Goal: Task Accomplishment & Management: Complete application form

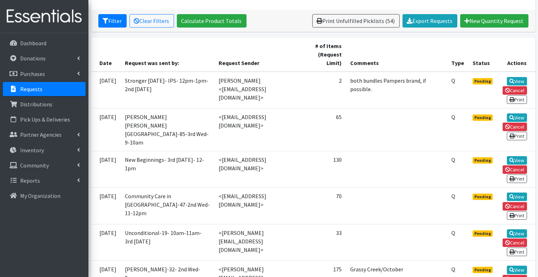
scroll to position [125, 0]
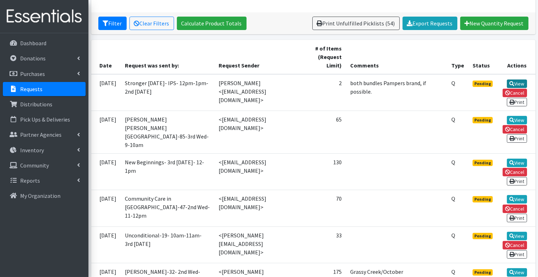
click at [513, 83] on link "View" at bounding box center [517, 84] width 20 height 8
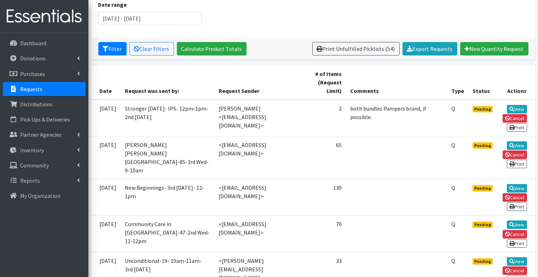
scroll to position [100, 0]
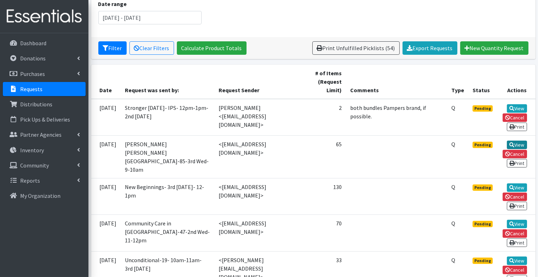
click at [519, 143] on link "View" at bounding box center [517, 145] width 20 height 8
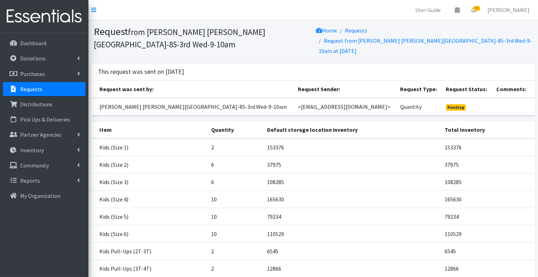
scroll to position [97, 0]
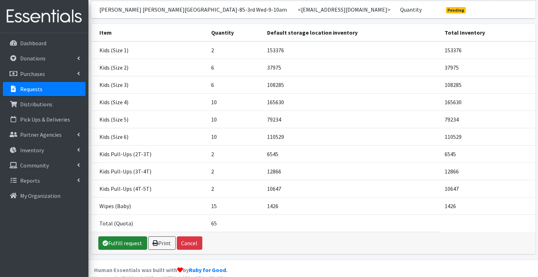
click at [128, 237] on link "Fulfill request" at bounding box center [122, 243] width 49 height 13
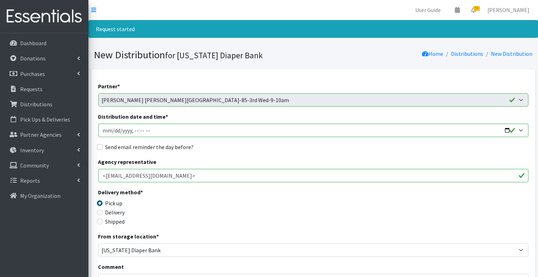
click at [103, 132] on input "Distribution date and time *" at bounding box center [313, 130] width 430 height 13
click at [135, 130] on input "Distribution date and time *" at bounding box center [313, 130] width 430 height 13
click at [142, 131] on input "Distribution date and time *" at bounding box center [313, 130] width 430 height 13
type input "2025-10-15T09:30"
click at [99, 147] on input "Send email reminder the day before?" at bounding box center [100, 147] width 6 height 6
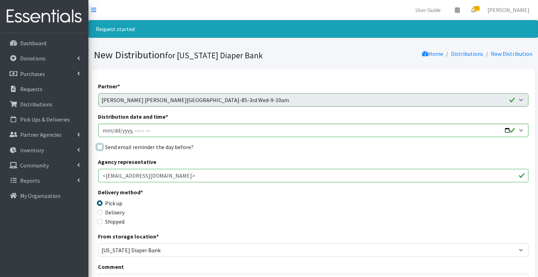
checkbox input "true"
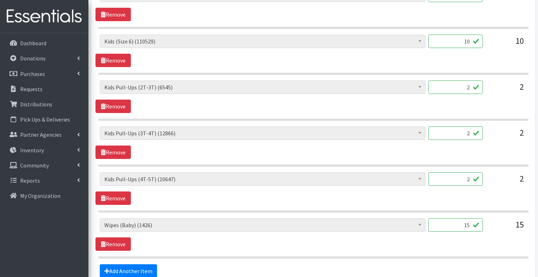
scroll to position [605, 0]
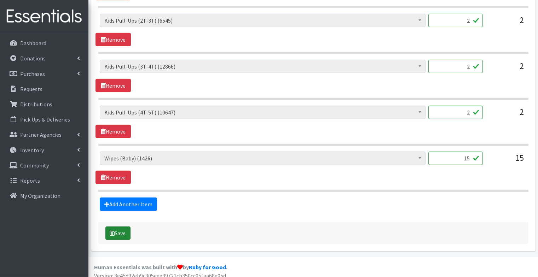
click at [126, 229] on button "Save" at bounding box center [117, 233] width 25 height 13
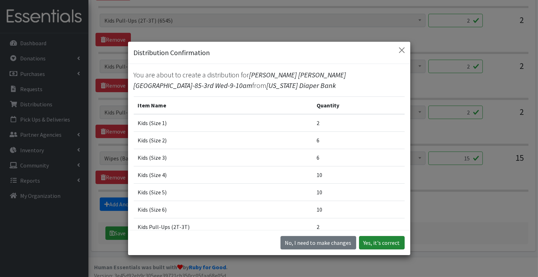
click at [377, 246] on button "Yes, it's correct" at bounding box center [382, 242] width 46 height 13
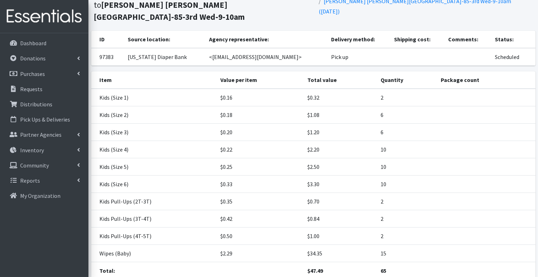
scroll to position [104, 0]
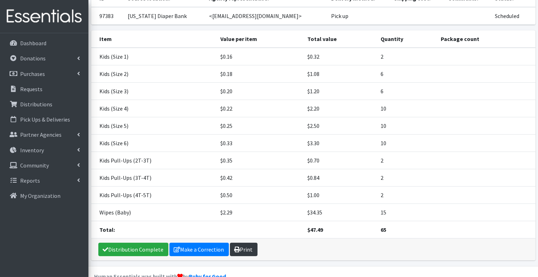
click at [243, 243] on link "Print" at bounding box center [244, 249] width 28 height 13
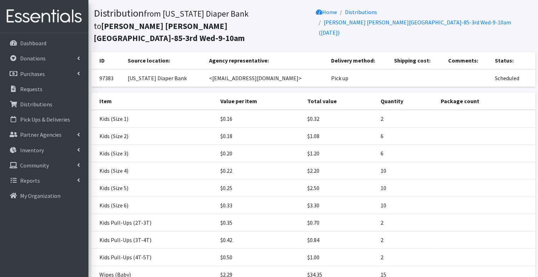
scroll to position [40, 0]
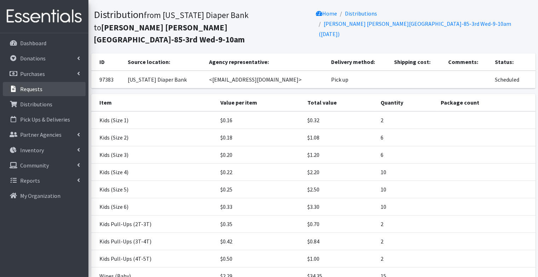
click at [28, 88] on p "Requests" at bounding box center [31, 89] width 22 height 7
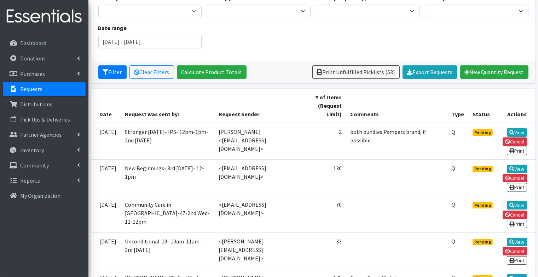
scroll to position [107, 0]
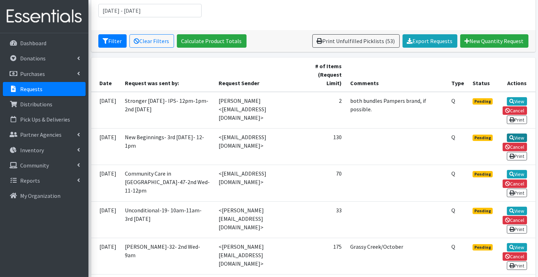
click at [513, 136] on link "View" at bounding box center [517, 138] width 20 height 8
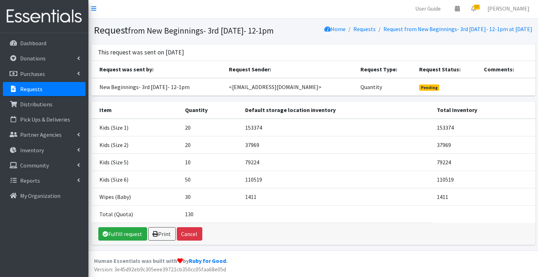
scroll to position [7, 0]
click at [132, 236] on link "Fulfill request" at bounding box center [122, 233] width 49 height 13
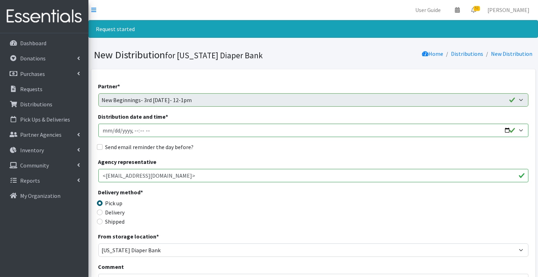
click at [105, 133] on input "Distribution date and time *" at bounding box center [313, 130] width 430 height 13
click at [136, 129] on input "Distribution date and time *" at bounding box center [313, 130] width 430 height 13
type input "2025-10-15T12:00"
click at [101, 148] on input "Send email reminder the day before?" at bounding box center [100, 147] width 6 height 6
checkbox input "true"
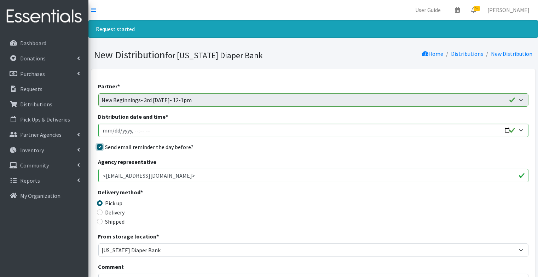
scroll to position [377, 0]
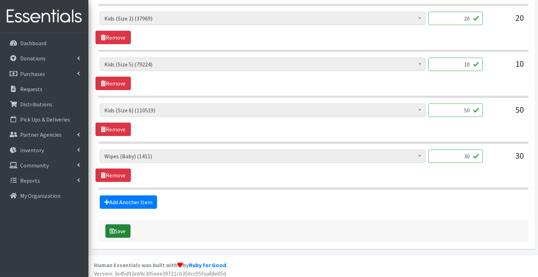
click at [118, 225] on button "Save" at bounding box center [117, 231] width 25 height 13
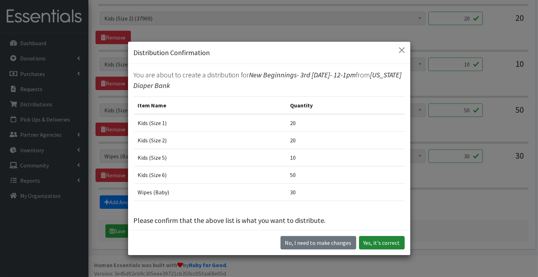
click at [394, 247] on button "Yes, it's correct" at bounding box center [382, 242] width 46 height 13
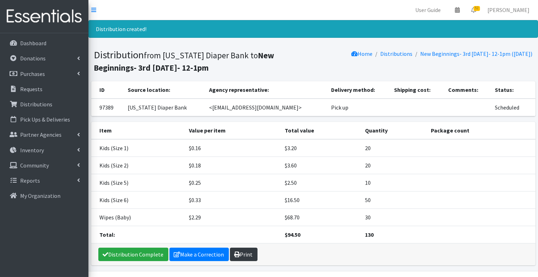
click at [246, 249] on link "Print" at bounding box center [244, 254] width 28 height 13
click at [28, 88] on p "Requests" at bounding box center [31, 89] width 22 height 7
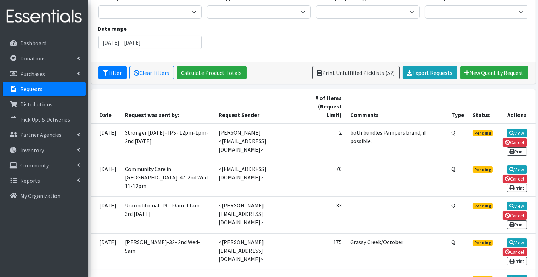
scroll to position [77, 0]
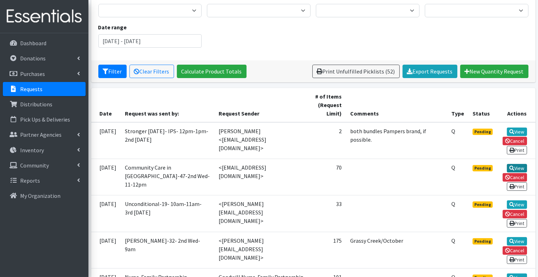
click at [516, 165] on link "View" at bounding box center [517, 168] width 20 height 8
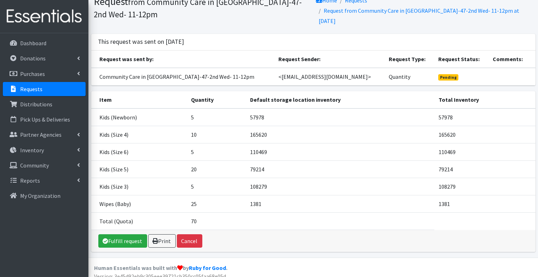
scroll to position [35, 0]
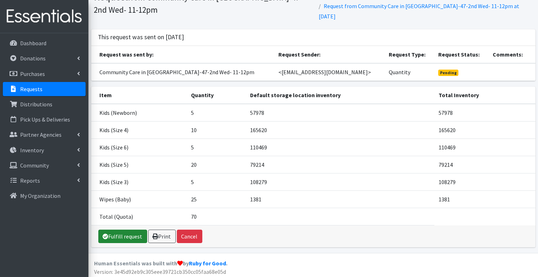
click at [115, 232] on link "Fulfill request" at bounding box center [122, 236] width 49 height 13
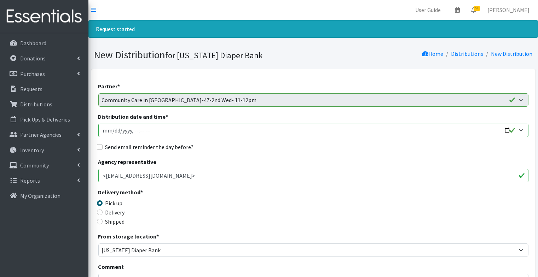
click at [104, 130] on input "Distribution date and time *" at bounding box center [313, 130] width 430 height 13
type input "2025-10-30T23:59"
click at [151, 130] on input "Distribution date and time *" at bounding box center [313, 130] width 430 height 13
type input "2025-10-08T11:00"
click at [98, 147] on input "Send email reminder the day before?" at bounding box center [100, 147] width 6 height 6
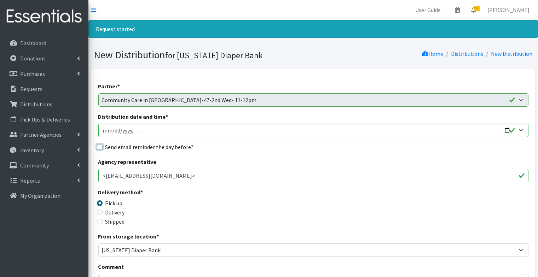
checkbox input "true"
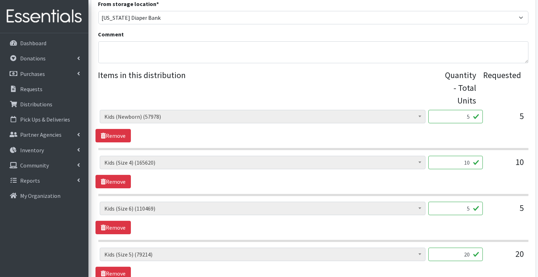
scroll to position [423, 0]
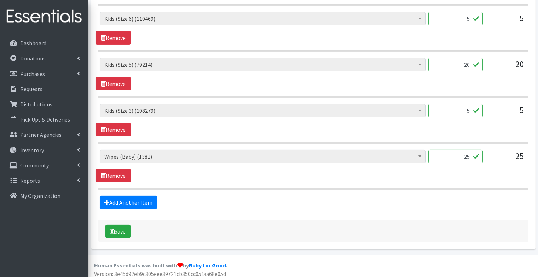
click at [467, 156] on input "25" at bounding box center [455, 156] width 54 height 13
type input "15"
click at [121, 227] on button "Save" at bounding box center [117, 231] width 25 height 13
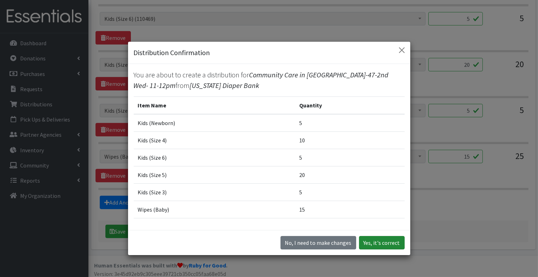
click at [386, 237] on button "Yes, it's correct" at bounding box center [382, 242] width 46 height 13
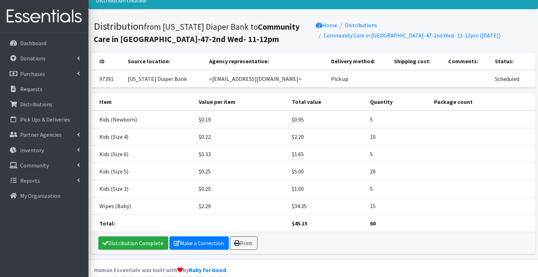
scroll to position [30, 0]
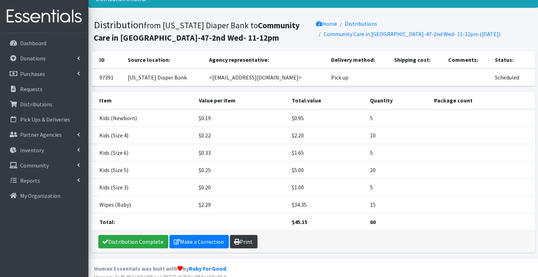
click at [246, 236] on link "Print" at bounding box center [244, 241] width 28 height 13
click at [20, 90] on p "Requests" at bounding box center [31, 89] width 22 height 7
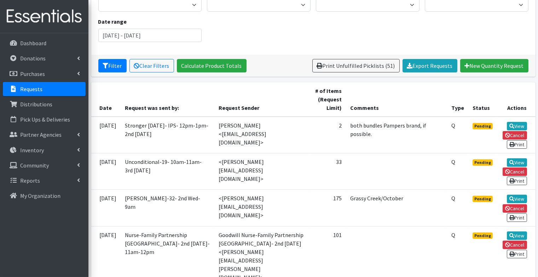
scroll to position [83, 0]
click at [516, 160] on link "View" at bounding box center [517, 162] width 20 height 8
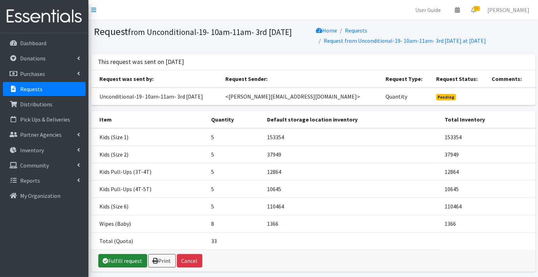
click at [118, 260] on link "Fulfill request" at bounding box center [122, 260] width 49 height 13
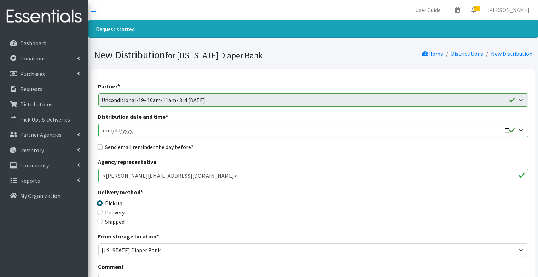
click at [103, 132] on input "Distribution date and time *" at bounding box center [313, 130] width 430 height 13
click at [135, 130] on input "Distribution date and time *" at bounding box center [313, 130] width 430 height 13
type input "2025-10-15T10:00"
click at [98, 148] on input "Send email reminder the day before?" at bounding box center [100, 147] width 6 height 6
checkbox input "true"
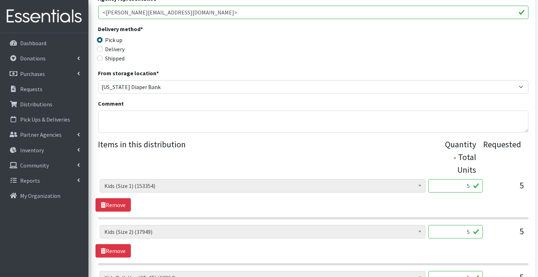
scroll to position [423, 0]
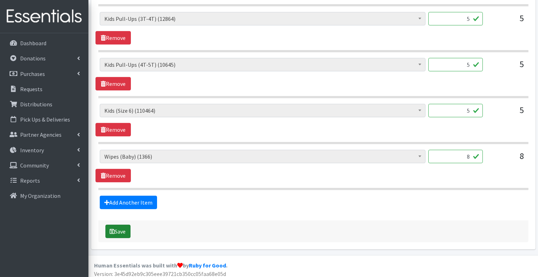
click at [121, 233] on button "Save" at bounding box center [117, 231] width 25 height 13
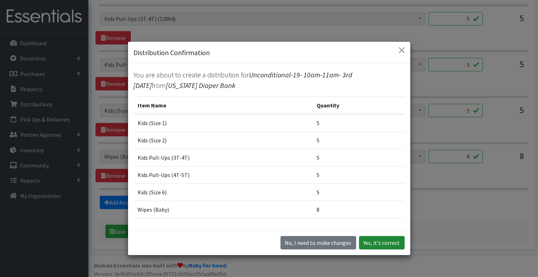
click at [385, 246] on button "Yes, it's correct" at bounding box center [382, 242] width 46 height 13
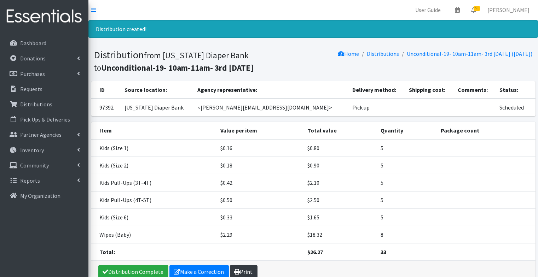
click at [239, 271] on link "Print" at bounding box center [244, 271] width 28 height 13
click at [36, 88] on p "Requests" at bounding box center [31, 89] width 22 height 7
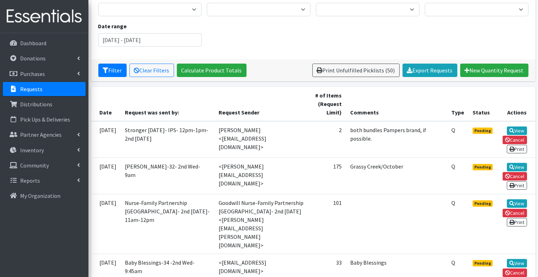
scroll to position [81, 0]
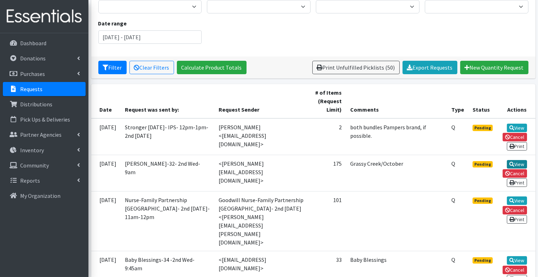
click at [518, 160] on link "View" at bounding box center [517, 164] width 20 height 8
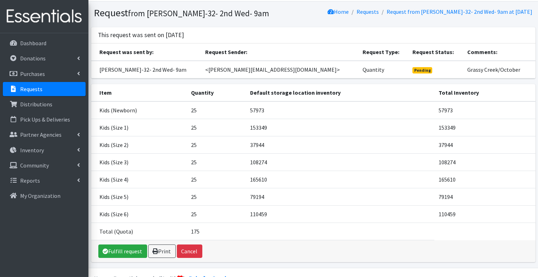
scroll to position [34, 0]
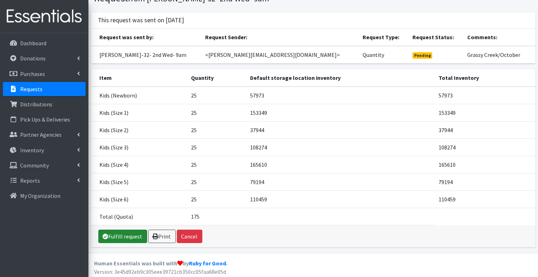
click at [121, 234] on link "Fulfill request" at bounding box center [122, 236] width 49 height 13
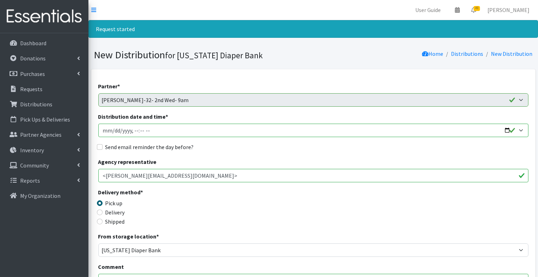
click at [105, 132] on input "Distribution date and time *" at bounding box center [313, 130] width 430 height 13
click at [134, 130] on input "Distribution date and time *" at bounding box center [313, 130] width 430 height 13
type input "[DATE]T09:30"
click at [100, 147] on input "Send email reminder the day before?" at bounding box center [100, 147] width 6 height 6
checkbox input "true"
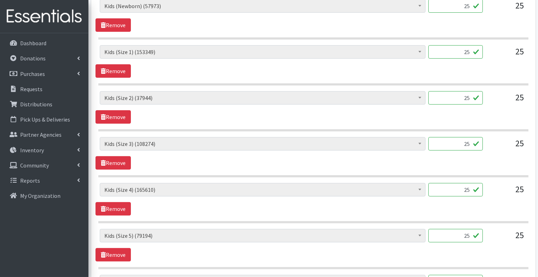
scroll to position [468, 0]
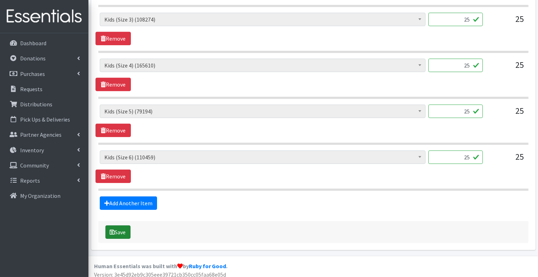
click at [121, 228] on button "Save" at bounding box center [117, 232] width 25 height 13
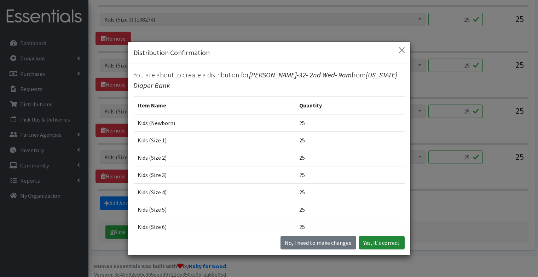
click at [391, 240] on button "Yes, it's correct" at bounding box center [382, 242] width 46 height 13
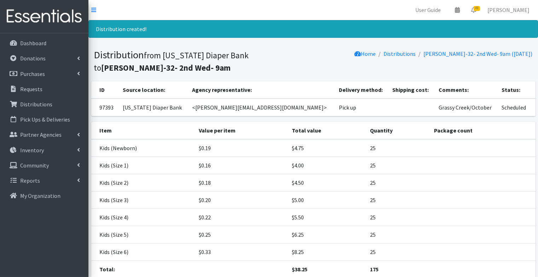
scroll to position [52, 0]
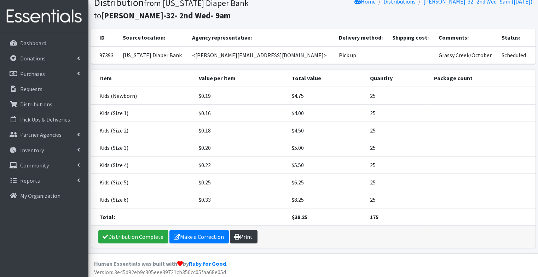
click at [246, 236] on link "Print" at bounding box center [244, 236] width 28 height 13
click at [32, 89] on p "Requests" at bounding box center [31, 89] width 22 height 7
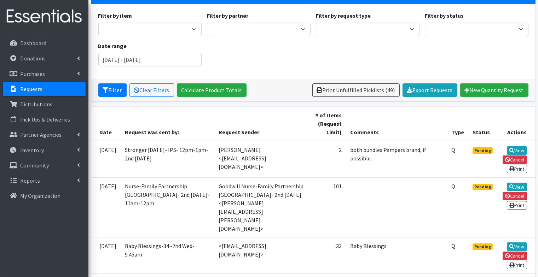
scroll to position [58, 0]
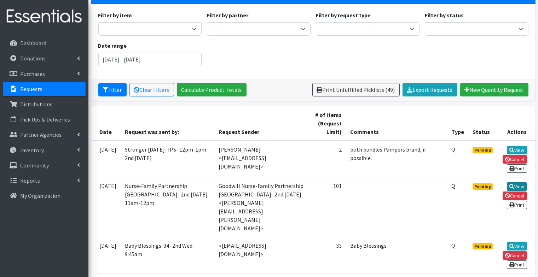
click at [524, 184] on link "View" at bounding box center [517, 186] width 20 height 8
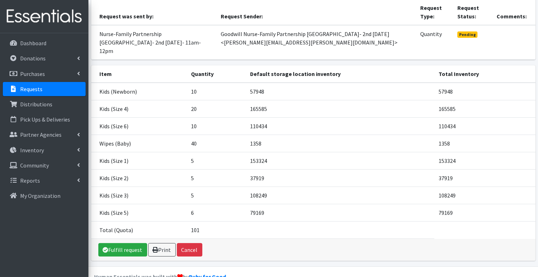
scroll to position [86, 0]
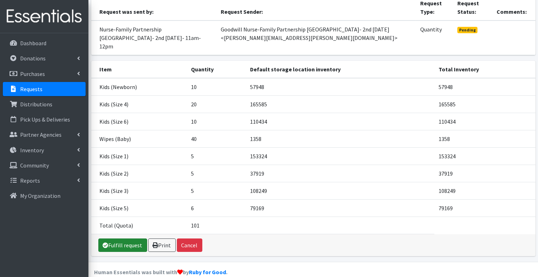
click at [129, 239] on link "Fulfill request" at bounding box center [122, 245] width 49 height 13
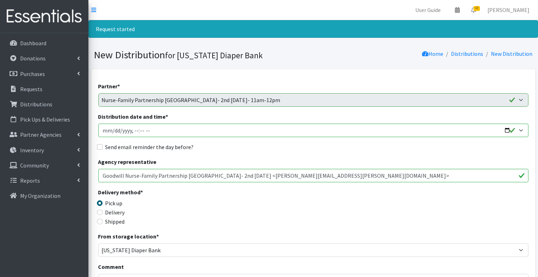
click at [106, 129] on input "Distribution date and time *" at bounding box center [313, 130] width 430 height 13
type input "2025-10-30T23:59"
click at [144, 131] on input "Distribution date and time *" at bounding box center [313, 130] width 430 height 13
click at [153, 129] on input "Distribution date and time *" at bounding box center [313, 130] width 430 height 13
type input "2025-10-08T11:00"
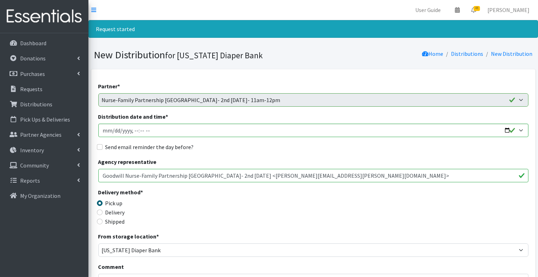
click at [105, 146] on label "Send email reminder the day before?" at bounding box center [149, 147] width 88 height 8
click at [103, 146] on input "Send email reminder the day before?" at bounding box center [100, 147] width 6 height 6
checkbox input "true"
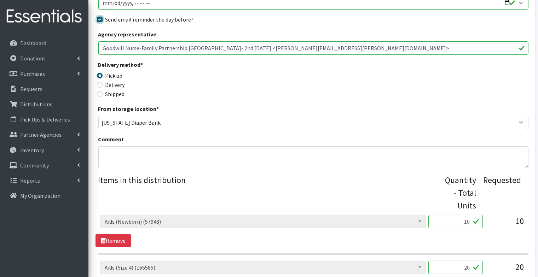
scroll to position [513, 0]
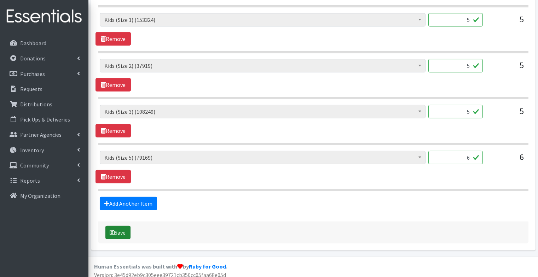
click at [123, 228] on button "Save" at bounding box center [117, 232] width 25 height 13
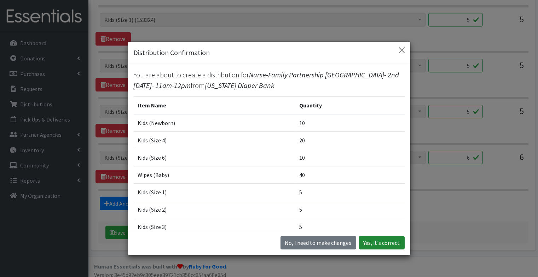
click at [373, 239] on button "Yes, it's correct" at bounding box center [382, 242] width 46 height 13
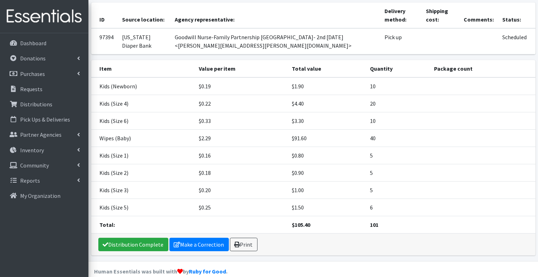
scroll to position [87, 0]
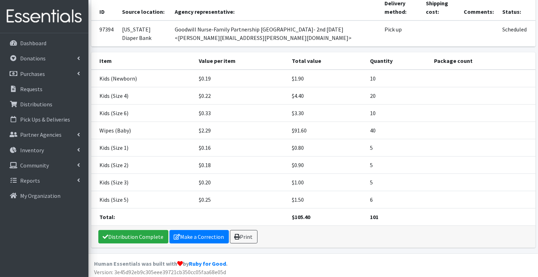
click at [243, 243] on div "Distribution Complete Make a Correction Print" at bounding box center [313, 237] width 444 height 22
click at [243, 238] on link "Print" at bounding box center [244, 236] width 28 height 13
click at [23, 92] on p "Requests" at bounding box center [31, 89] width 22 height 7
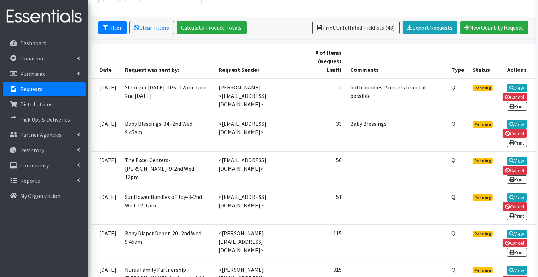
scroll to position [122, 0]
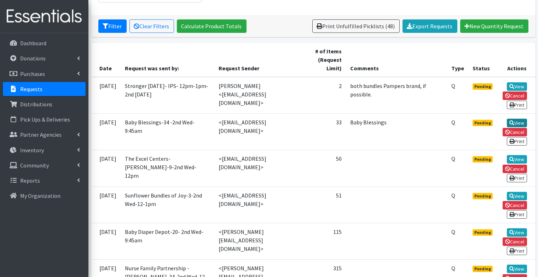
click at [513, 119] on link "View" at bounding box center [517, 123] width 20 height 8
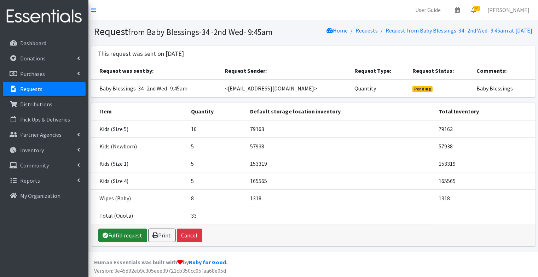
click at [129, 242] on link "Fulfill request" at bounding box center [122, 235] width 49 height 13
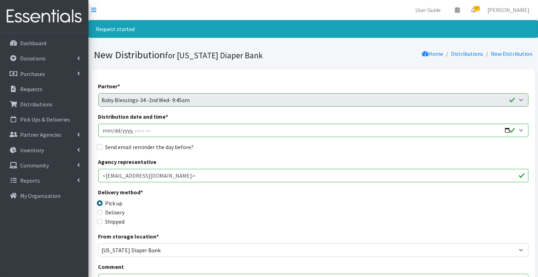
click at [106, 130] on input "Distribution date and time *" at bounding box center [313, 130] width 430 height 13
type input "[DATE]T23:59"
click at [134, 131] on input "Distribution date and time *" at bounding box center [313, 130] width 430 height 13
type input "[DATE]T09:45"
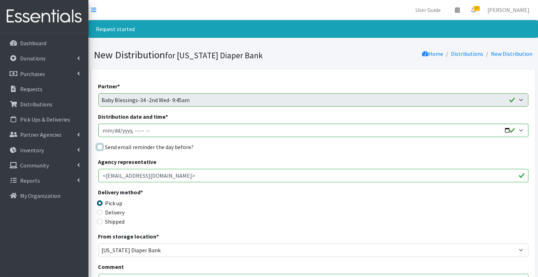
click at [98, 147] on input "Send email reminder the day before?" at bounding box center [100, 147] width 6 height 6
checkbox input "true"
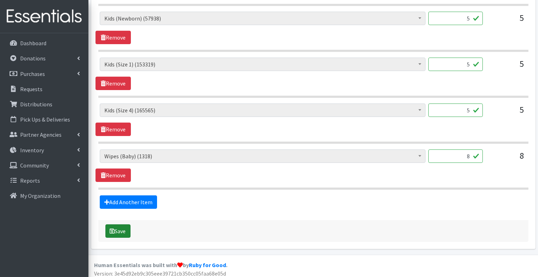
click at [118, 230] on button "Save" at bounding box center [117, 231] width 25 height 13
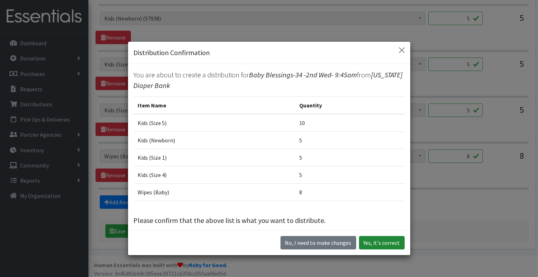
click at [382, 241] on button "Yes, it's correct" at bounding box center [382, 242] width 46 height 13
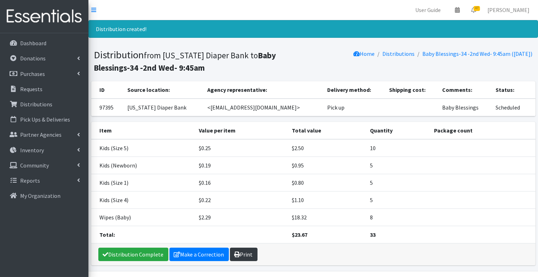
click at [246, 248] on link "Print" at bounding box center [244, 254] width 28 height 13
click at [40, 89] on p "Requests" at bounding box center [31, 89] width 22 height 7
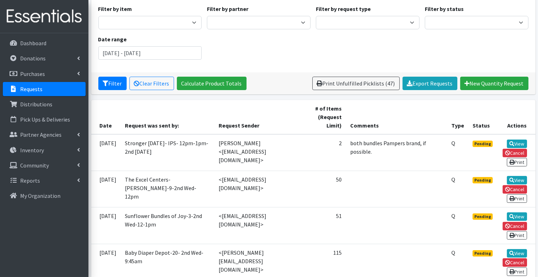
scroll to position [82, 0]
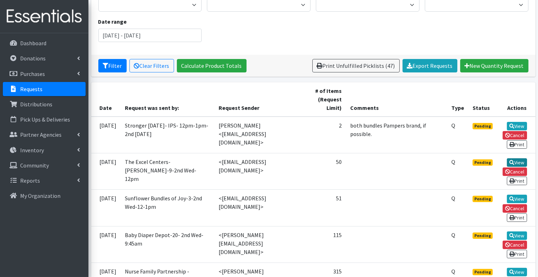
click at [517, 159] on link "View" at bounding box center [517, 162] width 20 height 8
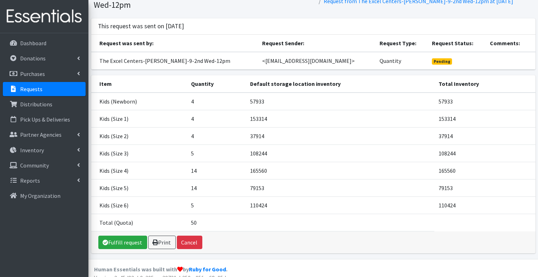
scroll to position [42, 0]
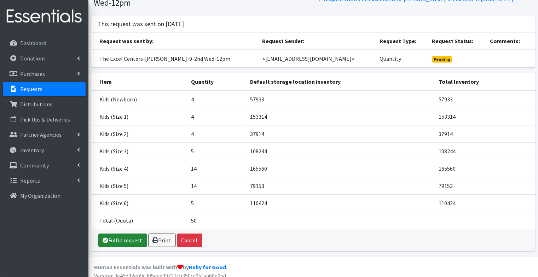
click at [132, 240] on link "Fulfill request" at bounding box center [122, 240] width 49 height 13
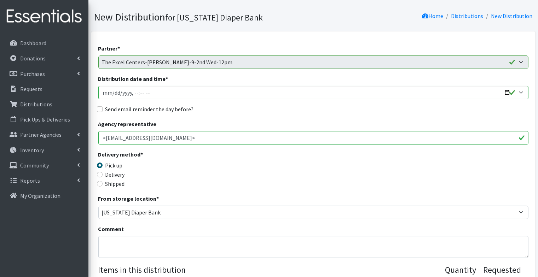
scroll to position [40, 0]
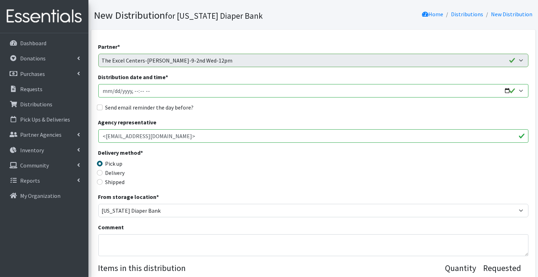
click at [104, 93] on input "Distribution date and time *" at bounding box center [313, 90] width 430 height 13
type input "[DATE]T23:59"
click at [135, 91] on input "Distribution date and time *" at bounding box center [313, 90] width 430 height 13
type input "2025-10-08T12:00"
click at [100, 109] on input "Send email reminder the day before?" at bounding box center [100, 108] width 6 height 6
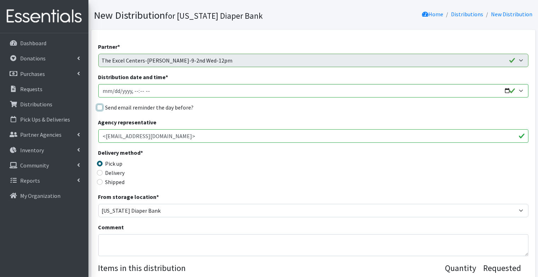
checkbox input "true"
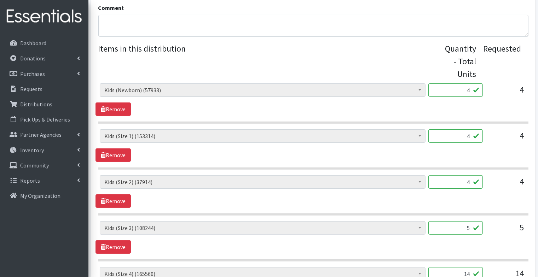
scroll to position [468, 0]
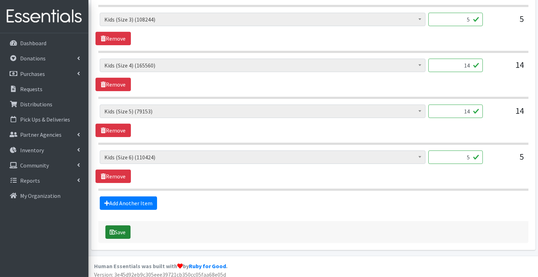
click at [116, 230] on button "Save" at bounding box center [117, 232] width 25 height 13
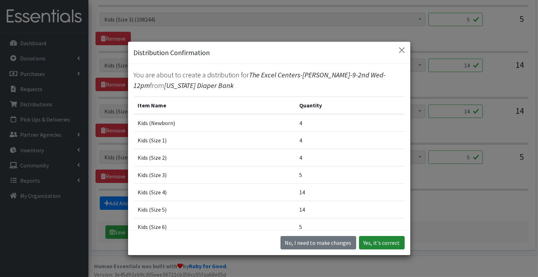
click at [374, 240] on button "Yes, it's correct" at bounding box center [382, 242] width 46 height 13
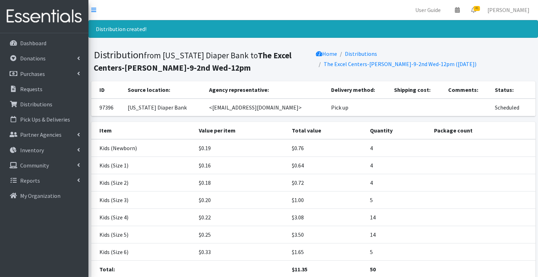
scroll to position [52, 0]
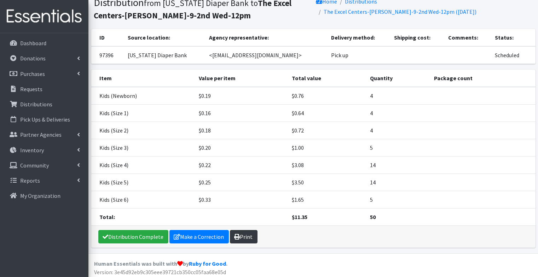
click at [242, 234] on link "Print" at bounding box center [244, 236] width 28 height 13
click at [31, 90] on p "Requests" at bounding box center [31, 89] width 22 height 7
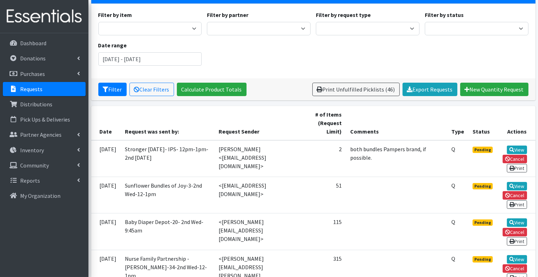
scroll to position [60, 0]
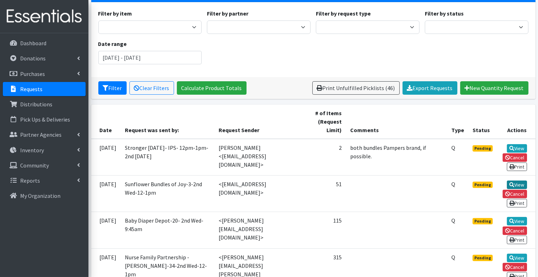
click at [516, 181] on link "View" at bounding box center [517, 185] width 20 height 8
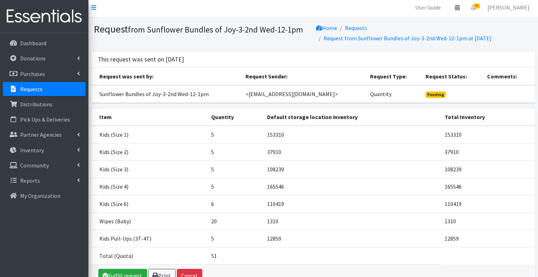
scroll to position [42, 0]
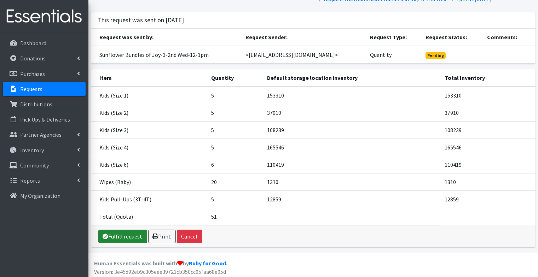
click at [115, 236] on link "Fulfill request" at bounding box center [122, 236] width 49 height 13
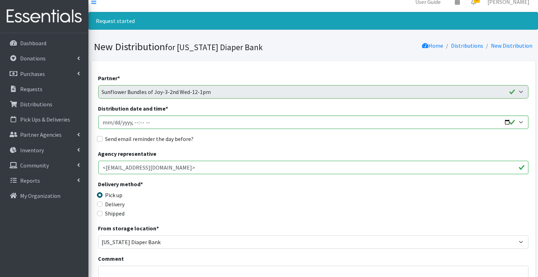
scroll to position [10, 0]
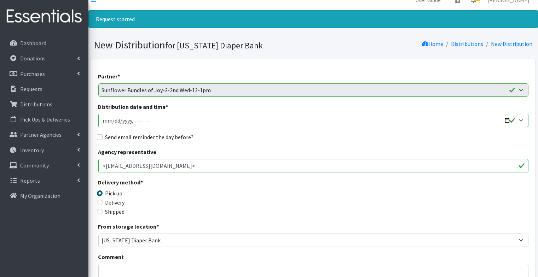
click at [105, 119] on input "Distribution date and time *" at bounding box center [313, 120] width 430 height 13
type input "2025-10-30T23:59"
click at [135, 120] on input "Distribution date and time *" at bounding box center [313, 120] width 430 height 13
type input "2025-10-08T12:00"
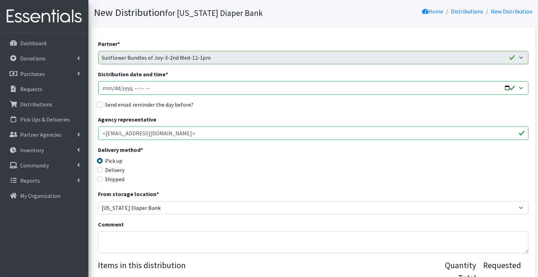
scroll to position [43, 0]
click at [98, 103] on input "Send email reminder the day before?" at bounding box center [100, 104] width 6 height 6
checkbox input "true"
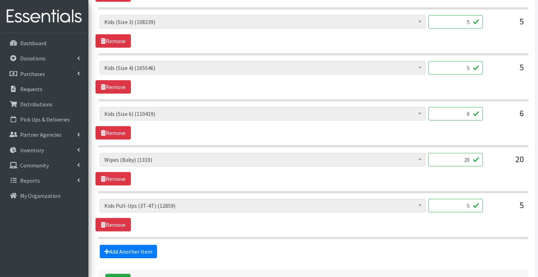
scroll to position [468, 0]
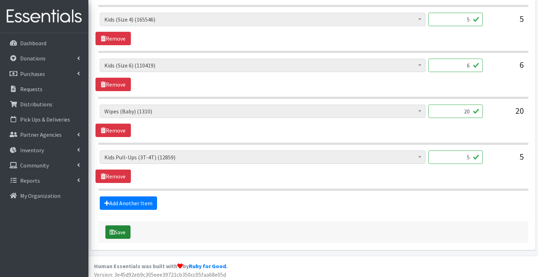
click at [122, 228] on button "Save" at bounding box center [117, 232] width 25 height 13
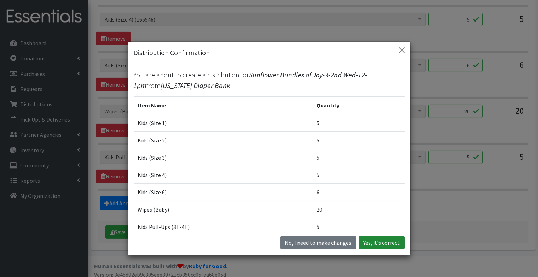
click at [385, 242] on button "Yes, it's correct" at bounding box center [382, 242] width 46 height 13
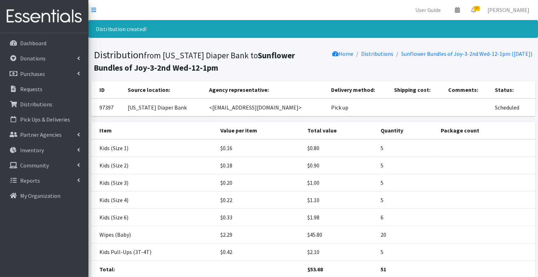
scroll to position [52, 0]
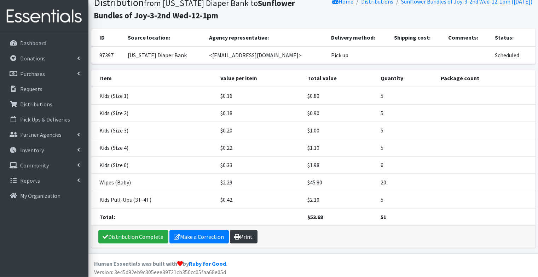
click at [238, 233] on link "Print" at bounding box center [244, 236] width 28 height 13
click at [31, 92] on p "Requests" at bounding box center [31, 89] width 22 height 7
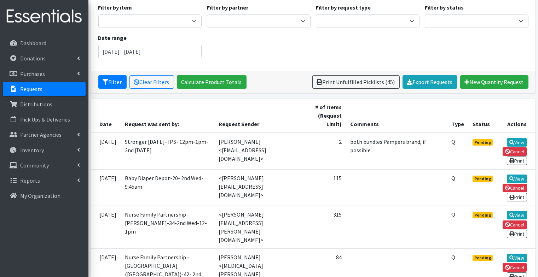
scroll to position [68, 0]
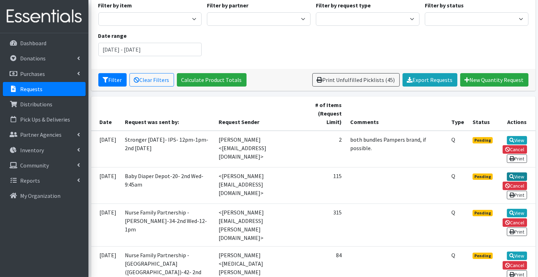
click at [512, 174] on icon at bounding box center [511, 176] width 5 height 5
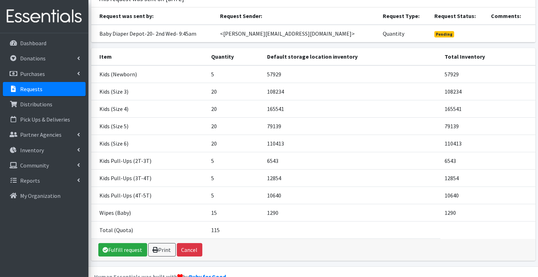
scroll to position [76, 0]
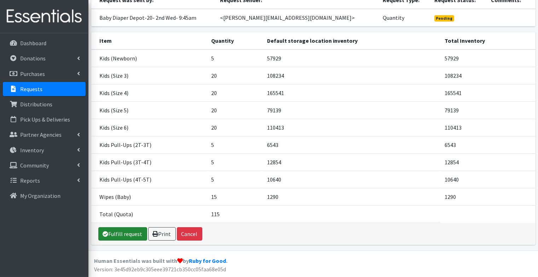
click at [125, 238] on link "Fulfill request" at bounding box center [122, 233] width 49 height 13
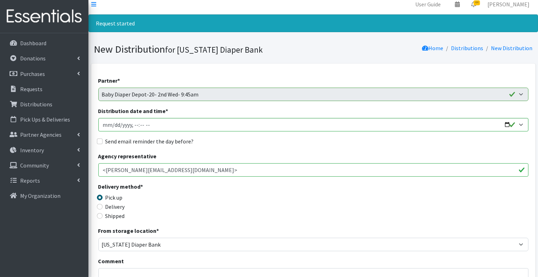
scroll to position [6, 0]
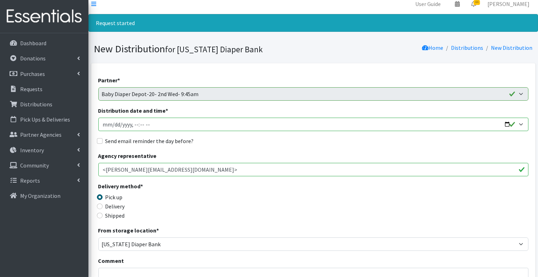
click at [101, 126] on input "Distribution date and time *" at bounding box center [313, 124] width 430 height 13
type input "[DATE]T23:59"
click at [130, 124] on input "Distribution date and time *" at bounding box center [313, 124] width 430 height 13
click at [135, 126] on input "Distribution date and time *" at bounding box center [313, 124] width 430 height 13
type input "[DATE]T09:45"
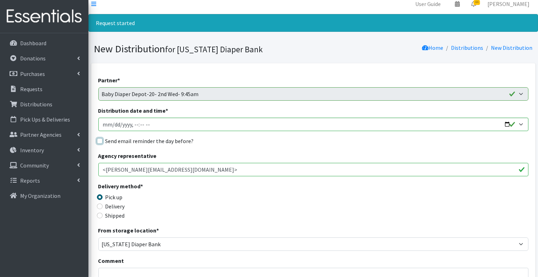
click at [97, 140] on input "Send email reminder the day before?" at bounding box center [100, 141] width 6 height 6
checkbox input "true"
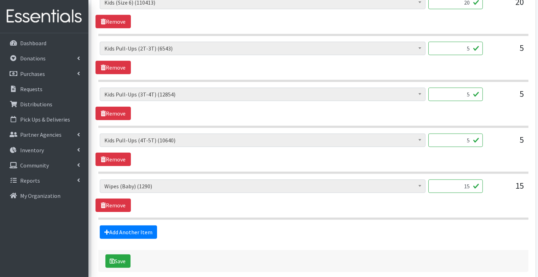
scroll to position [546, 0]
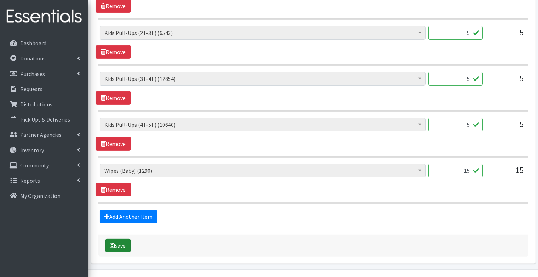
click at [114, 243] on icon "submit" at bounding box center [112, 246] width 5 height 6
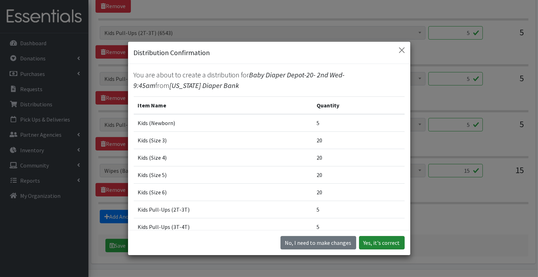
click at [383, 242] on button "Yes, it's correct" at bounding box center [382, 242] width 46 height 13
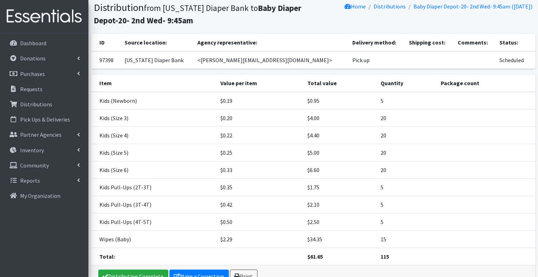
scroll to position [87, 0]
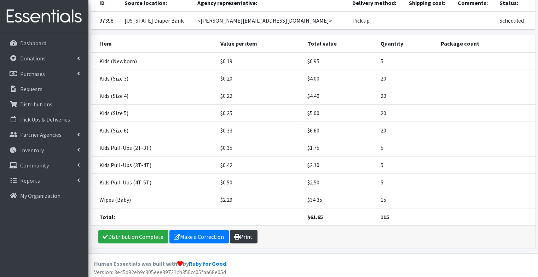
click at [243, 235] on link "Print" at bounding box center [244, 236] width 28 height 13
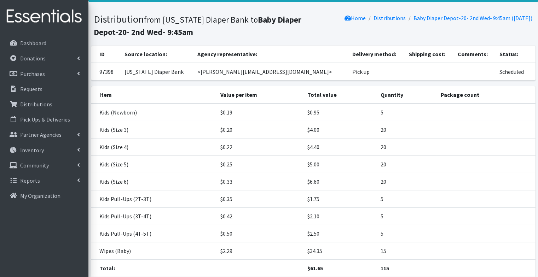
scroll to position [28, 0]
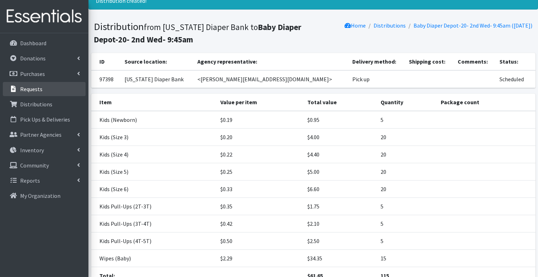
click at [39, 89] on p "Requests" at bounding box center [31, 89] width 22 height 7
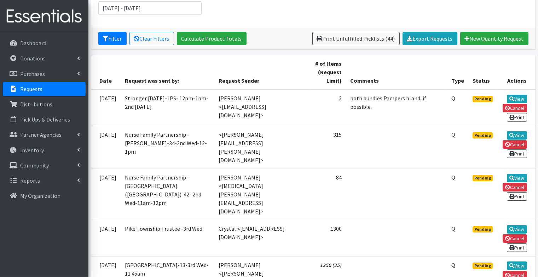
scroll to position [111, 0]
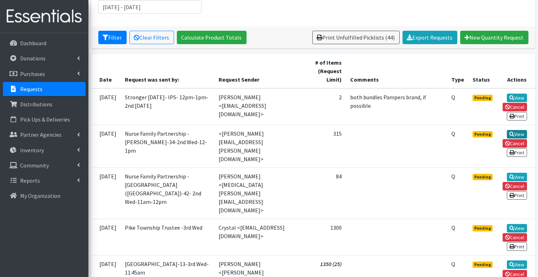
click at [511, 132] on icon at bounding box center [511, 134] width 5 height 5
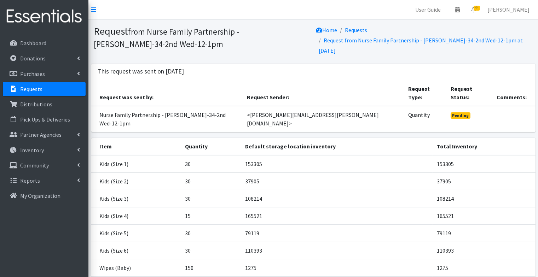
scroll to position [52, 0]
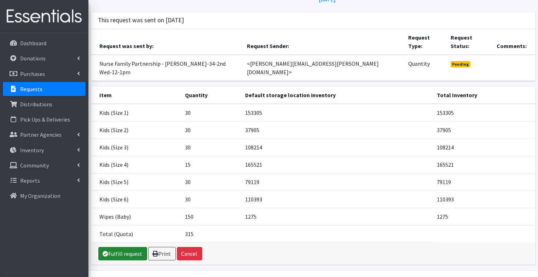
click at [130, 247] on link "Fulfill request" at bounding box center [122, 253] width 49 height 13
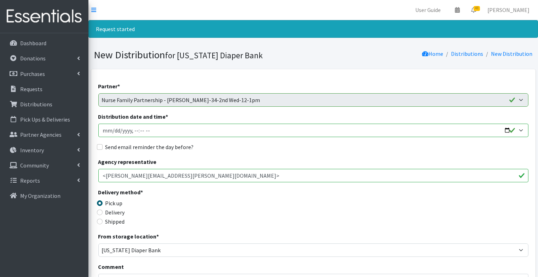
click at [104, 132] on input "Distribution date and time *" at bounding box center [313, 130] width 430 height 13
type input "2025-10-30T23:59"
click at [136, 131] on input "Distribution date and time *" at bounding box center [313, 130] width 430 height 13
type input "2025-10-08T12:00"
click at [103, 144] on div "Send email reminder the day before?" at bounding box center [313, 147] width 430 height 8
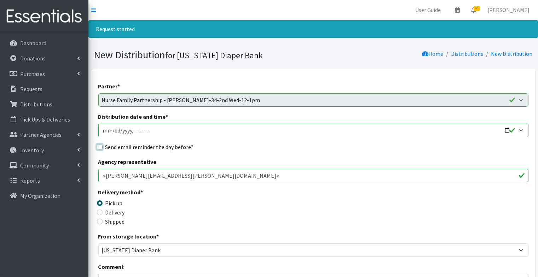
click at [98, 146] on input "Send email reminder the day before?" at bounding box center [100, 147] width 6 height 6
checkbox input "true"
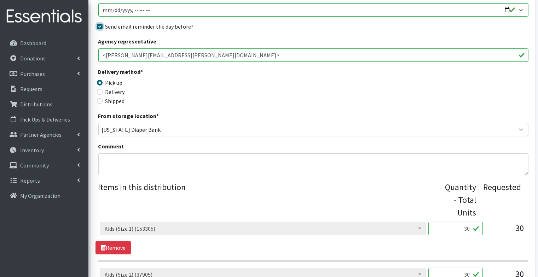
scroll to position [468, 0]
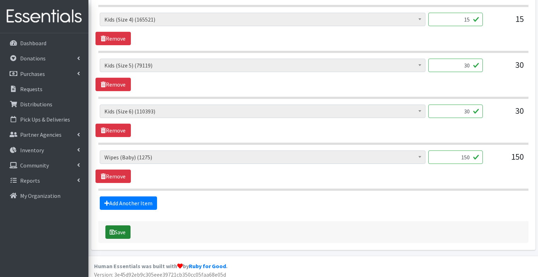
click at [116, 229] on button "Save" at bounding box center [117, 232] width 25 height 13
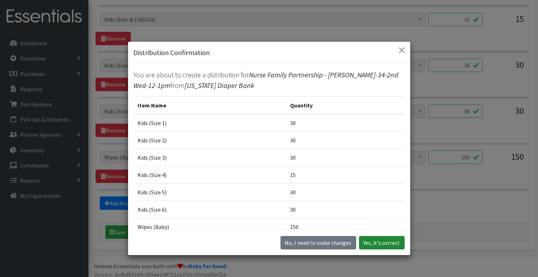
click at [381, 244] on button "Yes, it's correct" at bounding box center [382, 242] width 46 height 13
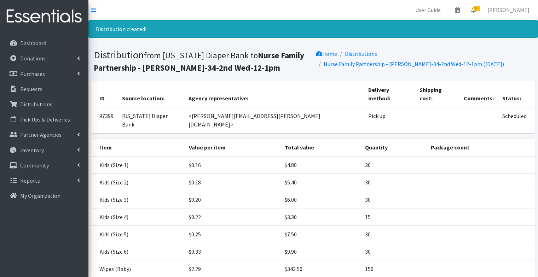
scroll to position [52, 0]
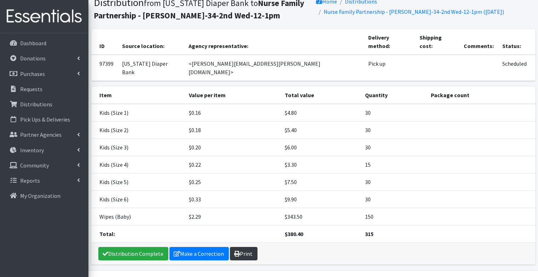
click at [238, 247] on link "Print" at bounding box center [244, 253] width 28 height 13
click at [43, 84] on link "Requests" at bounding box center [44, 89] width 83 height 14
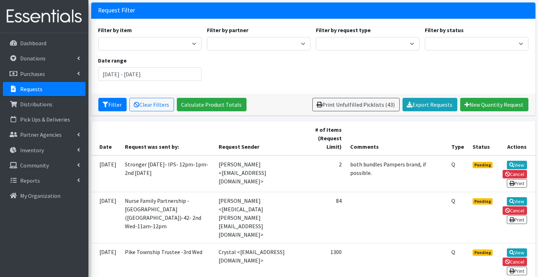
scroll to position [44, 0]
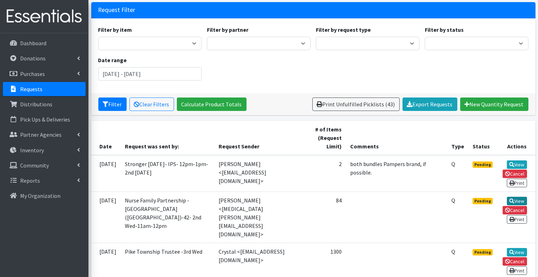
click at [519, 197] on link "View" at bounding box center [517, 201] width 20 height 8
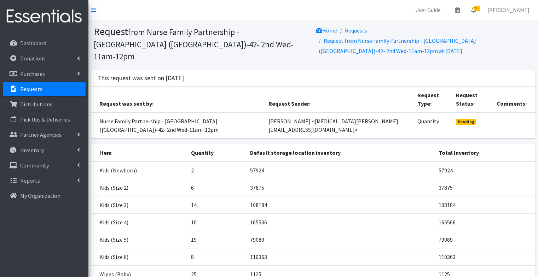
scroll to position [52, 0]
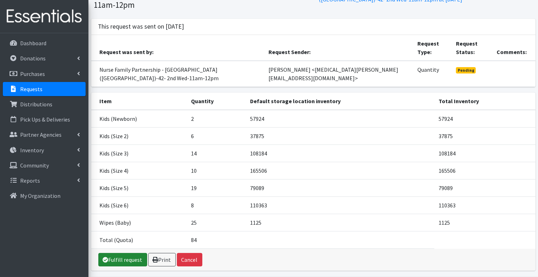
click at [133, 253] on link "Fulfill request" at bounding box center [122, 259] width 49 height 13
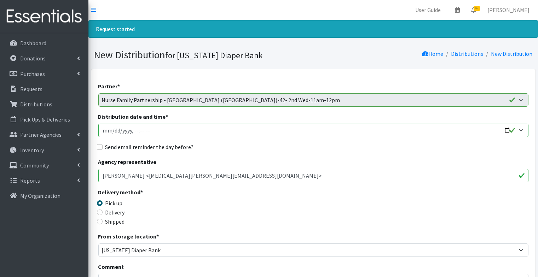
click at [102, 129] on input "Distribution date and time *" at bounding box center [313, 130] width 430 height 13
type input "2025-10-30T23:59"
click at [142, 128] on input "Distribution date and time *" at bounding box center [313, 130] width 430 height 13
type input "2025-10-08T11:00"
click at [100, 148] on input "Send email reminder the day before?" at bounding box center [100, 147] width 6 height 6
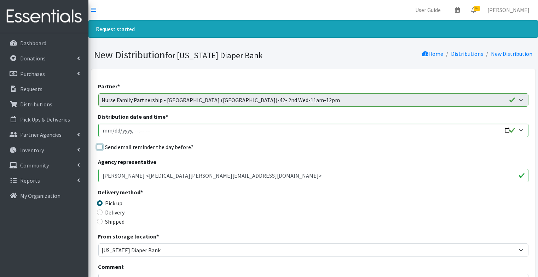
checkbox input "true"
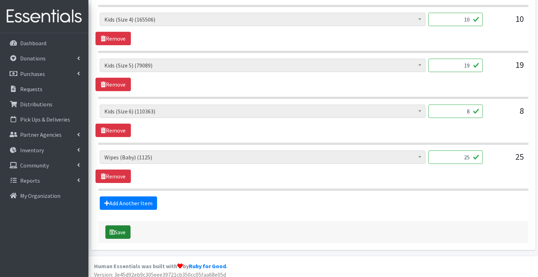
click at [121, 226] on button "Save" at bounding box center [117, 232] width 25 height 13
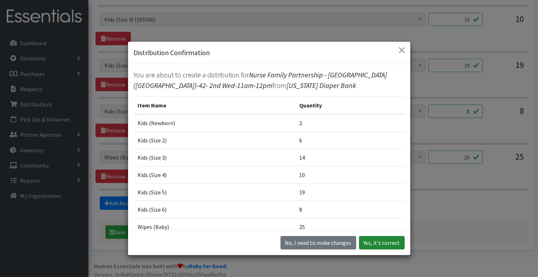
click at [384, 244] on button "Yes, it's correct" at bounding box center [382, 242] width 46 height 13
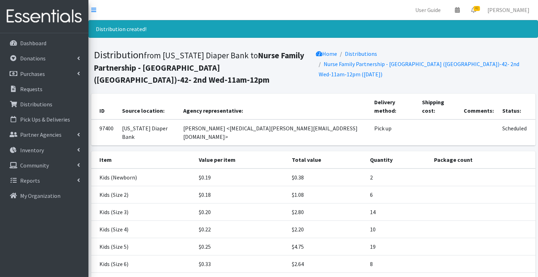
scroll to position [65, 0]
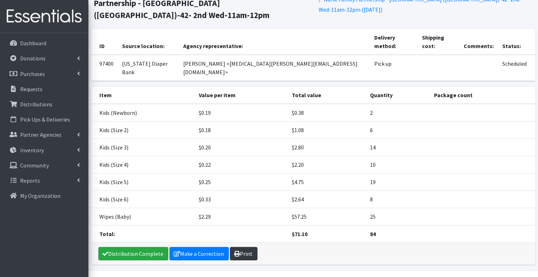
click at [239, 247] on link "Print" at bounding box center [244, 253] width 28 height 13
click at [36, 95] on link "Requests" at bounding box center [44, 89] width 83 height 14
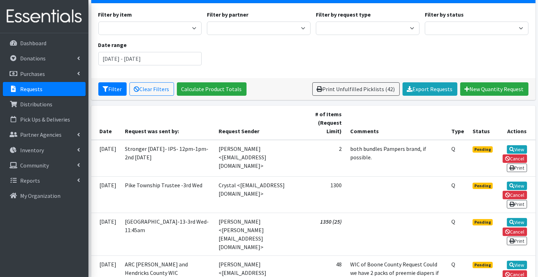
scroll to position [61, 0]
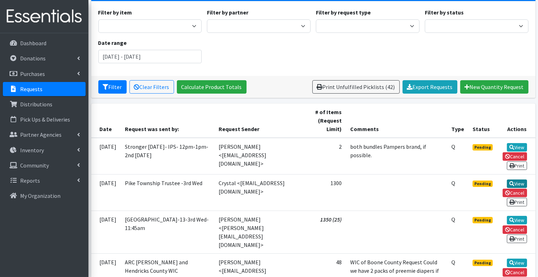
click at [516, 180] on link "View" at bounding box center [517, 184] width 20 height 8
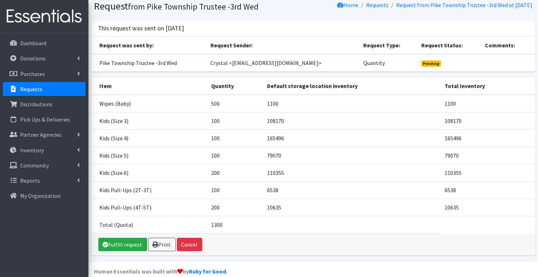
scroll to position [30, 0]
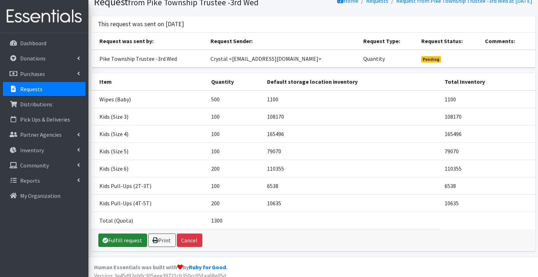
click at [126, 246] on link "Fulfill request" at bounding box center [122, 240] width 49 height 13
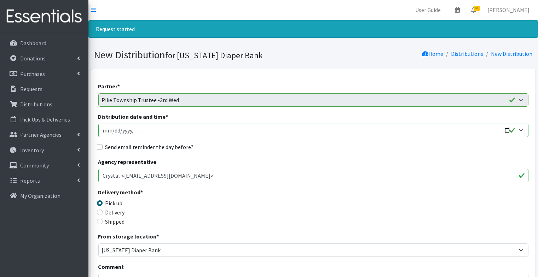
click at [106, 130] on input "Distribution date and time *" at bounding box center [313, 130] width 430 height 13
click at [135, 131] on input "Distribution date and time *" at bounding box center [313, 130] width 430 height 13
type input "2025-10-15T09:30"
click at [97, 149] on input "Send email reminder the day before?" at bounding box center [100, 147] width 6 height 6
checkbox input "true"
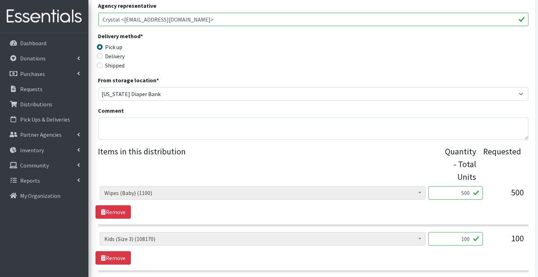
scroll to position [186, 0]
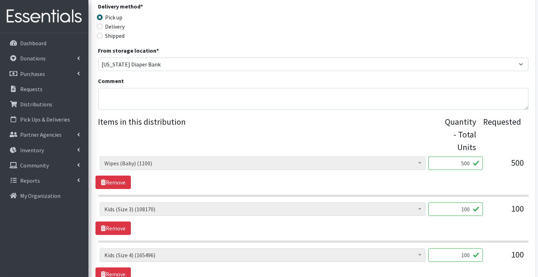
click at [471, 162] on input "500" at bounding box center [455, 163] width 54 height 13
type input "8"
click at [481, 226] on div "Diaper Rash Cream (626) Kids (Newborn) (57922) Kids (Preemie) (785) Kids (Size …" at bounding box center [312, 219] width 435 height 33
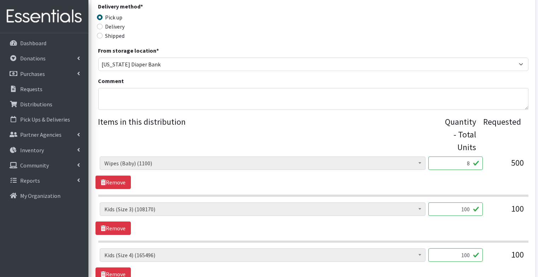
click at [460, 211] on input "100" at bounding box center [455, 209] width 54 height 13
type input "4"
click at [461, 255] on input "100" at bounding box center [455, 255] width 54 height 13
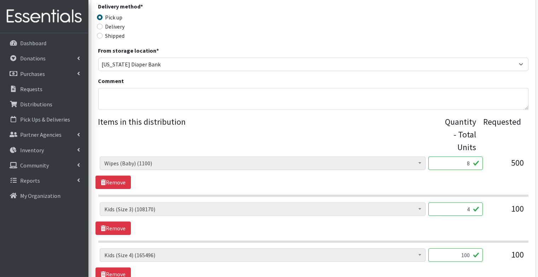
click at [461, 255] on input "100" at bounding box center [455, 255] width 54 height 13
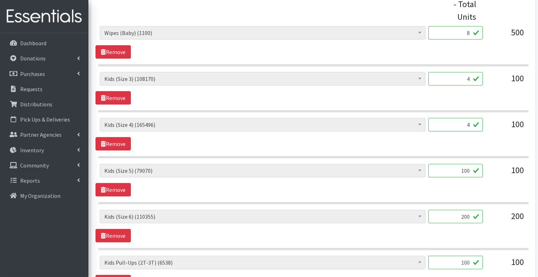
scroll to position [318, 0]
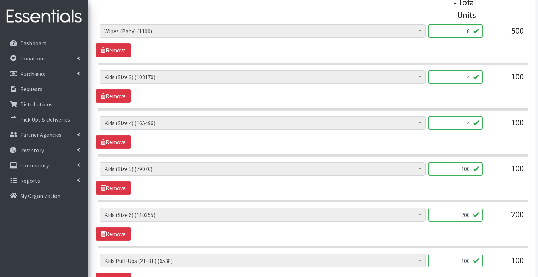
type input "4"
click at [460, 167] on input "100" at bounding box center [455, 168] width 54 height 13
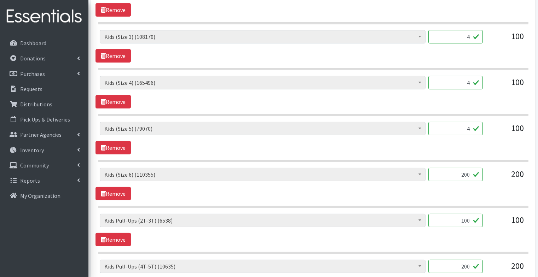
scroll to position [365, 0]
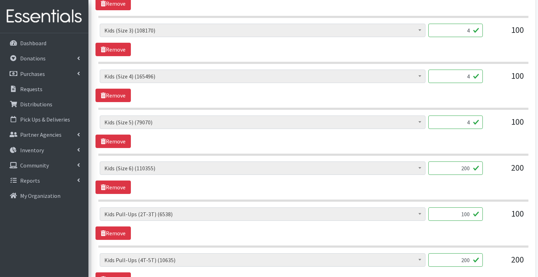
type input "4"
click at [465, 168] on input "200" at bounding box center [455, 168] width 54 height 13
type input "8"
click at [493, 224] on div "Diaper Rash Cream (626) Kids (Newborn) (57922) Kids (Preemie) (785) Kids (Size …" at bounding box center [312, 224] width 435 height 33
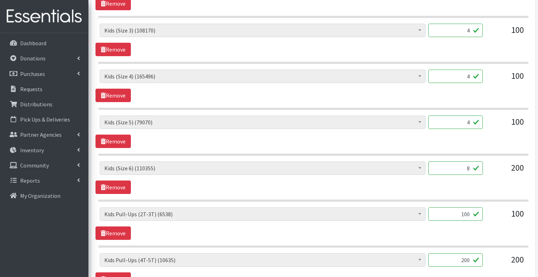
click at [465, 210] on input "100" at bounding box center [455, 214] width 54 height 13
click at [485, 234] on div "Diaper Rash Cream (626) Kids (Newborn) (57922) Kids (Preemie) (785) Kids (Size …" at bounding box center [312, 224] width 435 height 33
click at [472, 212] on input "4" at bounding box center [455, 214] width 54 height 13
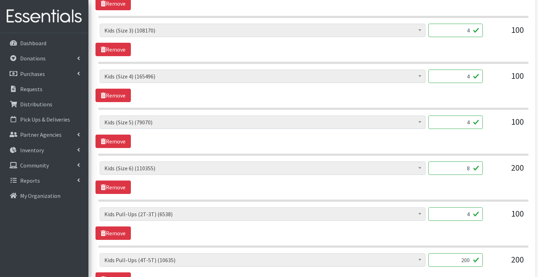
click at [472, 212] on input "4" at bounding box center [455, 214] width 54 height 13
type input "10"
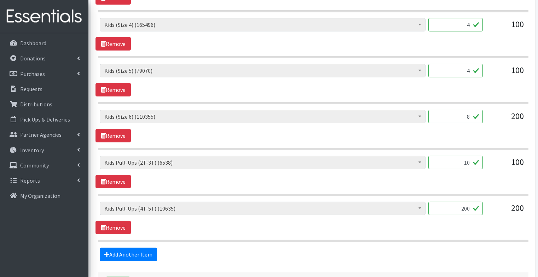
scroll to position [417, 0]
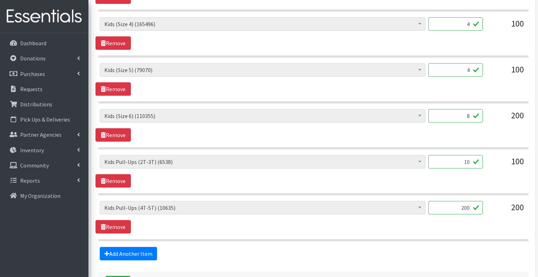
click at [463, 206] on input "200" at bounding box center [455, 207] width 54 height 13
click at [472, 205] on input "200" at bounding box center [455, 207] width 54 height 13
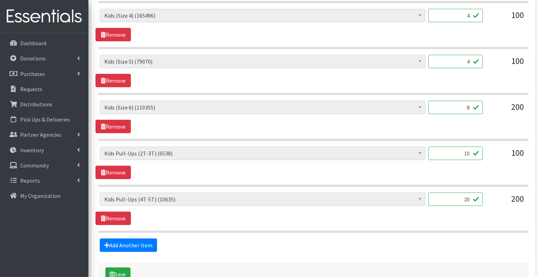
scroll to position [427, 0]
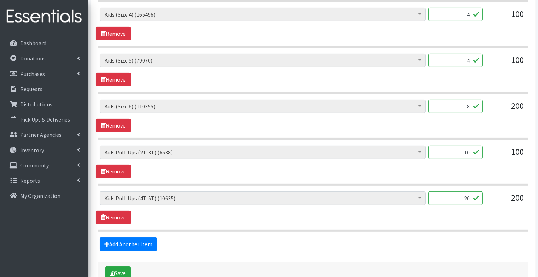
type input "20"
click at [372, 222] on section "Diaper Rash Cream (626) Kids (Newborn) (57922) Kids (Preemie) (785) Kids (Size …" at bounding box center [313, 212] width 430 height 40
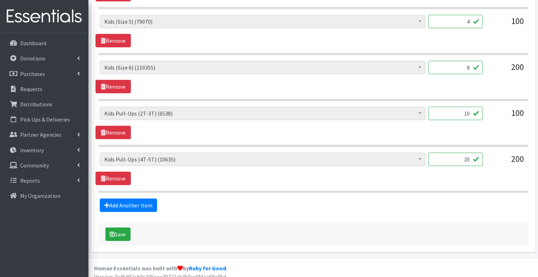
scroll to position [468, 0]
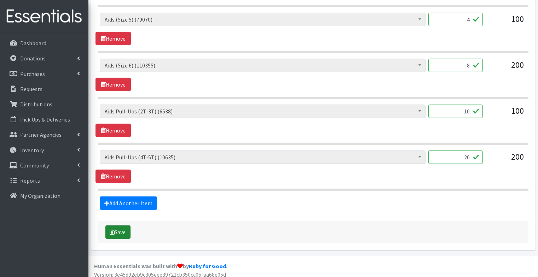
click at [122, 232] on button "Save" at bounding box center [117, 232] width 25 height 13
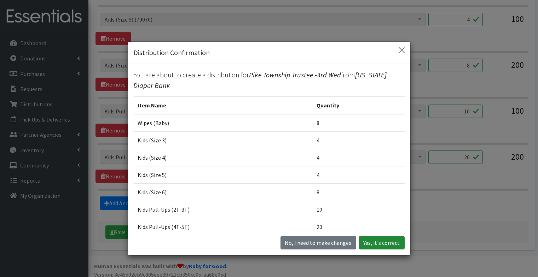
click at [379, 248] on button "Yes, it's correct" at bounding box center [382, 242] width 46 height 13
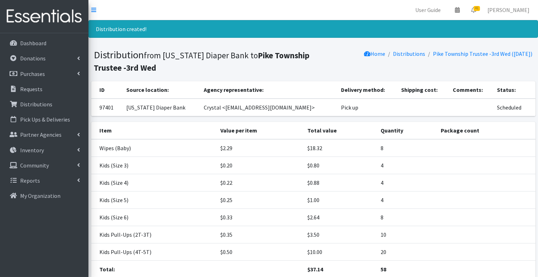
scroll to position [52, 0]
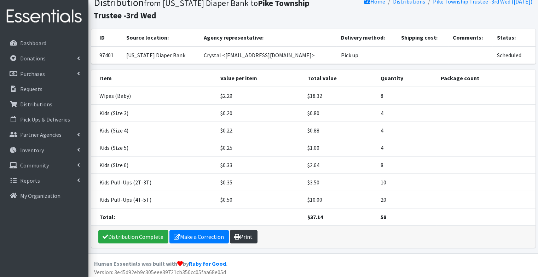
click at [242, 236] on link "Print" at bounding box center [244, 236] width 28 height 13
click at [27, 88] on p "Requests" at bounding box center [31, 89] width 22 height 7
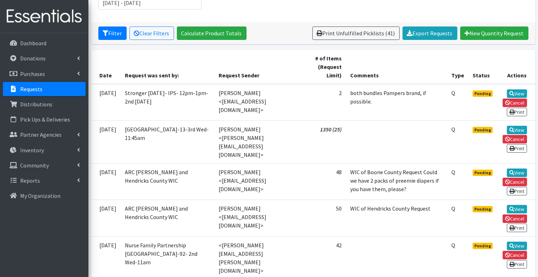
scroll to position [115, 0]
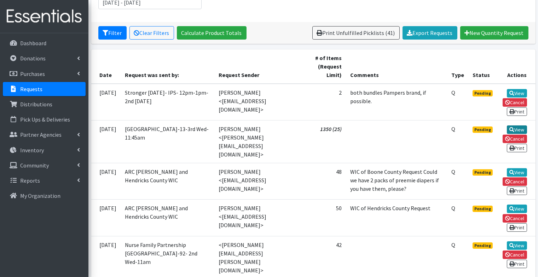
click at [521, 126] on link "View" at bounding box center [517, 130] width 20 height 8
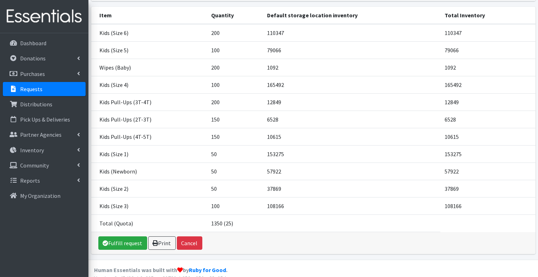
scroll to position [114, 0]
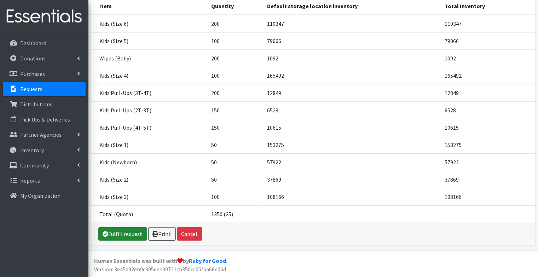
click at [132, 236] on link "Fulfill request" at bounding box center [122, 233] width 49 height 13
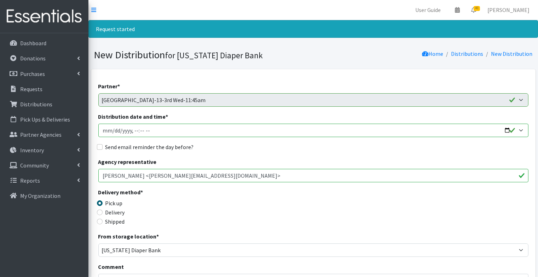
click at [105, 133] on input "Distribution date and time *" at bounding box center [313, 130] width 430 height 13
click at [141, 132] on input "Distribution date and time *" at bounding box center [313, 130] width 430 height 13
type input "2025-10-15T11:45"
click at [98, 148] on input "Send email reminder the day before?" at bounding box center [100, 147] width 6 height 6
checkbox input "true"
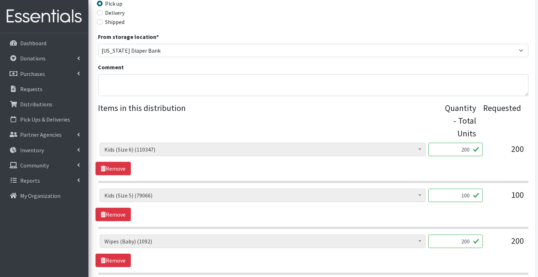
scroll to position [231, 0]
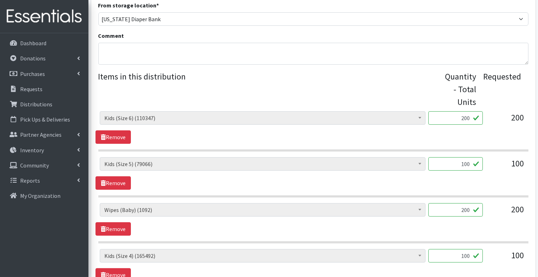
click at [467, 121] on input "200" at bounding box center [455, 117] width 54 height 13
type input "8"
click at [468, 166] on input "100" at bounding box center [455, 163] width 54 height 13
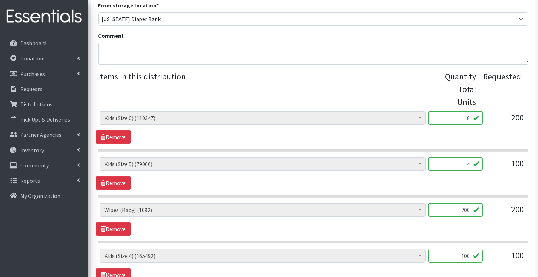
type input "4"
click at [481, 213] on input "200" at bounding box center [455, 209] width 54 height 13
click at [472, 209] on input "200" at bounding box center [455, 209] width 54 height 13
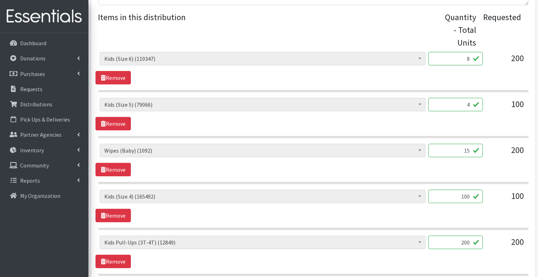
scroll to position [292, 0]
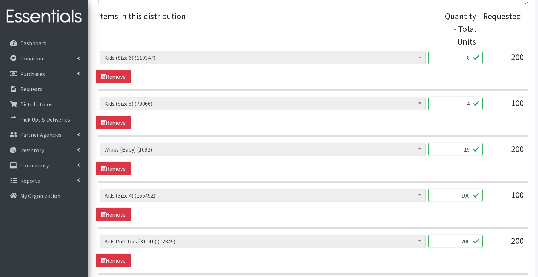
type input "15"
click at [466, 194] on input "100" at bounding box center [455, 195] width 54 height 13
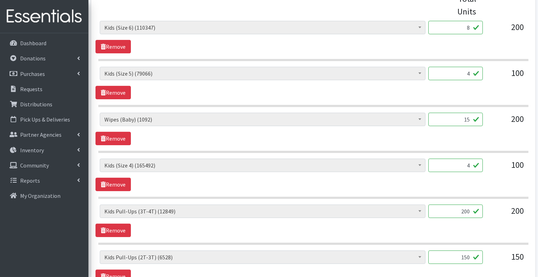
scroll to position [324, 0]
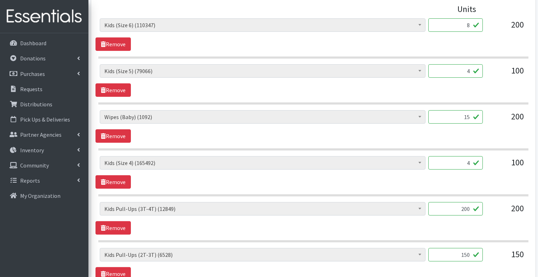
type input "4"
click at [472, 206] on input "200" at bounding box center [455, 208] width 54 height 13
type input "20"
click at [482, 228] on div "Diaper Rash Cream (626) Kids (Newborn) (57922) Kids (Preemie) (785) Kids (Size …" at bounding box center [312, 218] width 435 height 33
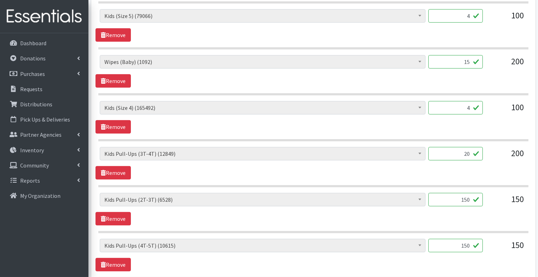
scroll to position [380, 0]
click at [472, 195] on input "150" at bounding box center [455, 198] width 54 height 13
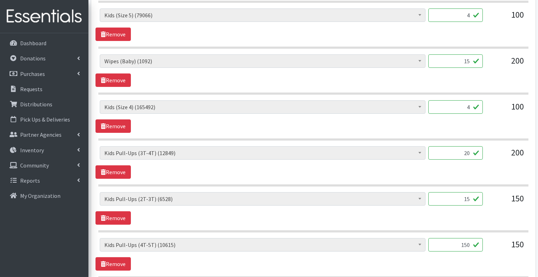
type input "15"
click at [484, 218] on div "Diaper Rash Cream (626) Kids (Newborn) (57922) Kids (Preemie) (785) Kids (Size …" at bounding box center [312, 208] width 435 height 33
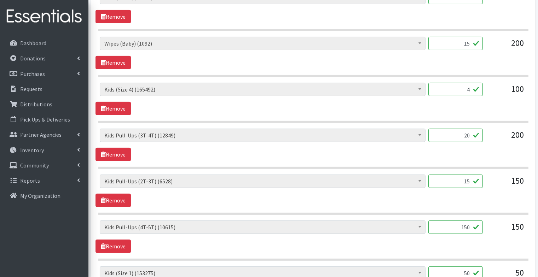
scroll to position [401, 0]
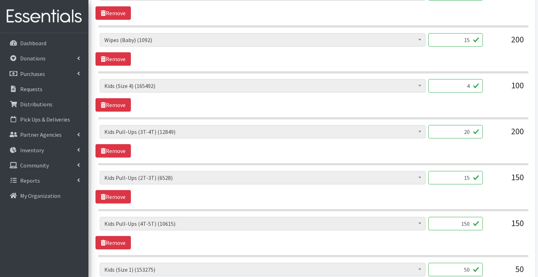
click at [470, 222] on input "150" at bounding box center [455, 223] width 54 height 13
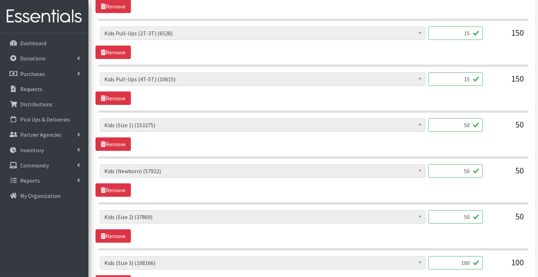
scroll to position [543, 0]
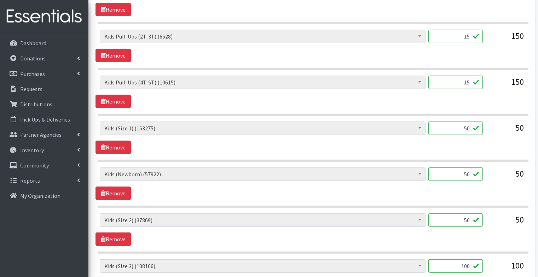
type input "15"
click at [471, 126] on input "50" at bounding box center [455, 128] width 54 height 13
type input "2"
click at [471, 170] on input "50" at bounding box center [455, 174] width 54 height 13
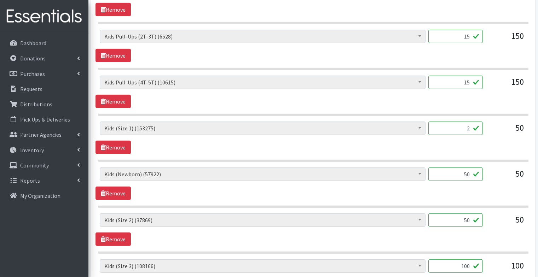
click at [471, 170] on input "50" at bounding box center [455, 174] width 54 height 13
type input "2"
click at [472, 214] on input "50" at bounding box center [455, 220] width 54 height 13
type input "5"
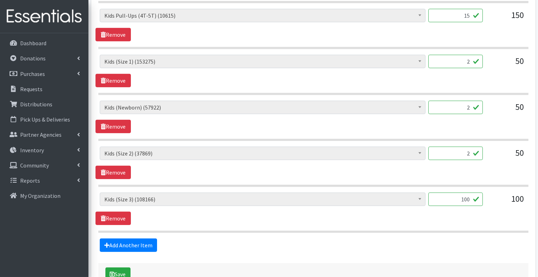
scroll to position [616, 0]
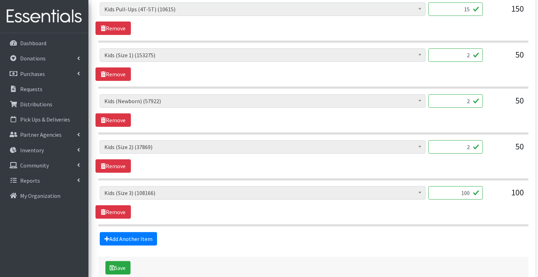
type input "2"
click at [469, 190] on input "100" at bounding box center [455, 192] width 54 height 13
type input "4"
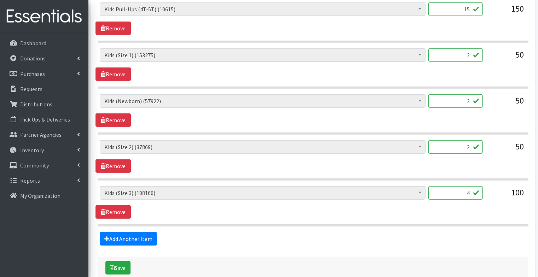
click at [368, 213] on div "Diaper Rash Cream (626) Kids (Newborn) (57922) Kids (Preemie) (785) Kids (Size …" at bounding box center [312, 202] width 435 height 33
click at [119, 263] on button "Save" at bounding box center [117, 267] width 25 height 13
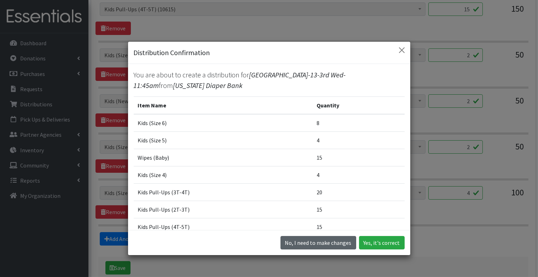
click at [312, 241] on button "No, I need to make changes" at bounding box center [318, 242] width 76 height 13
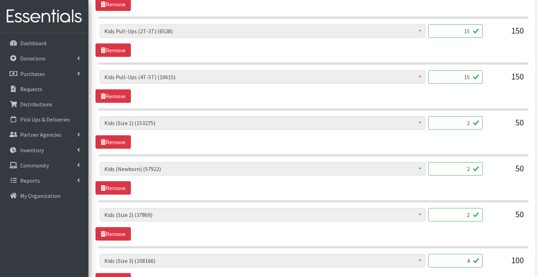
scroll to position [650, 0]
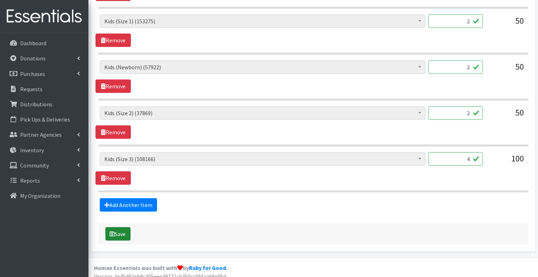
click at [114, 231] on icon "submit" at bounding box center [112, 234] width 5 height 6
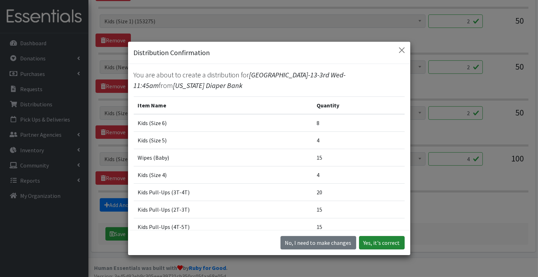
click at [382, 244] on button "Yes, it's correct" at bounding box center [382, 242] width 46 height 13
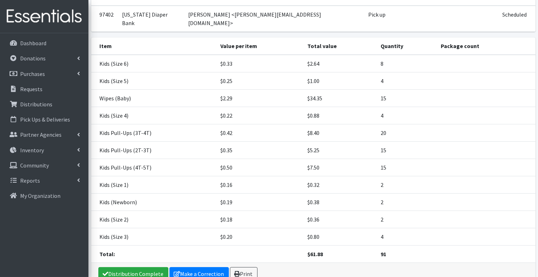
scroll to position [103, 0]
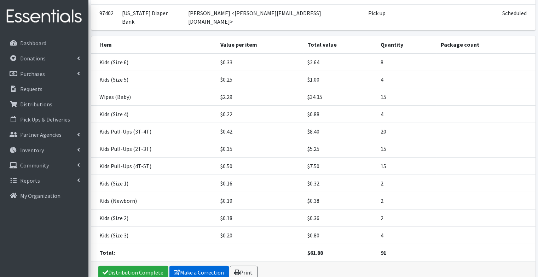
click at [214, 266] on link "Make a Correction" at bounding box center [198, 272] width 59 height 13
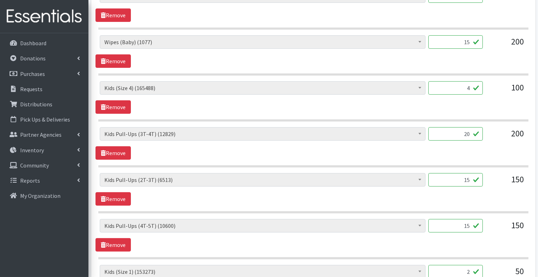
scroll to position [381, 0]
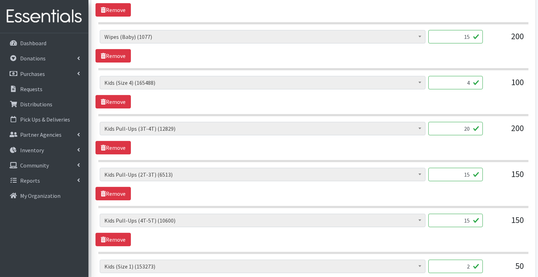
click at [471, 126] on input "20" at bounding box center [455, 128] width 54 height 13
type input "15"
click at [488, 151] on div "[MEDICAL_DATA] Cream (626) Kids (Newborn) (57920) Kids ([MEDICAL_DATA]) (785) K…" at bounding box center [312, 138] width 435 height 33
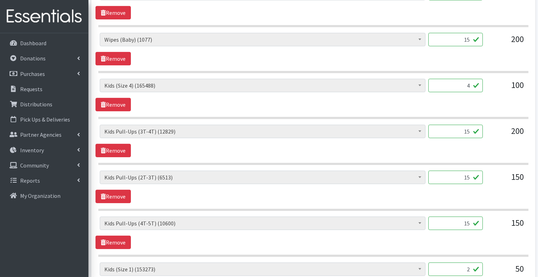
scroll to position [380, 0]
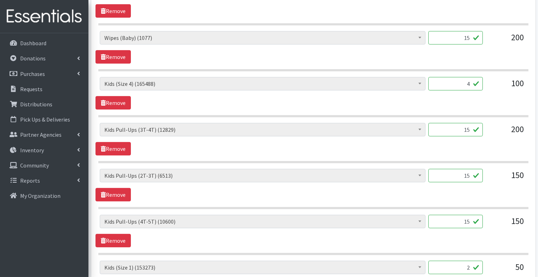
click at [471, 127] on input "15" at bounding box center [455, 129] width 54 height 13
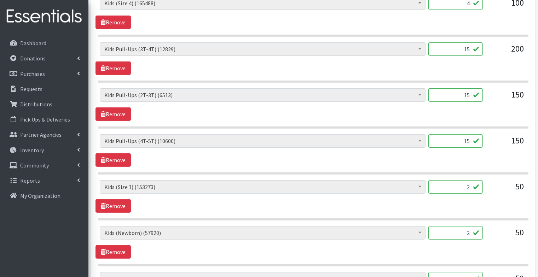
scroll to position [461, 0]
click at [471, 91] on input "15" at bounding box center [455, 94] width 54 height 13
click at [488, 114] on div "[MEDICAL_DATA] Cream (626) Kids (Newborn) (57920) Kids ([MEDICAL_DATA]) (785) K…" at bounding box center [312, 104] width 435 height 33
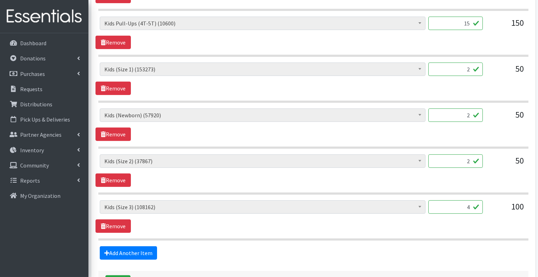
scroll to position [627, 0]
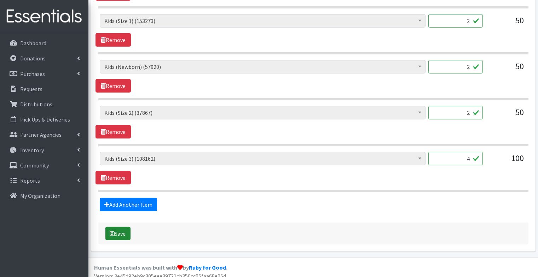
click at [121, 227] on button "Save" at bounding box center [117, 233] width 25 height 13
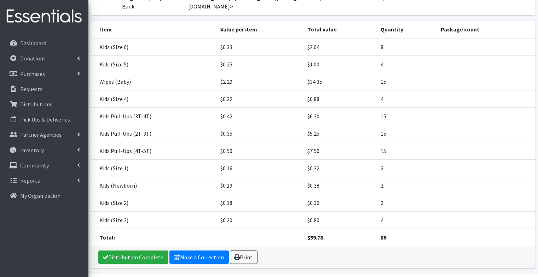
scroll to position [121, 0]
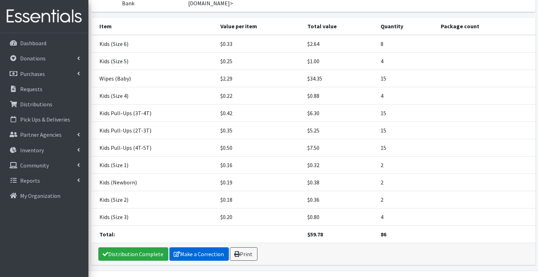
click at [183, 248] on link "Make a Correction" at bounding box center [198, 254] width 59 height 13
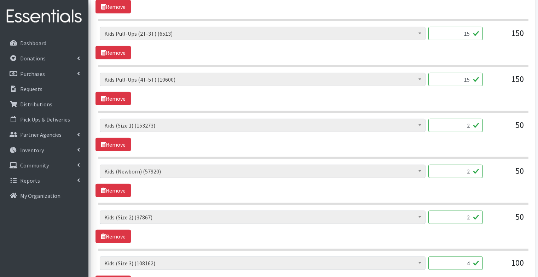
scroll to position [539, 0]
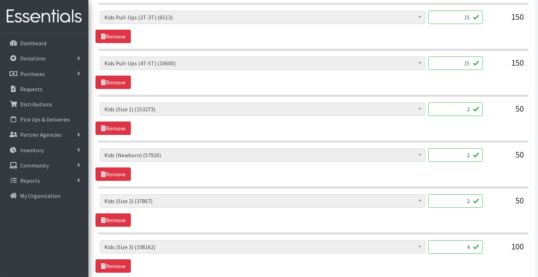
click at [472, 60] on input "15" at bounding box center [455, 63] width 54 height 13
type input "10"
click at [471, 16] on input "15" at bounding box center [455, 17] width 54 height 13
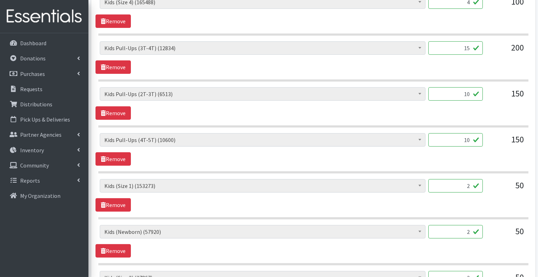
scroll to position [460, 0]
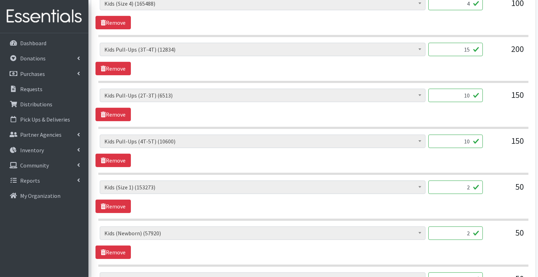
type input "10"
click at [471, 48] on input "15" at bounding box center [455, 49] width 54 height 13
type input "10"
click at [364, 63] on div "Diaper Rash Cream (626) Kids (Newborn) (57920) Kids (Preemie) (785) Kids (Size …" at bounding box center [312, 59] width 435 height 33
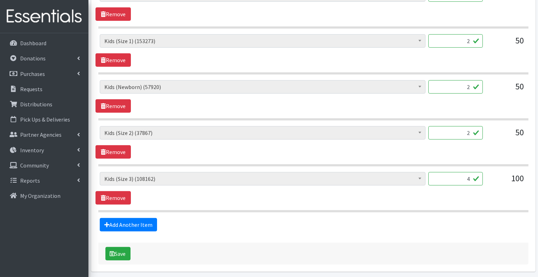
scroll to position [627, 0]
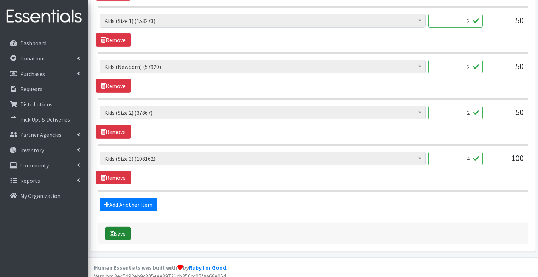
click at [123, 228] on button "Save" at bounding box center [117, 233] width 25 height 13
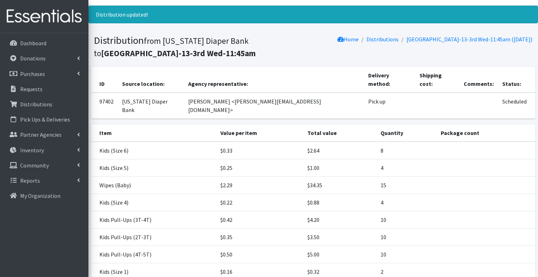
scroll to position [121, 0]
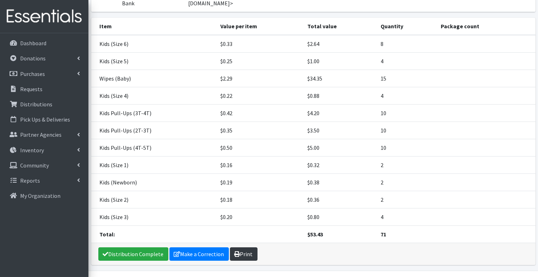
click at [249, 248] on link "Print" at bounding box center [244, 254] width 28 height 13
click at [15, 90] on icon at bounding box center [13, 89] width 9 height 6
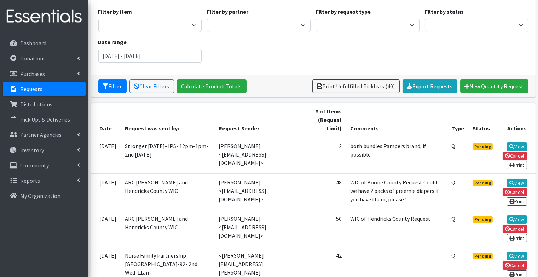
scroll to position [83, 0]
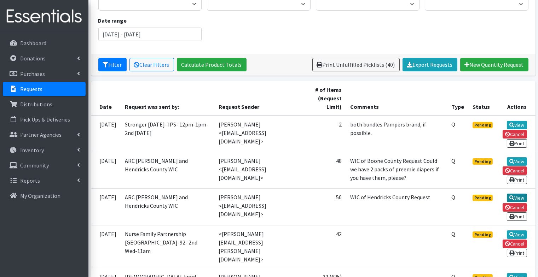
click at [516, 194] on link "View" at bounding box center [517, 198] width 20 height 8
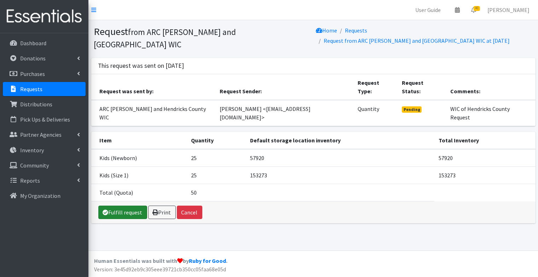
click at [120, 206] on link "Fulfill request" at bounding box center [122, 212] width 49 height 13
click at [30, 86] on p "Requests" at bounding box center [31, 89] width 22 height 7
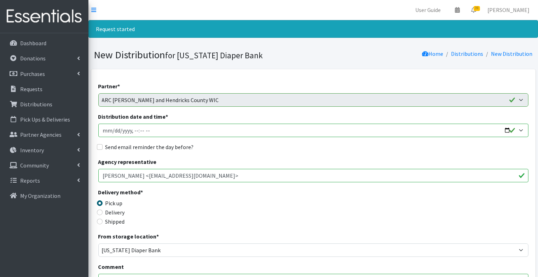
click at [104, 130] on input "Distribution date and time *" at bounding box center [313, 130] width 430 height 13
type input "2025-10-15T23:59"
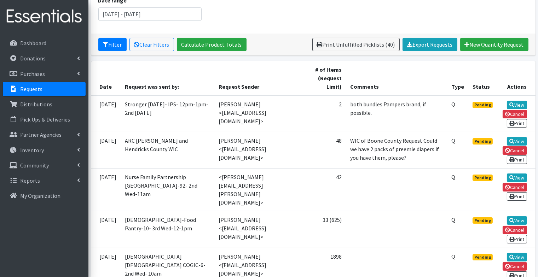
scroll to position [134, 0]
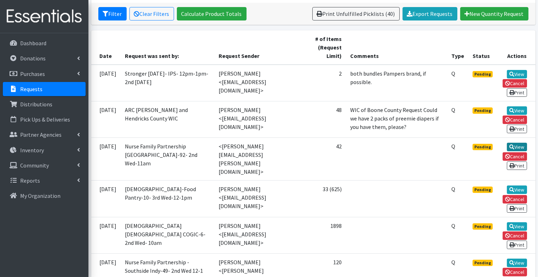
click at [519, 143] on link "View" at bounding box center [517, 147] width 20 height 8
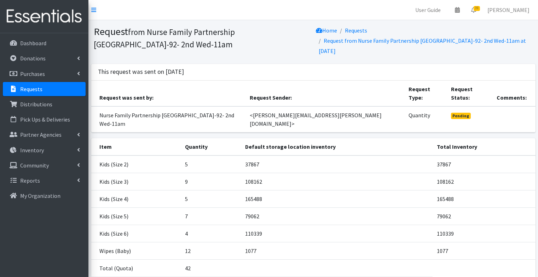
scroll to position [35, 0]
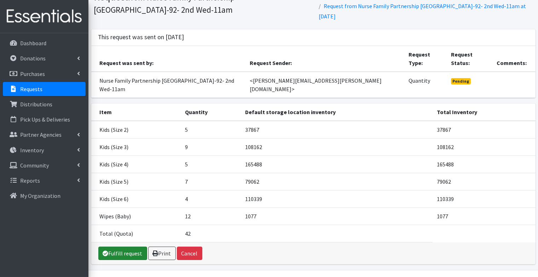
click at [116, 247] on link "Fulfill request" at bounding box center [122, 253] width 49 height 13
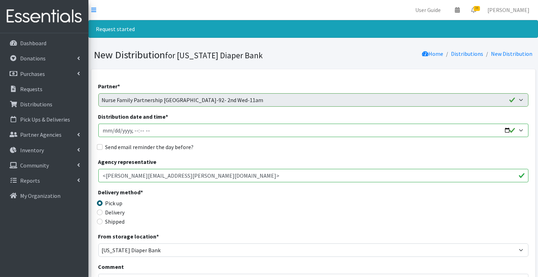
click at [103, 129] on input "Distribution date and time *" at bounding box center [313, 130] width 430 height 13
type input "2025-10-30T23:59"
click at [146, 133] on input "Distribution date and time *" at bounding box center [313, 130] width 430 height 13
click at [138, 131] on input "Distribution date and time *" at bounding box center [313, 130] width 430 height 13
click at [141, 132] on input "Distribution date and time *" at bounding box center [313, 130] width 430 height 13
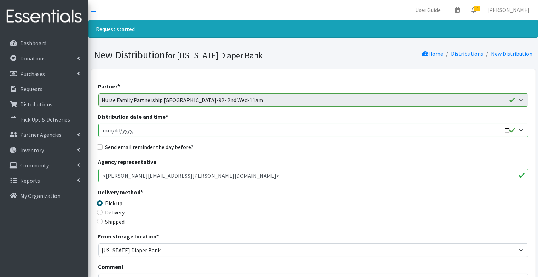
type input "2025-10-08T11:00"
click at [98, 146] on input "Send email reminder the day before?" at bounding box center [100, 147] width 6 height 6
checkbox input "true"
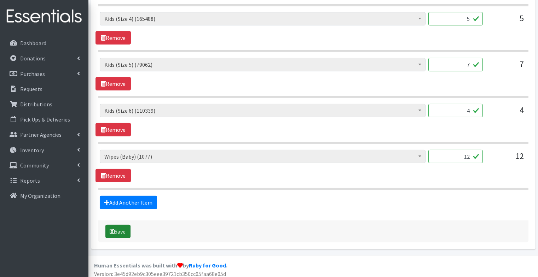
click at [121, 230] on button "Save" at bounding box center [117, 231] width 25 height 13
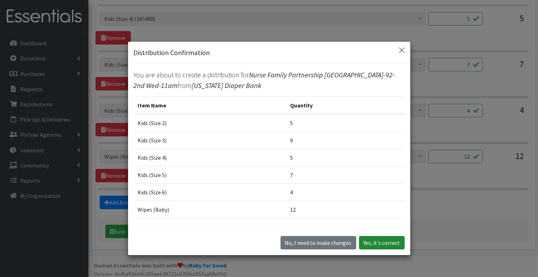
click at [400, 247] on button "Yes, it's correct" at bounding box center [382, 242] width 46 height 13
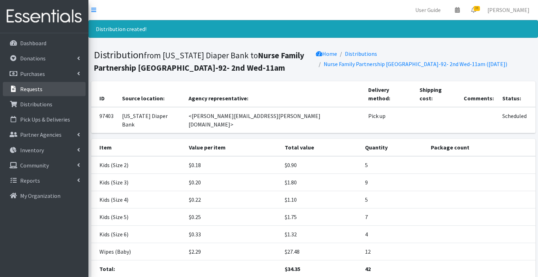
click at [37, 90] on p "Requests" at bounding box center [31, 89] width 22 height 7
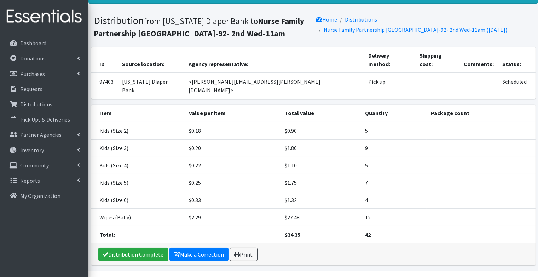
scroll to position [35, 0]
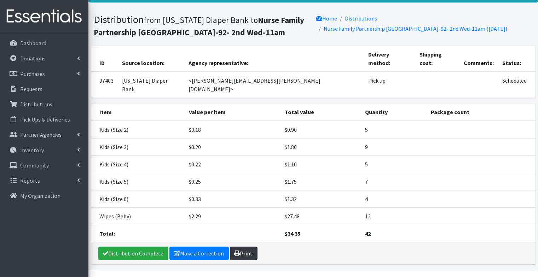
click at [251, 247] on link "Print" at bounding box center [244, 253] width 28 height 13
click at [41, 86] on p "Requests" at bounding box center [31, 89] width 22 height 7
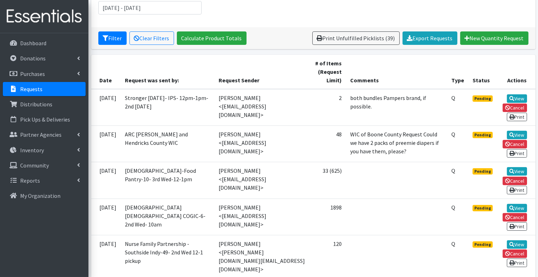
scroll to position [114, 0]
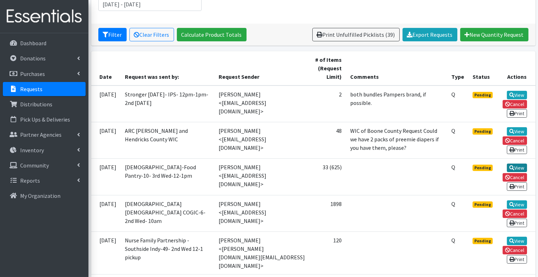
click at [524, 164] on link "View" at bounding box center [517, 168] width 20 height 8
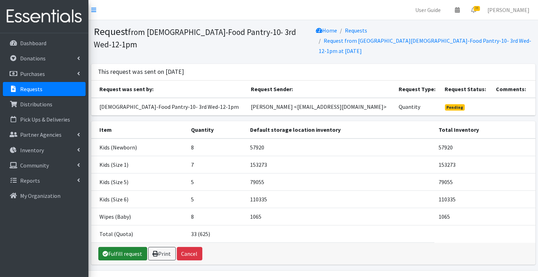
click at [126, 256] on link "Fulfill request" at bounding box center [122, 253] width 49 height 13
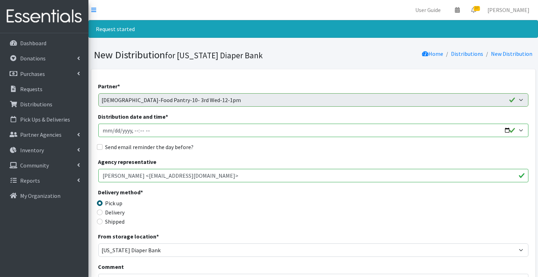
click at [103, 129] on input "Distribution date and time *" at bounding box center [313, 130] width 430 height 13
click at [133, 129] on input "Distribution date and time *" at bounding box center [313, 130] width 430 height 13
type input "[DATE]T12:00"
click at [101, 147] on input "Send email reminder the day before?" at bounding box center [100, 147] width 6 height 6
checkbox input "true"
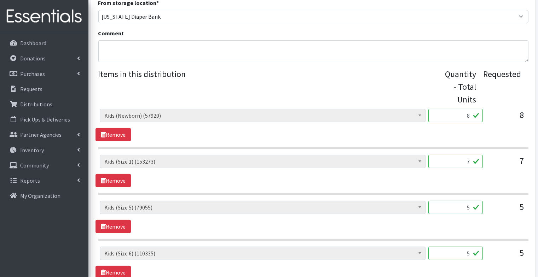
scroll to position [377, 0]
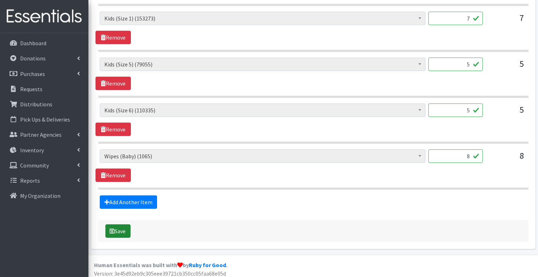
click at [120, 227] on button "Save" at bounding box center [117, 231] width 25 height 13
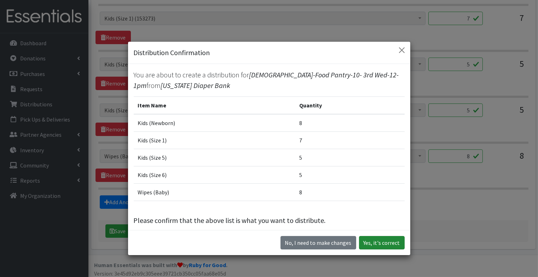
click at [378, 246] on button "Yes, it's correct" at bounding box center [382, 242] width 46 height 13
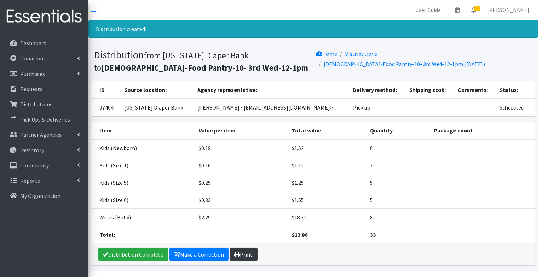
click at [244, 251] on link "Print" at bounding box center [244, 254] width 28 height 13
click at [23, 91] on p "Requests" at bounding box center [31, 89] width 22 height 7
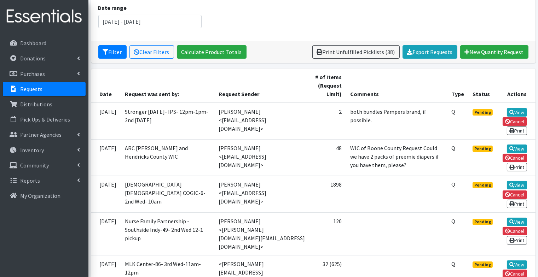
scroll to position [97, 0]
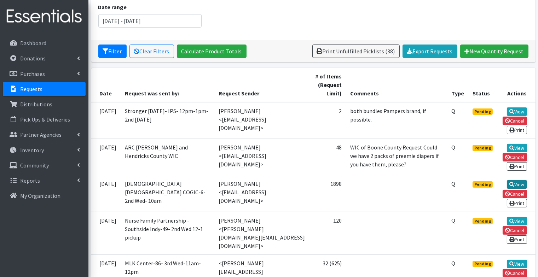
click at [516, 180] on link "View" at bounding box center [517, 184] width 20 height 8
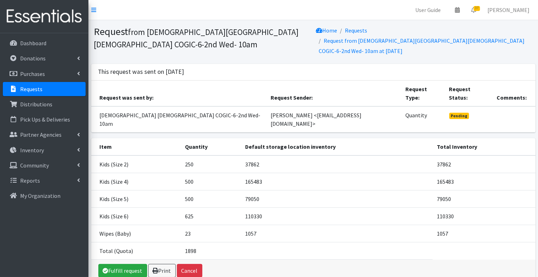
scroll to position [7, 0]
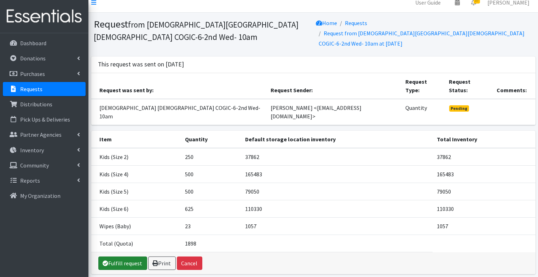
click at [116, 257] on link "Fulfill request" at bounding box center [122, 263] width 49 height 13
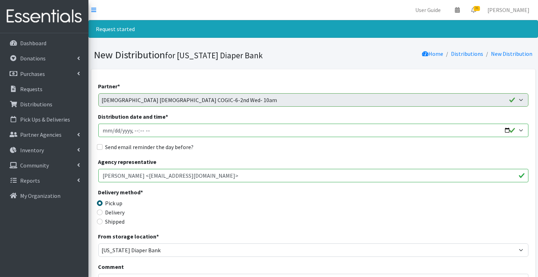
click at [103, 130] on input "Distribution date and time *" at bounding box center [313, 130] width 430 height 13
type input "2025-10-30T23:59"
click at [134, 129] on input "Distribution date and time *" at bounding box center [313, 130] width 430 height 13
type input "2025-10-08T10:00"
click at [99, 148] on input "Send email reminder the day before?" at bounding box center [100, 147] width 6 height 6
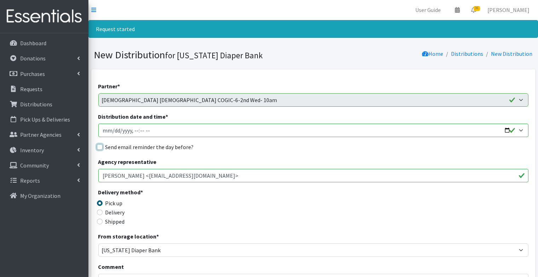
checkbox input "true"
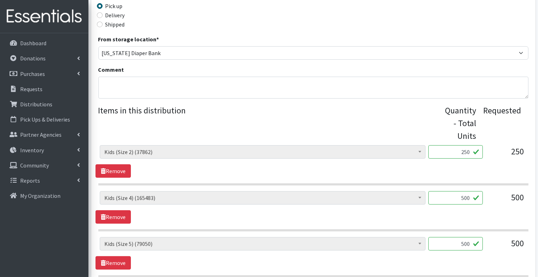
scroll to position [198, 0]
click at [465, 153] on input "250" at bounding box center [455, 151] width 54 height 13
type input "10"
click at [487, 205] on div "Diaper Rash Cream (626) Kids (Newborn) (57912) Kids (Preemie) (785) Kids (Size …" at bounding box center [313, 200] width 427 height 19
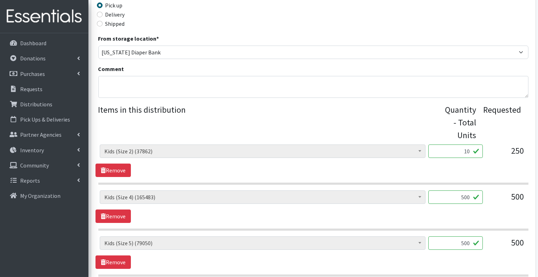
click at [474, 203] on div "500" at bounding box center [455, 200] width 54 height 19
click at [468, 197] on input "500" at bounding box center [455, 197] width 54 height 13
type input "20"
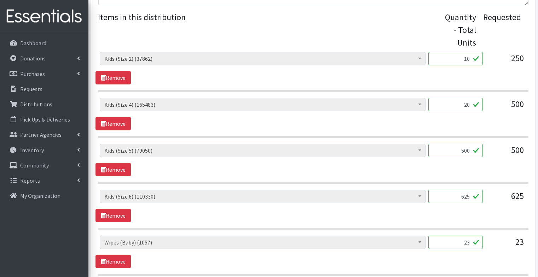
scroll to position [291, 0]
click at [461, 149] on input "500" at bounding box center [455, 150] width 54 height 13
type input "20"
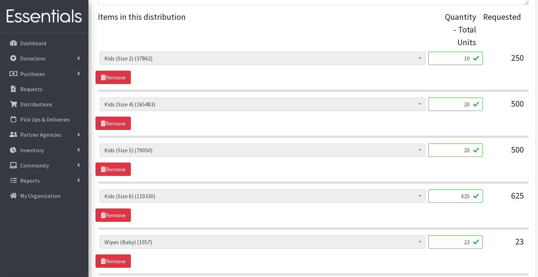
click at [497, 213] on div "Diaper Rash Cream (626) Kids (Newborn) (57912) Kids (Preemie) (785) Kids (Size …" at bounding box center [312, 206] width 435 height 33
click at [471, 193] on input "625" at bounding box center [455, 196] width 54 height 13
click at [464, 194] on input "625" at bounding box center [455, 196] width 54 height 13
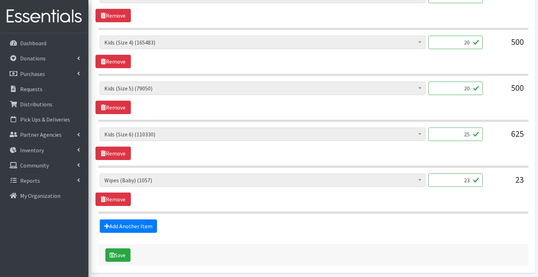
scroll to position [366, 0]
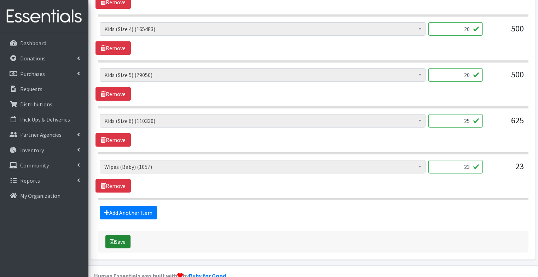
type input "25"
click at [127, 237] on button "Save" at bounding box center [117, 241] width 25 height 13
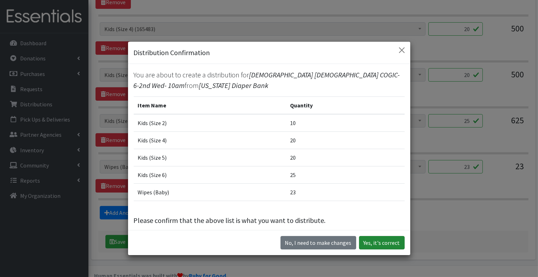
click at [387, 242] on button "Yes, it's correct" at bounding box center [382, 242] width 46 height 13
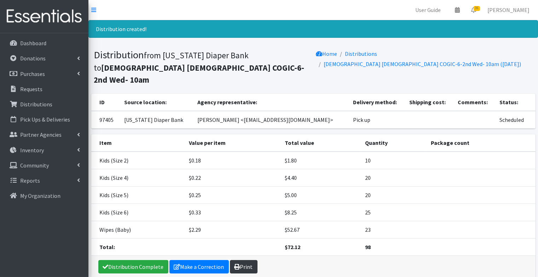
click at [246, 260] on link "Print" at bounding box center [244, 266] width 28 height 13
click at [28, 87] on p "Requests" at bounding box center [31, 89] width 22 height 7
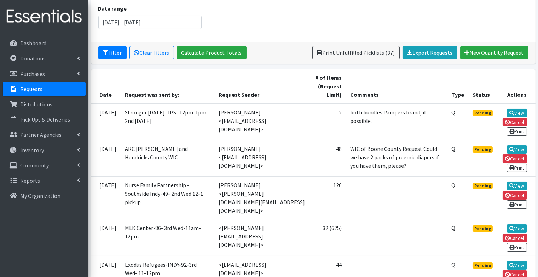
scroll to position [120, 0]
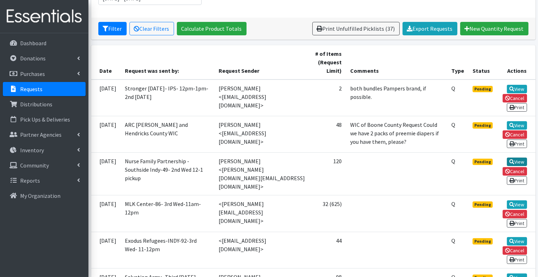
click at [519, 160] on link "View" at bounding box center [517, 162] width 20 height 8
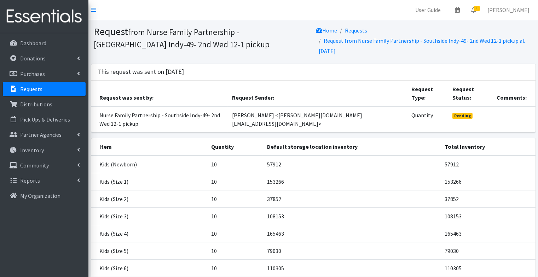
scroll to position [86, 0]
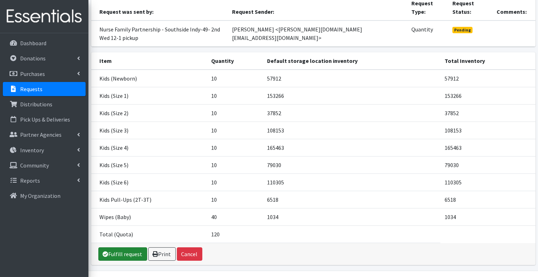
click at [120, 248] on link "Fulfill request" at bounding box center [122, 254] width 49 height 13
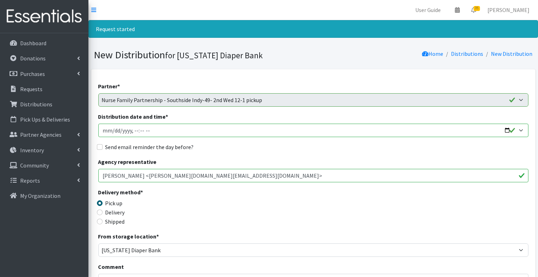
click at [104, 129] on input "Distribution date and time *" at bounding box center [313, 130] width 430 height 13
type input "[DATE]T23:59"
click at [133, 130] on input "Distribution date and time *" at bounding box center [313, 130] width 430 height 13
type input "[DATE]T12:00"
click at [108, 145] on label "Send email reminder the day before?" at bounding box center [149, 147] width 88 height 8
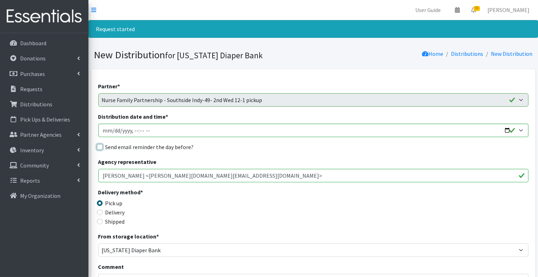
click at [103, 145] on input "Send email reminder the day before?" at bounding box center [100, 147] width 6 height 6
checkbox input "true"
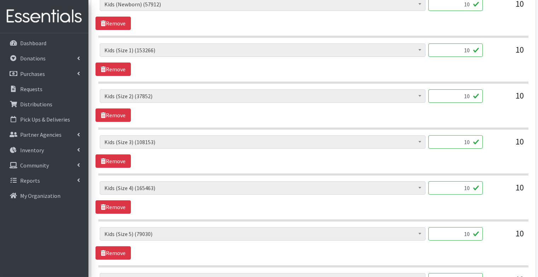
scroll to position [559, 0]
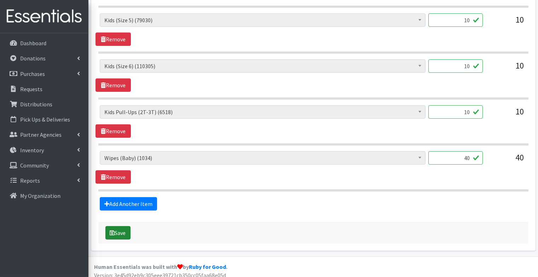
click at [115, 230] on button "Save" at bounding box center [117, 232] width 25 height 13
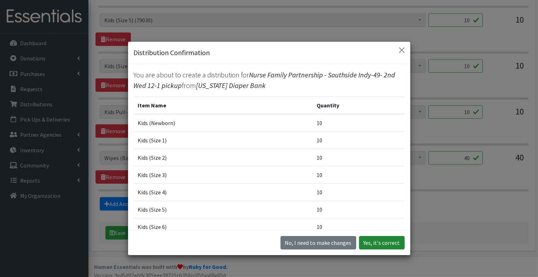
click at [390, 244] on button "Yes, it's correct" at bounding box center [382, 242] width 46 height 13
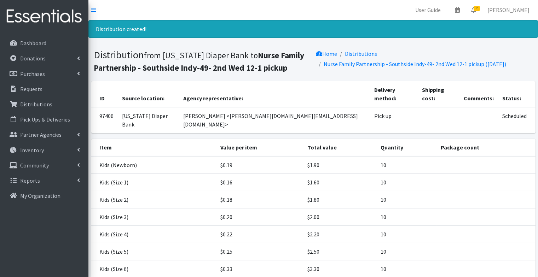
scroll to position [87, 0]
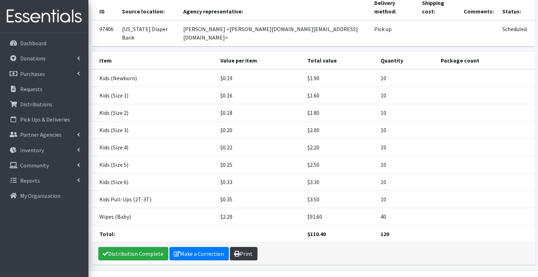
click at [247, 247] on link "Print" at bounding box center [244, 253] width 28 height 13
click at [21, 88] on p "Requests" at bounding box center [31, 89] width 22 height 7
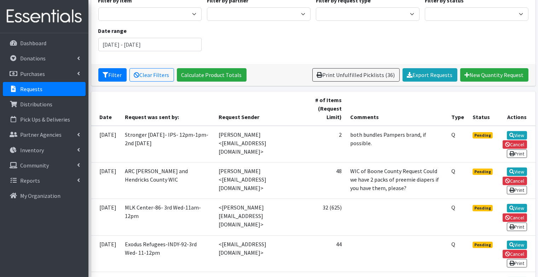
scroll to position [75, 0]
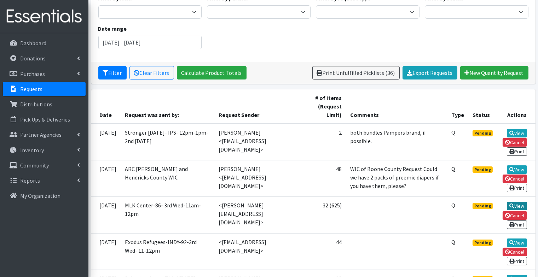
click at [517, 202] on link "View" at bounding box center [517, 206] width 20 height 8
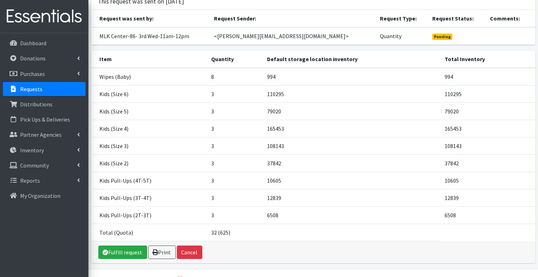
scroll to position [76, 0]
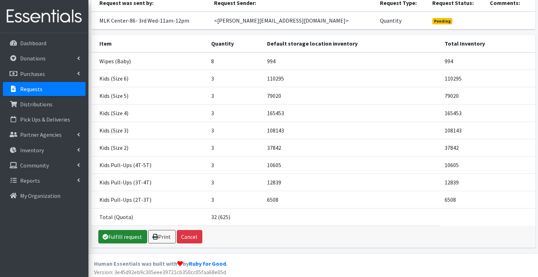
click at [124, 237] on link "Fulfill request" at bounding box center [122, 236] width 49 height 13
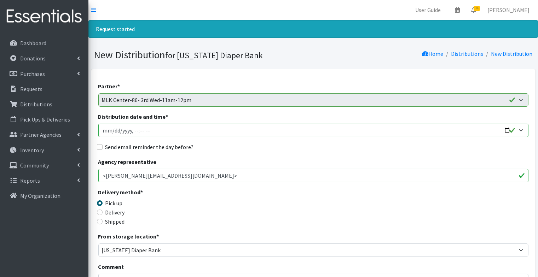
click at [106, 130] on input "Distribution date and time *" at bounding box center [313, 130] width 430 height 13
click at [135, 131] on input "Distribution date and time *" at bounding box center [313, 130] width 430 height 13
click at [142, 132] on input "Distribution date and time *" at bounding box center [313, 130] width 430 height 13
click at [149, 130] on input "Distribution date and time *" at bounding box center [313, 130] width 430 height 13
type input "2025-10-15T11:00"
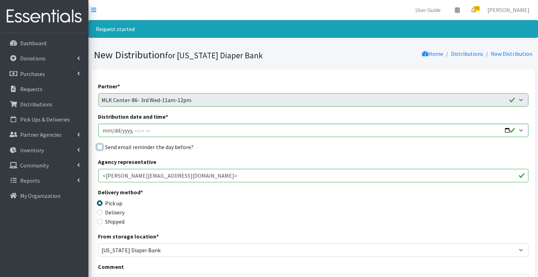
click at [100, 147] on input "Send email reminder the day before?" at bounding box center [100, 147] width 6 height 6
checkbox input "true"
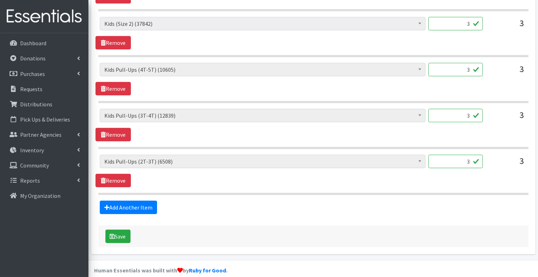
scroll to position [559, 0]
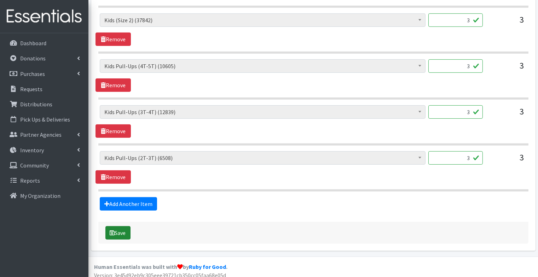
click at [114, 230] on icon "submit" at bounding box center [112, 233] width 5 height 6
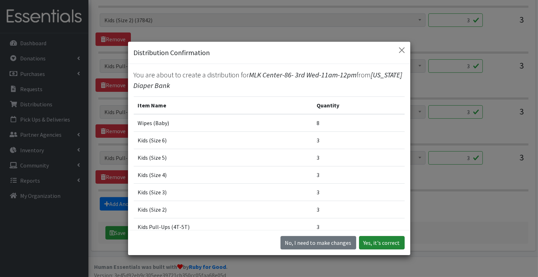
click at [387, 246] on button "Yes, it's correct" at bounding box center [382, 242] width 46 height 13
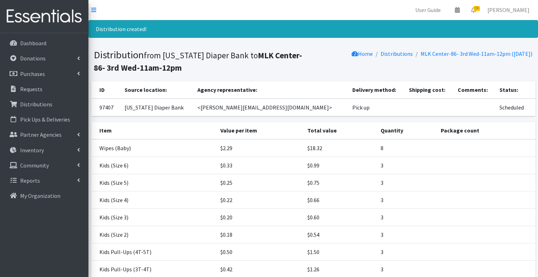
scroll to position [87, 0]
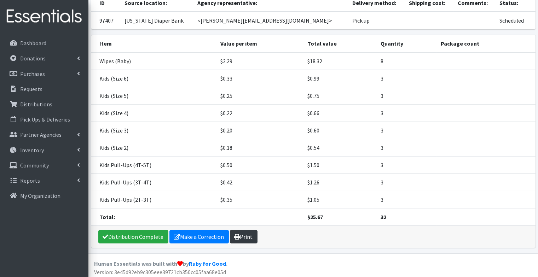
click at [238, 234] on link "Print" at bounding box center [244, 236] width 28 height 13
click at [31, 88] on p "Requests" at bounding box center [31, 89] width 22 height 7
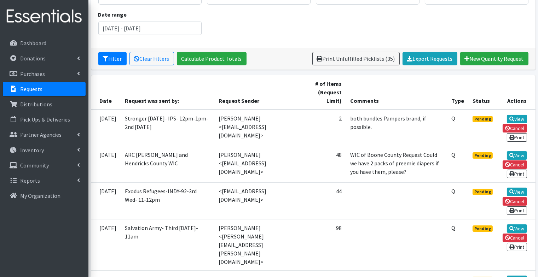
scroll to position [103, 0]
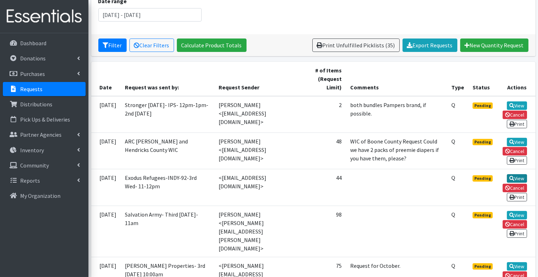
click at [510, 176] on icon at bounding box center [511, 178] width 5 height 5
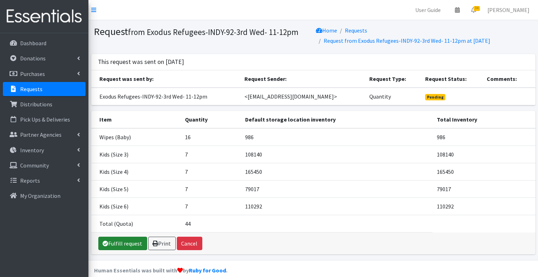
click at [122, 246] on link "Fulfill request" at bounding box center [122, 243] width 49 height 13
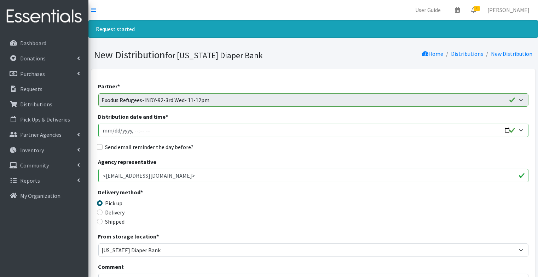
click at [104, 130] on input "Distribution date and time *" at bounding box center [313, 130] width 430 height 13
click at [142, 130] on input "Distribution date and time *" at bounding box center [313, 130] width 430 height 13
type input "[DATE]T11:00"
click at [104, 146] on div "Send email reminder the day before?" at bounding box center [313, 147] width 430 height 8
click at [100, 147] on input "Send email reminder the day before?" at bounding box center [100, 147] width 6 height 6
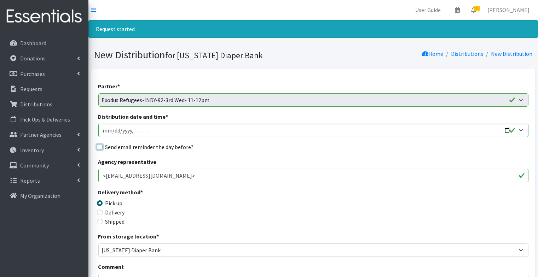
checkbox input "true"
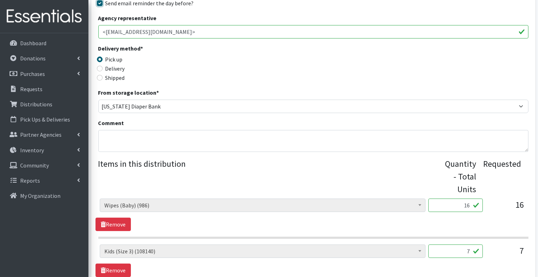
scroll to position [377, 0]
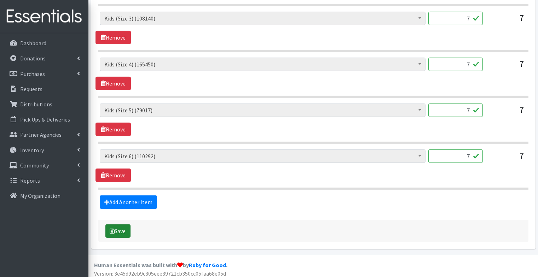
click at [125, 225] on button "Save" at bounding box center [117, 231] width 25 height 13
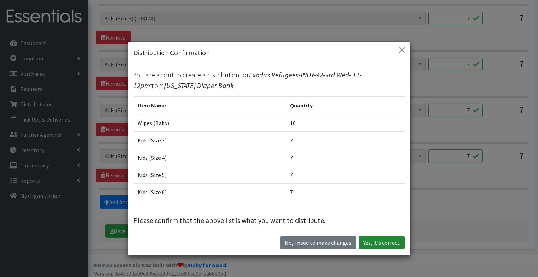
click at [382, 246] on button "Yes, it's correct" at bounding box center [382, 242] width 46 height 13
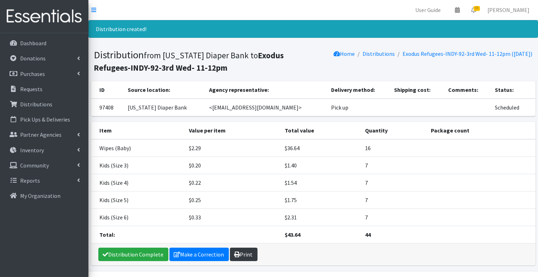
click at [247, 255] on link "Print" at bounding box center [244, 254] width 28 height 13
click at [33, 86] on p "Requests" at bounding box center [31, 89] width 22 height 7
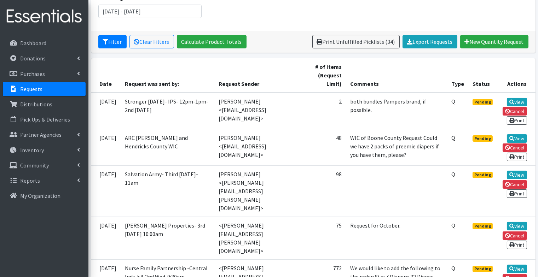
scroll to position [107, 0]
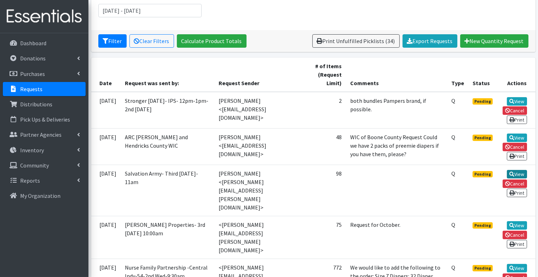
click at [513, 170] on link "View" at bounding box center [517, 174] width 20 height 8
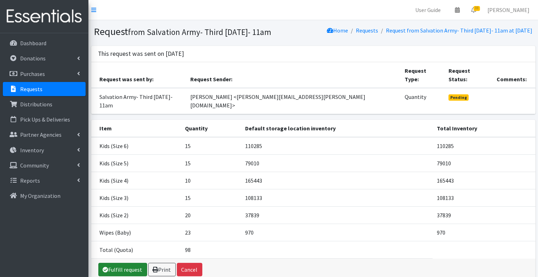
click at [122, 263] on link "Fulfill request" at bounding box center [122, 269] width 49 height 13
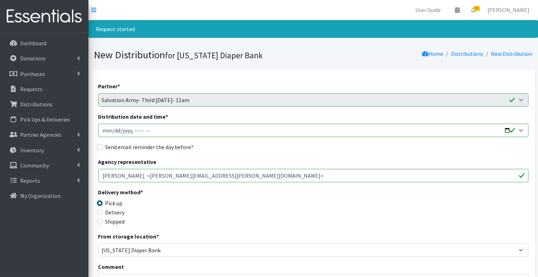
click at [105, 130] on input "Distribution date and time *" at bounding box center [313, 130] width 430 height 13
click at [142, 131] on input "Distribution date and time *" at bounding box center [313, 130] width 430 height 13
click at [150, 130] on input "Distribution date and time *" at bounding box center [313, 130] width 430 height 13
type input "[DATE]T11:00"
click at [100, 148] on input "Send email reminder the day before?" at bounding box center [100, 147] width 6 height 6
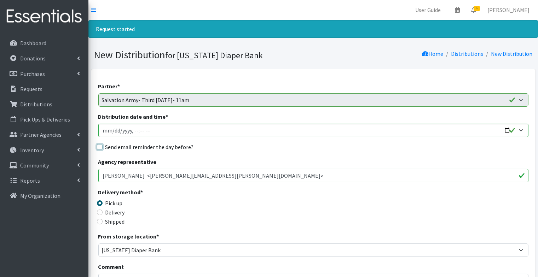
checkbox input "true"
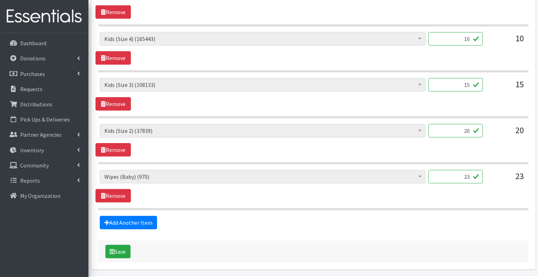
scroll to position [423, 0]
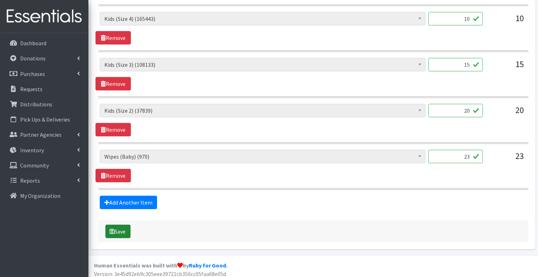
click at [116, 225] on button "Save" at bounding box center [117, 231] width 25 height 13
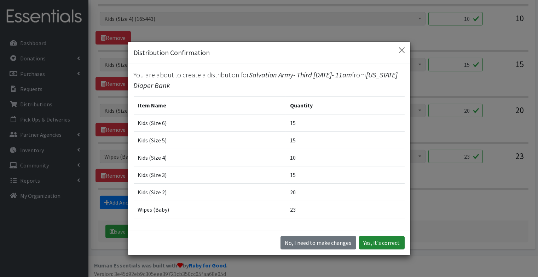
click at [390, 243] on button "Yes, it's correct" at bounding box center [382, 242] width 46 height 13
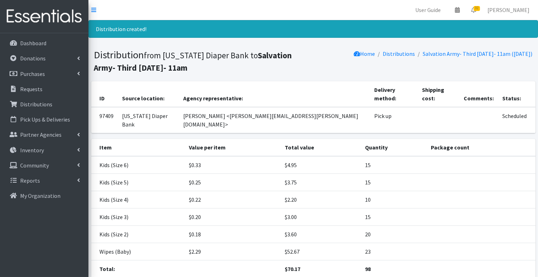
click at [40, 87] on p "Requests" at bounding box center [31, 89] width 22 height 7
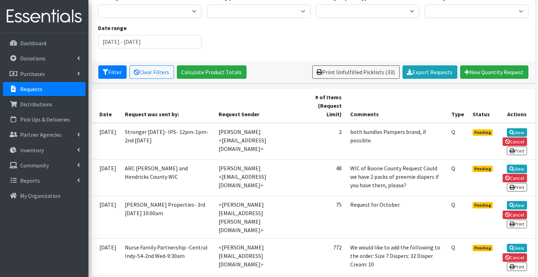
scroll to position [118, 0]
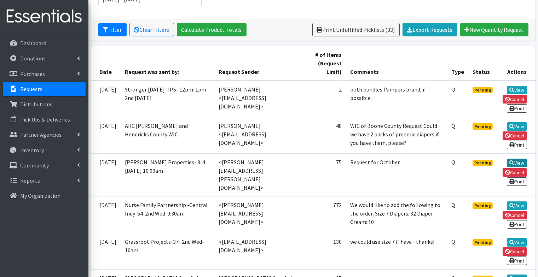
click at [512, 161] on icon at bounding box center [511, 163] width 5 height 5
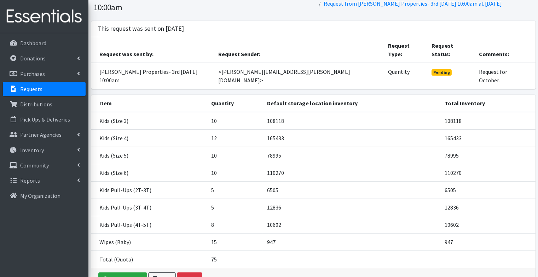
scroll to position [59, 0]
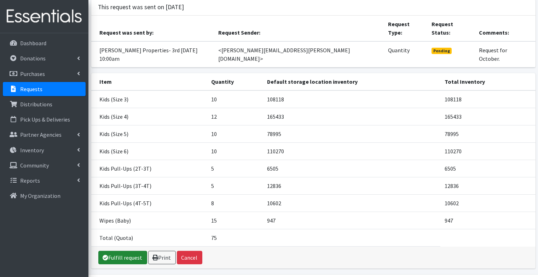
click at [129, 251] on link "Fulfill request" at bounding box center [122, 257] width 49 height 13
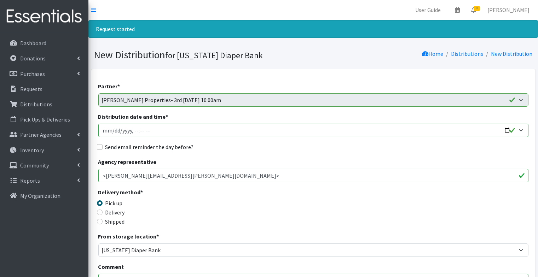
click at [103, 135] on input "Distribution date and time *" at bounding box center [313, 130] width 430 height 13
click at [135, 130] on input "Distribution date and time *" at bounding box center [313, 130] width 430 height 13
type input "[DATE]T10:00"
click at [100, 145] on input "Send email reminder the day before?" at bounding box center [100, 147] width 6 height 6
checkbox input "true"
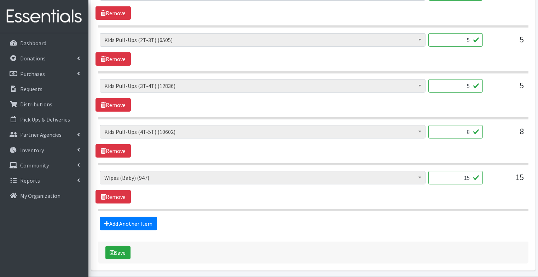
scroll to position [495, 0]
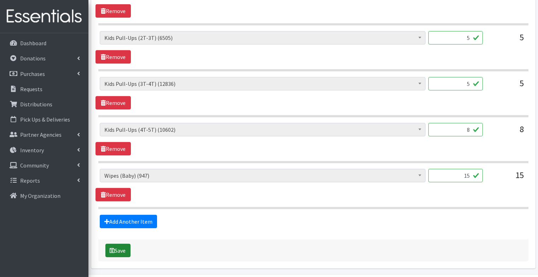
click at [122, 245] on button "Save" at bounding box center [117, 250] width 25 height 13
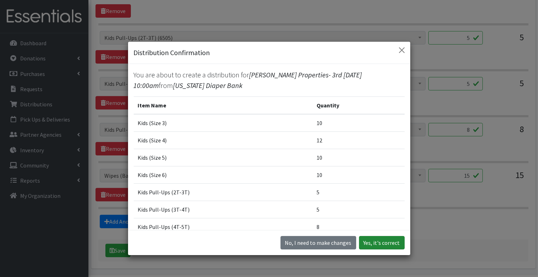
click at [391, 243] on button "Yes, it's correct" at bounding box center [382, 242] width 46 height 13
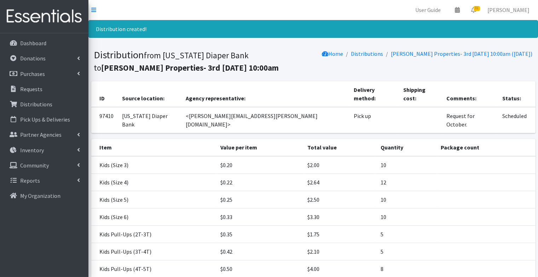
scroll to position [70, 0]
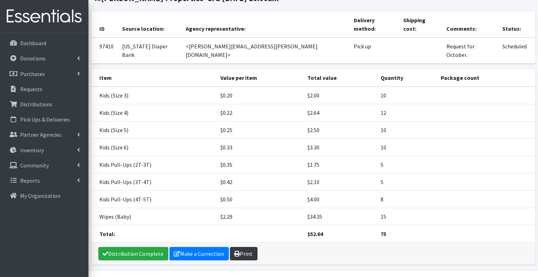
click at [244, 247] on link "Print" at bounding box center [244, 253] width 28 height 13
click at [28, 92] on p "Requests" at bounding box center [31, 89] width 22 height 7
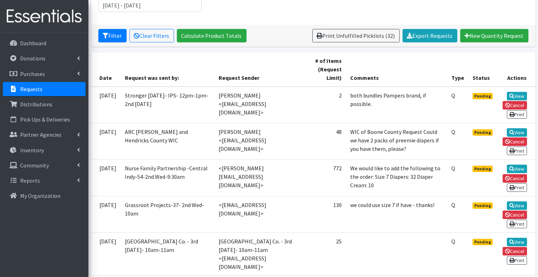
scroll to position [114, 0]
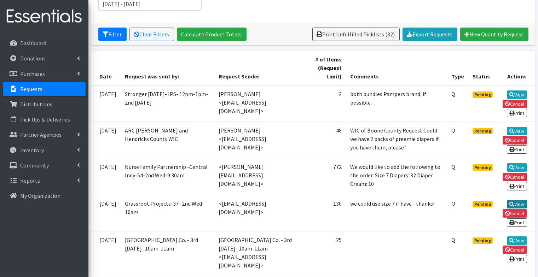
click at [520, 208] on link "View" at bounding box center [517, 204] width 20 height 8
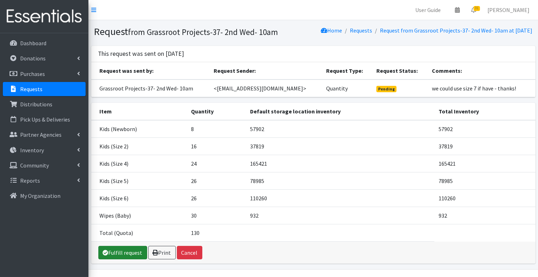
click at [121, 259] on link "Fulfill request" at bounding box center [122, 252] width 49 height 13
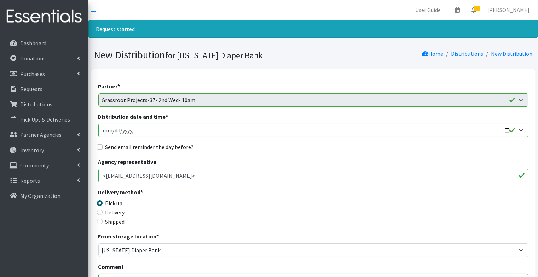
click at [104, 132] on input "Distribution date and time *" at bounding box center [313, 130] width 430 height 13
click at [136, 130] on input "Distribution date and time *" at bounding box center [313, 130] width 430 height 13
type input "[DATE]T10:00"
click at [103, 149] on div "Send email reminder the day before?" at bounding box center [313, 147] width 430 height 8
click at [99, 147] on input "Send email reminder the day before?" at bounding box center [100, 147] width 6 height 6
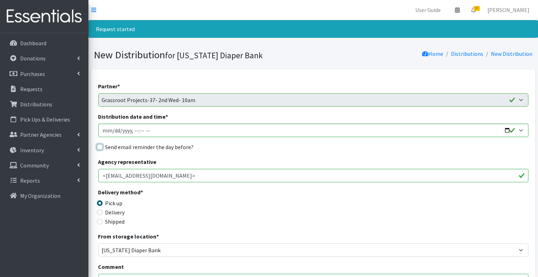
checkbox input "true"
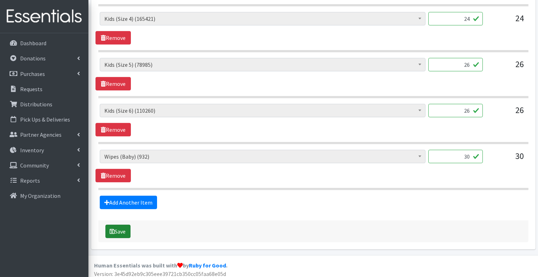
click at [123, 227] on button "Save" at bounding box center [117, 231] width 25 height 13
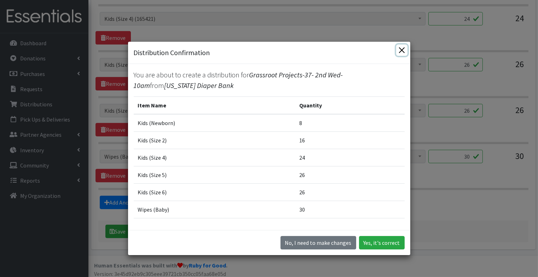
click at [401, 52] on button "Close" at bounding box center [401, 50] width 11 height 11
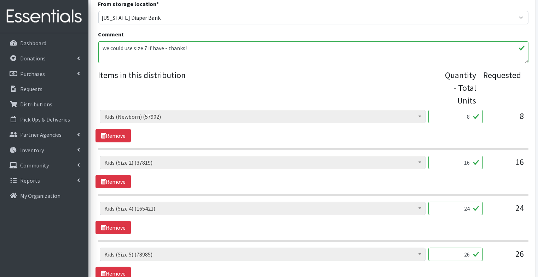
scroll to position [0, 0]
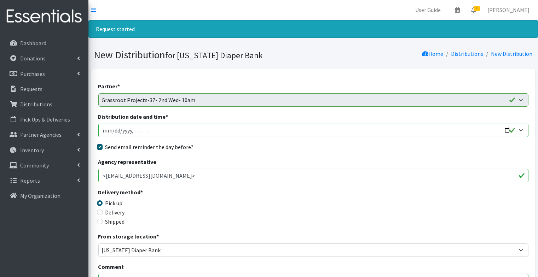
click at [113, 132] on input "Distribution date and time *" at bounding box center [313, 130] width 430 height 13
type input "2025-10-08T10:00"
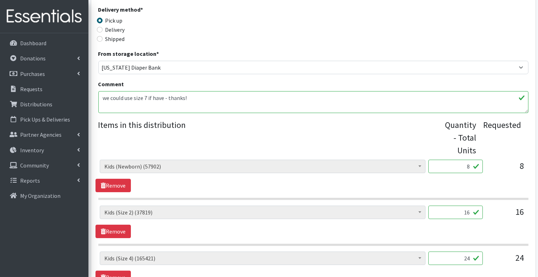
scroll to position [423, 0]
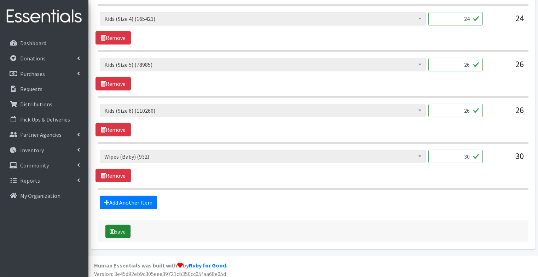
click at [122, 229] on button "Save" at bounding box center [117, 231] width 25 height 13
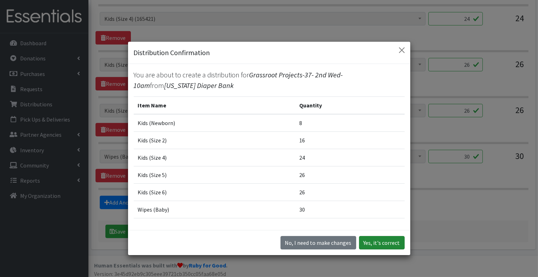
click at [377, 241] on button "Yes, it's correct" at bounding box center [382, 242] width 46 height 13
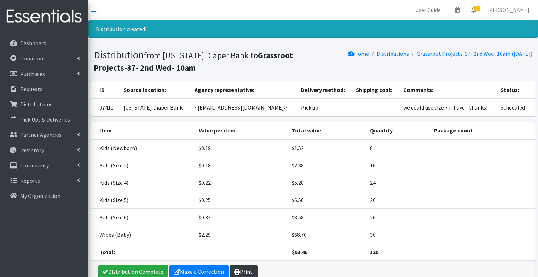
click at [247, 272] on link "Print" at bounding box center [244, 271] width 28 height 13
click at [19, 90] on link "Requests" at bounding box center [44, 89] width 83 height 14
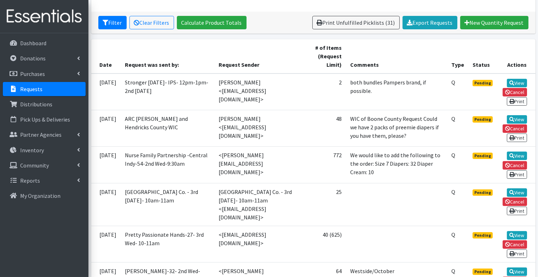
scroll to position [127, 0]
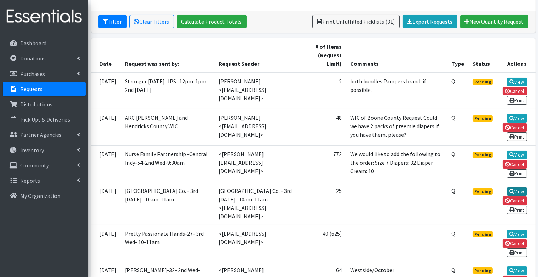
click at [522, 192] on link "View" at bounding box center [517, 191] width 20 height 8
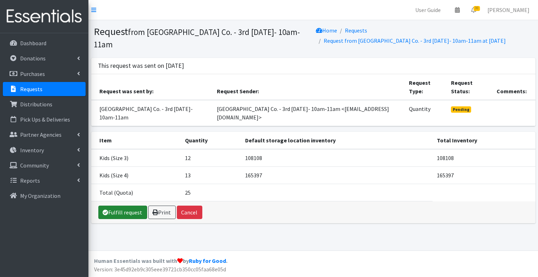
click at [126, 206] on link "Fulfill request" at bounding box center [122, 212] width 49 height 13
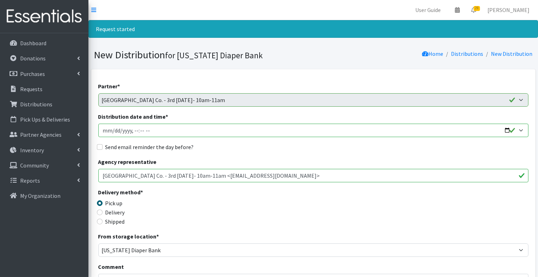
click at [102, 129] on input "Distribution date and time *" at bounding box center [313, 130] width 430 height 13
click at [135, 130] on input "Distribution date and time *" at bounding box center [313, 130] width 430 height 13
type input "2025-10-15T10:00"
click at [99, 149] on input "Send email reminder the day before?" at bounding box center [100, 147] width 6 height 6
checkbox input "true"
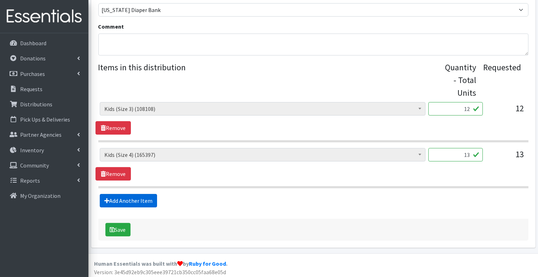
click at [130, 200] on link "Add Another Item" at bounding box center [128, 200] width 57 height 13
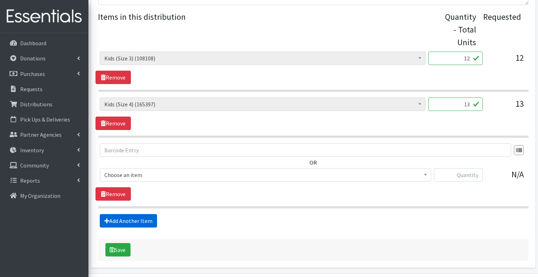
scroll to position [311, 0]
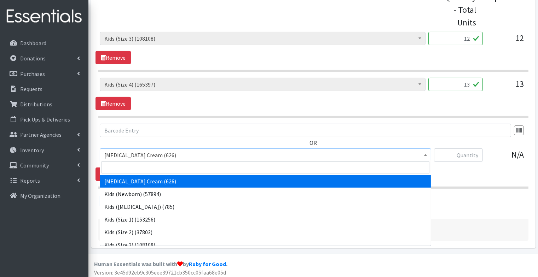
click at [142, 154] on span "Diaper Rash Cream (626)" at bounding box center [265, 155] width 322 height 10
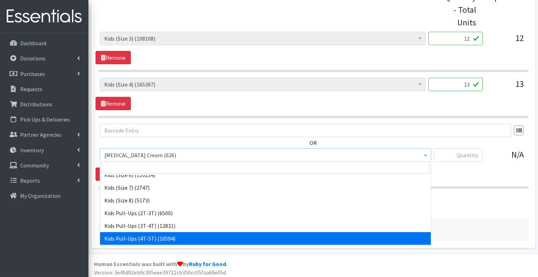
scroll to position [133, 0]
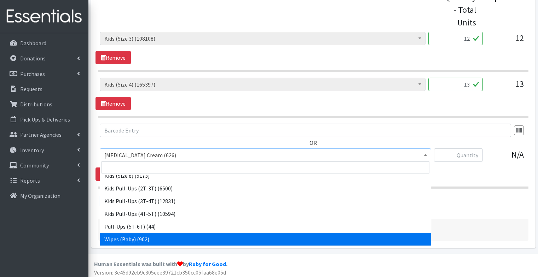
select select "3418"
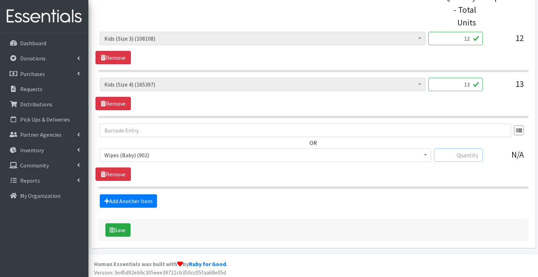
click at [472, 153] on input "text" at bounding box center [458, 155] width 49 height 13
type input "8"
click at [120, 229] on button "Save" at bounding box center [117, 229] width 25 height 13
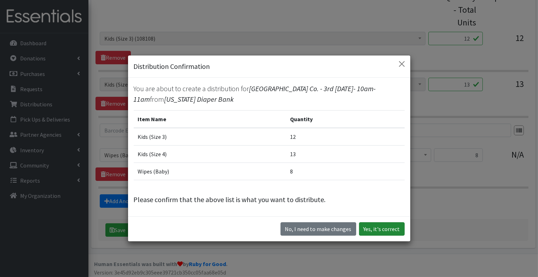
click at [382, 230] on button "Yes, it's correct" at bounding box center [382, 228] width 46 height 13
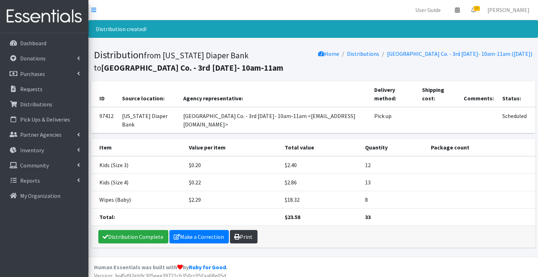
click at [243, 230] on link "Print" at bounding box center [244, 236] width 28 height 13
click at [41, 89] on p "Requests" at bounding box center [31, 89] width 22 height 7
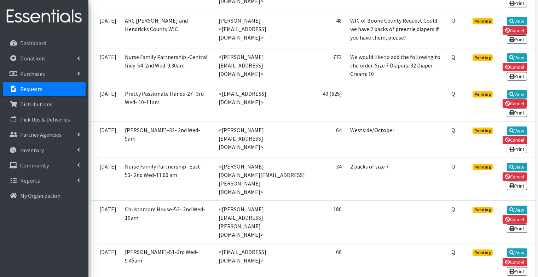
scroll to position [223, 0]
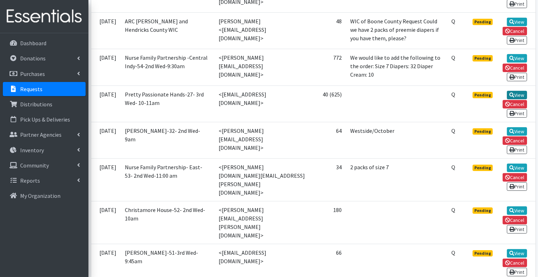
click at [518, 97] on link "View" at bounding box center [517, 95] width 20 height 8
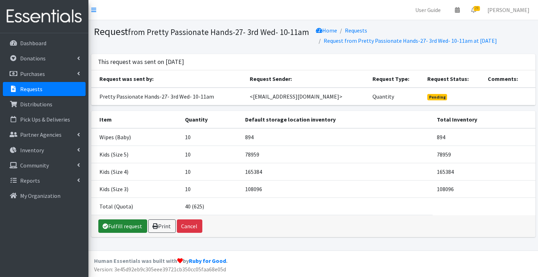
click at [122, 227] on link "Fulfill request" at bounding box center [122, 226] width 49 height 13
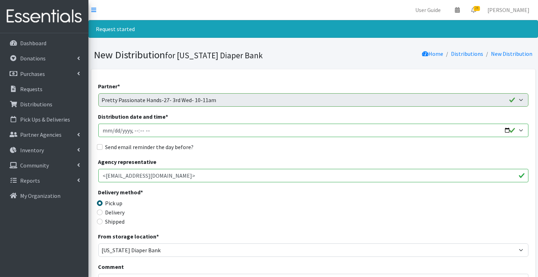
click at [106, 130] on input "Distribution date and time *" at bounding box center [313, 130] width 430 height 13
click at [135, 131] on input "Distribution date and time *" at bounding box center [313, 130] width 430 height 13
type input "[DATE]T10:00"
click at [98, 148] on input "Send email reminder the day before?" at bounding box center [100, 147] width 6 height 6
checkbox input "true"
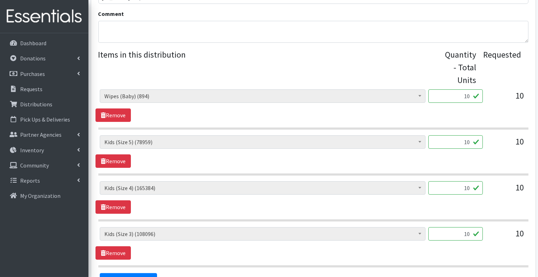
scroll to position [273, 0]
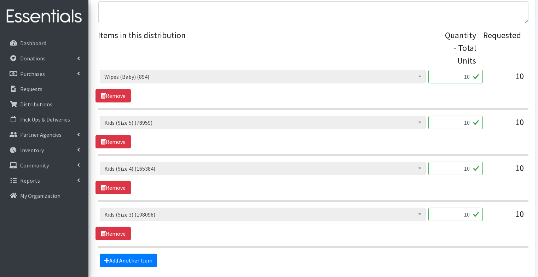
click at [466, 79] on input "10" at bounding box center [455, 76] width 54 height 13
type input "8"
click at [311, 236] on div "[MEDICAL_DATA] Cream (626) Kids (Newborn) (57894) Kids ([MEDICAL_DATA]) (785) K…" at bounding box center [312, 224] width 435 height 33
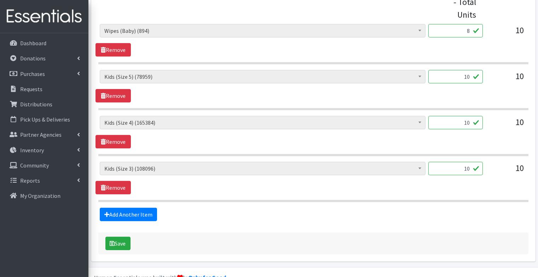
scroll to position [327, 0]
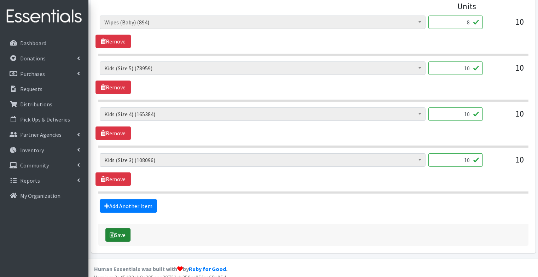
click at [117, 233] on button "Save" at bounding box center [117, 234] width 25 height 13
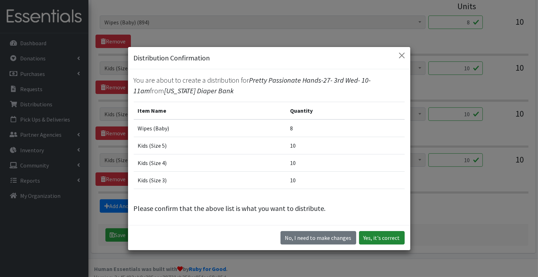
click at [380, 237] on button "Yes, it's correct" at bounding box center [382, 237] width 46 height 13
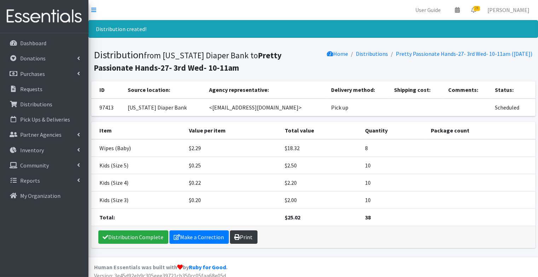
click at [239, 239] on link "Print" at bounding box center [244, 237] width 28 height 13
click at [17, 89] on icon at bounding box center [13, 89] width 9 height 6
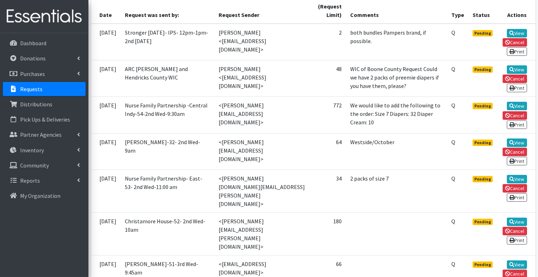
scroll to position [176, 0]
click at [519, 143] on link "View" at bounding box center [517, 142] width 20 height 8
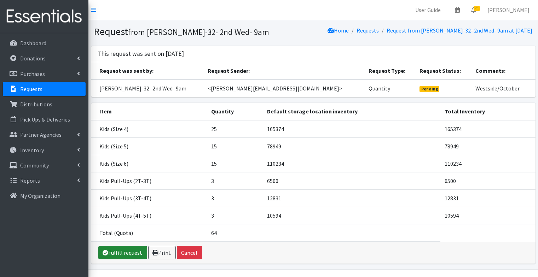
click at [114, 250] on link "Fulfill request" at bounding box center [122, 252] width 49 height 13
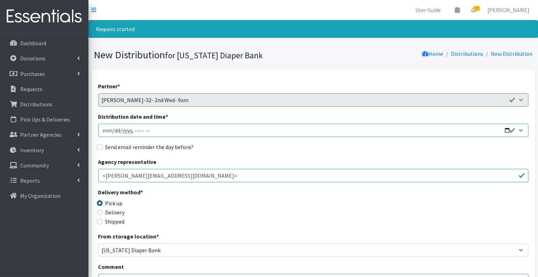
click at [104, 130] on input "Distribution date and time *" at bounding box center [313, 130] width 430 height 13
click at [135, 130] on input "Distribution date and time *" at bounding box center [313, 130] width 430 height 13
type input "2025-10-15T09:30"
click at [97, 144] on input "Send email reminder the day before?" at bounding box center [100, 147] width 6 height 6
checkbox input "true"
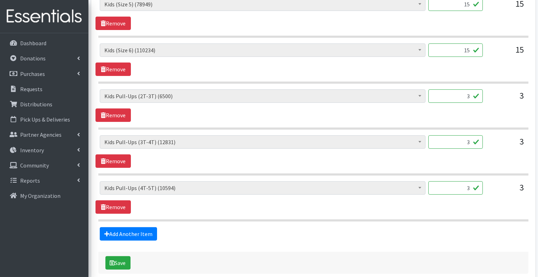
scroll to position [423, 0]
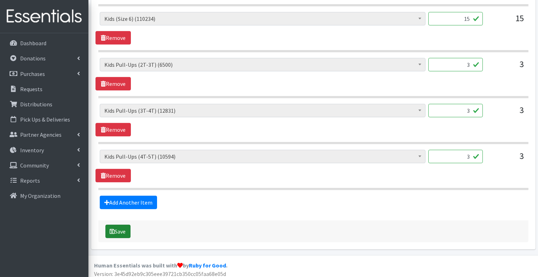
click at [115, 232] on button "Save" at bounding box center [117, 231] width 25 height 13
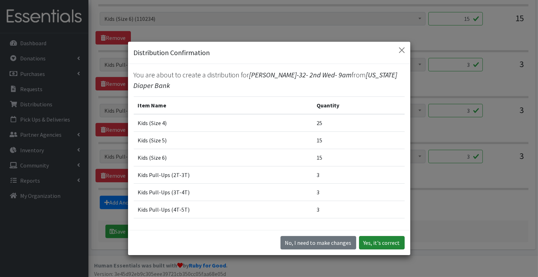
click at [389, 244] on button "Yes, it's correct" at bounding box center [382, 242] width 46 height 13
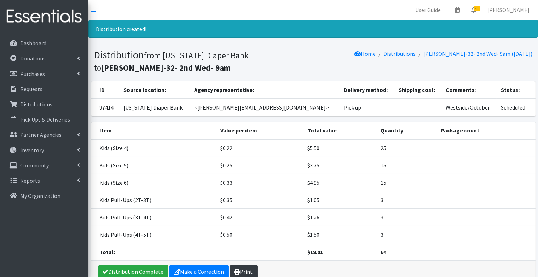
click at [240, 270] on link "Print" at bounding box center [244, 271] width 28 height 13
click at [22, 89] on p "Requests" at bounding box center [31, 89] width 22 height 7
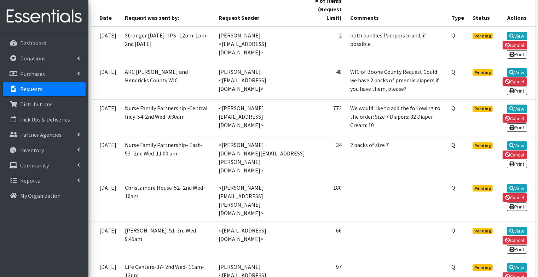
scroll to position [173, 0]
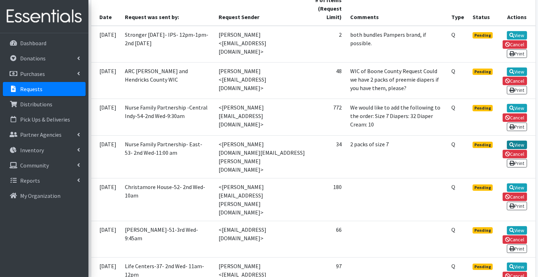
click at [519, 147] on link "View" at bounding box center [517, 145] width 20 height 8
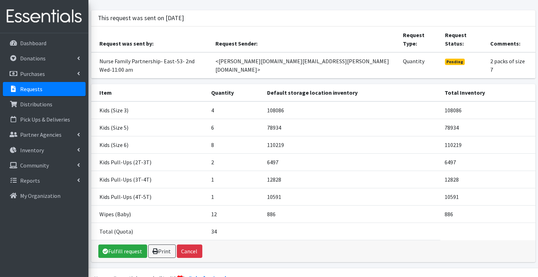
scroll to position [52, 0]
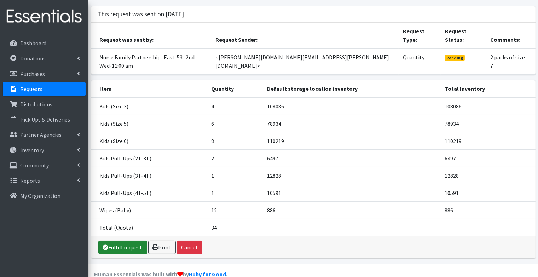
click at [130, 241] on link "Fulfill request" at bounding box center [122, 247] width 49 height 13
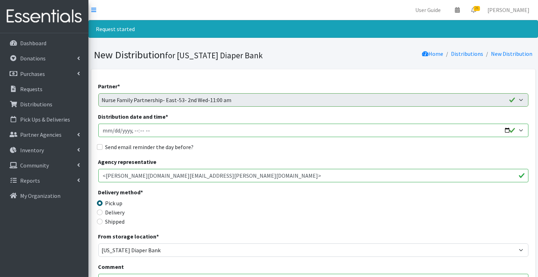
click at [105, 129] on input "Distribution date and time *" at bounding box center [313, 130] width 430 height 13
type input "[DATE]T23:59"
click at [143, 131] on input "Distribution date and time *" at bounding box center [313, 130] width 430 height 13
type input "[DATE]T11:00"
click at [99, 146] on input "Send email reminder the day before?" at bounding box center [100, 147] width 6 height 6
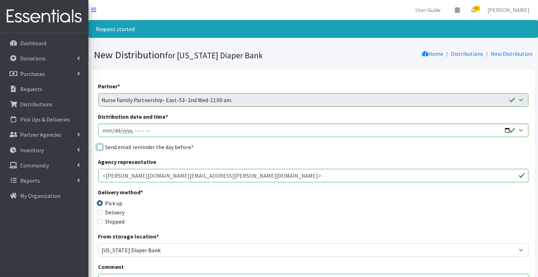
checkbox input "true"
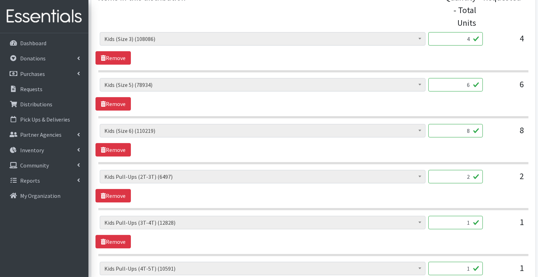
scroll to position [468, 0]
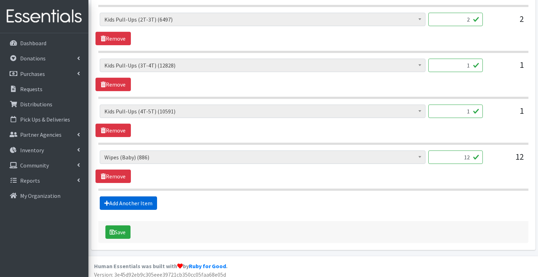
click at [140, 201] on link "Add Another Item" at bounding box center [128, 203] width 57 height 13
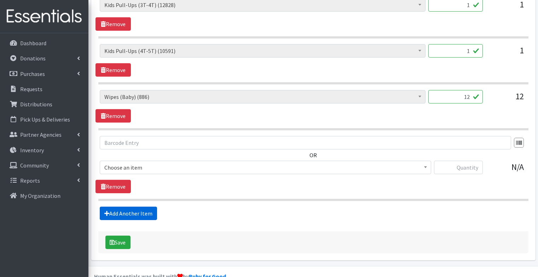
scroll to position [538, 0]
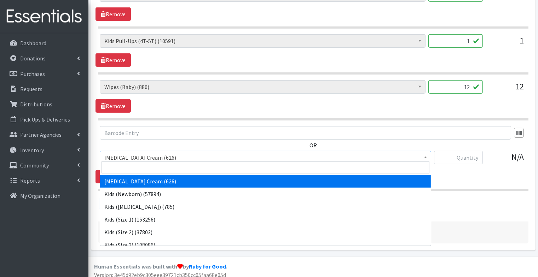
click at [149, 153] on span "[MEDICAL_DATA] Cream (626)" at bounding box center [265, 158] width 322 height 10
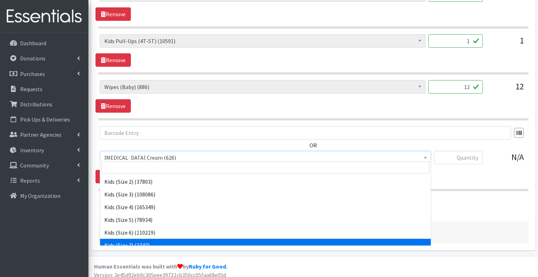
scroll to position [88, 0]
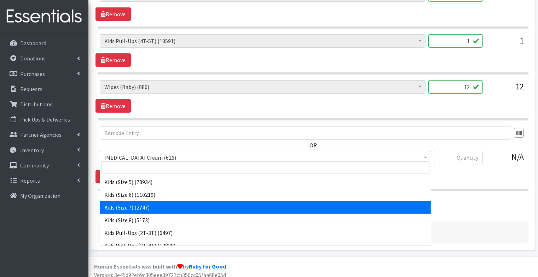
select select "7177"
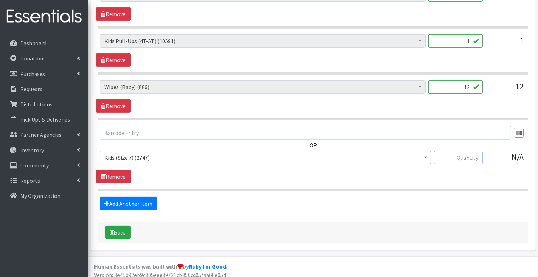
click at [467, 153] on input "text" at bounding box center [458, 157] width 49 height 13
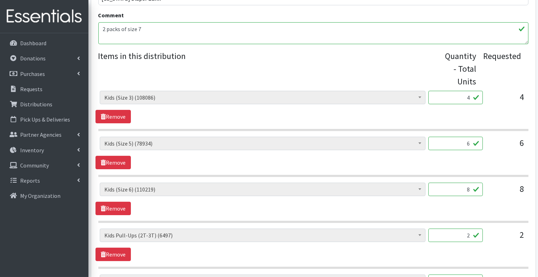
scroll to position [116, 0]
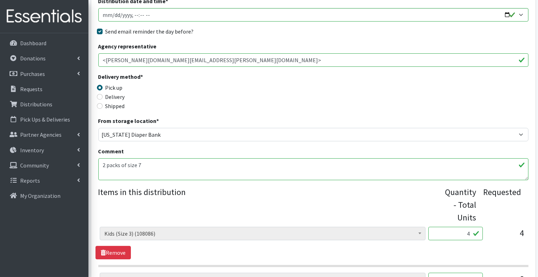
type input "2"
click at [336, 163] on textarea "2 packs of size 7" at bounding box center [313, 169] width 430 height 22
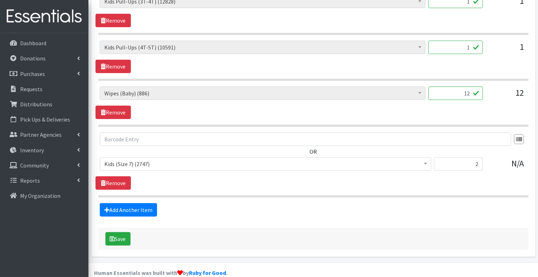
scroll to position [538, 0]
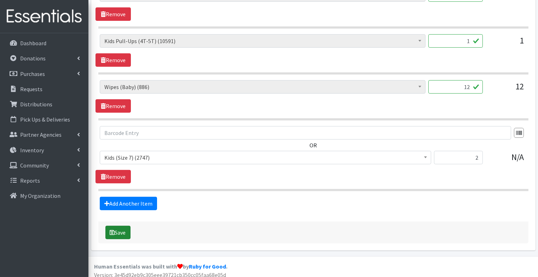
click at [116, 230] on button "Save" at bounding box center [117, 232] width 25 height 13
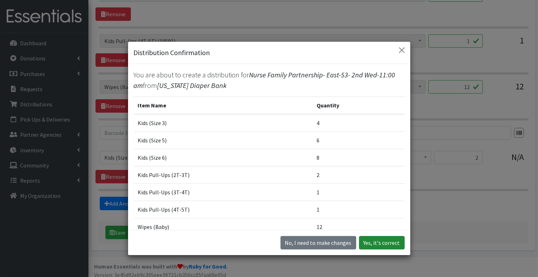
click at [381, 240] on button "Yes, it's correct" at bounding box center [382, 242] width 46 height 13
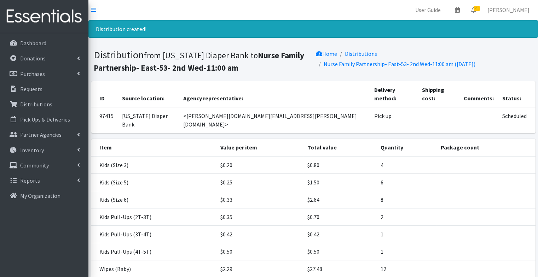
scroll to position [70, 0]
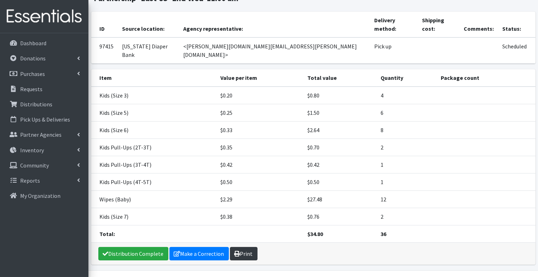
click at [252, 247] on link "Print" at bounding box center [244, 253] width 28 height 13
click at [33, 91] on p "Requests" at bounding box center [31, 89] width 22 height 7
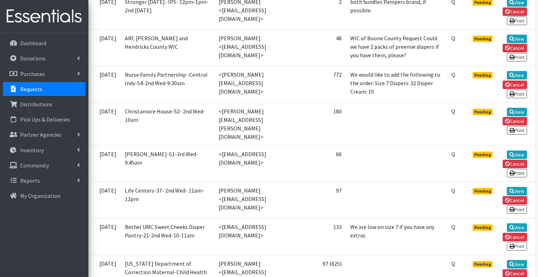
scroll to position [206, 0]
click at [513, 113] on icon at bounding box center [511, 112] width 5 height 5
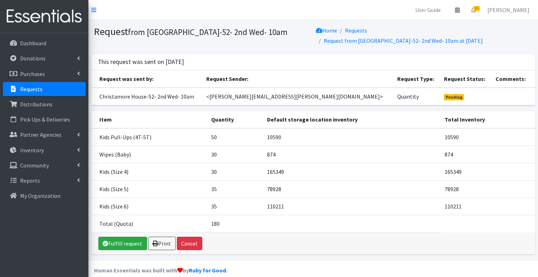
scroll to position [7, 0]
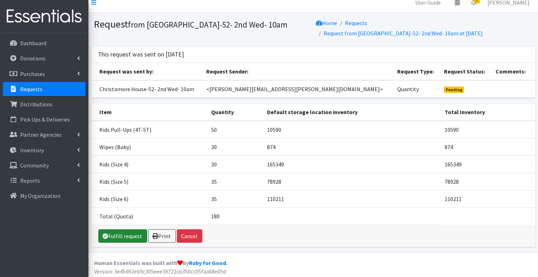
click at [126, 233] on link "Fulfill request" at bounding box center [122, 236] width 49 height 13
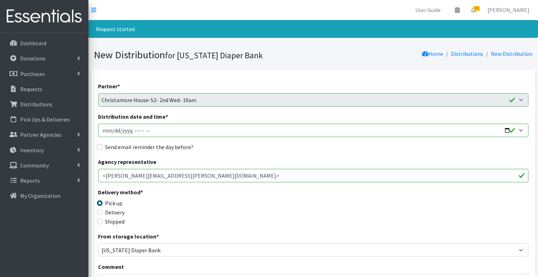
click at [103, 128] on input "Distribution date and time *" at bounding box center [313, 130] width 430 height 13
type input "[DATE]T23:59"
click at [136, 131] on input "Distribution date and time *" at bounding box center [313, 130] width 430 height 13
type input "[DATE]T10:00"
click at [101, 146] on input "Send email reminder the day before?" at bounding box center [100, 147] width 6 height 6
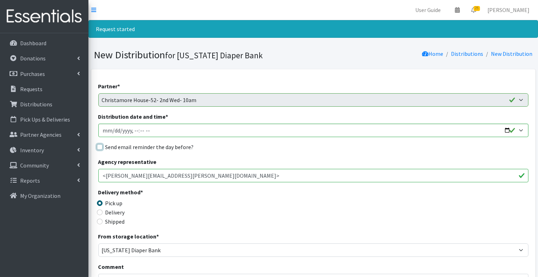
checkbox input "true"
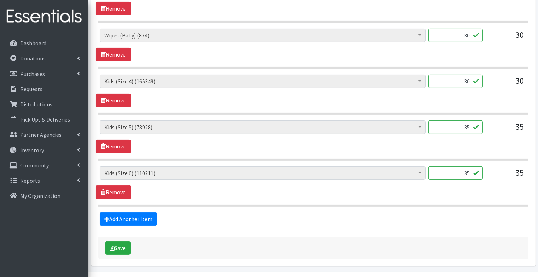
scroll to position [377, 0]
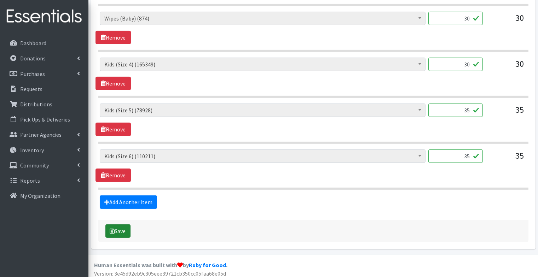
click at [119, 227] on button "Save" at bounding box center [117, 231] width 25 height 13
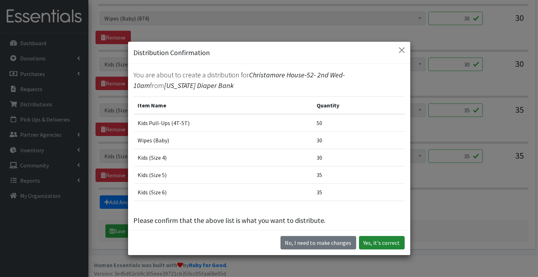
click at [400, 247] on button "Yes, it's correct" at bounding box center [382, 242] width 46 height 13
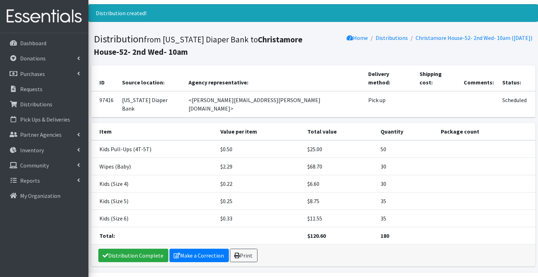
scroll to position [18, 0]
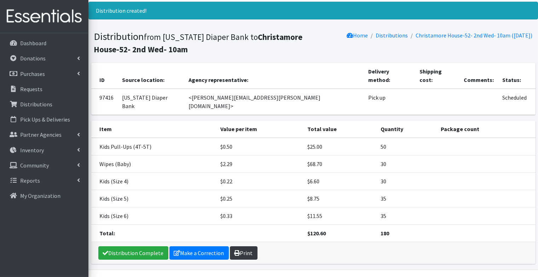
click at [249, 246] on link "Print" at bounding box center [244, 252] width 28 height 13
click at [34, 87] on p "Requests" at bounding box center [31, 89] width 22 height 7
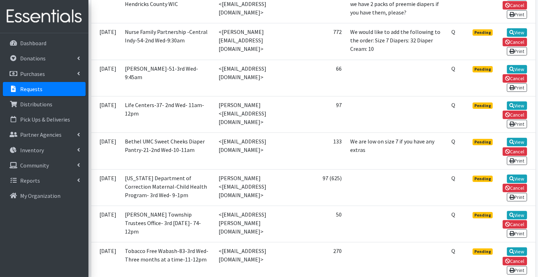
scroll to position [248, 0]
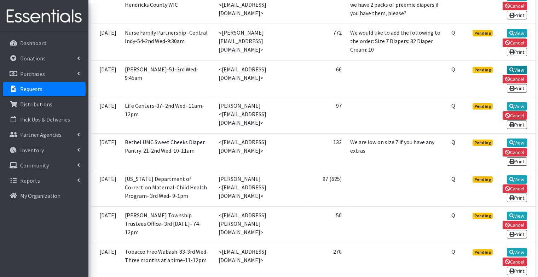
click at [512, 71] on icon at bounding box center [511, 70] width 5 height 5
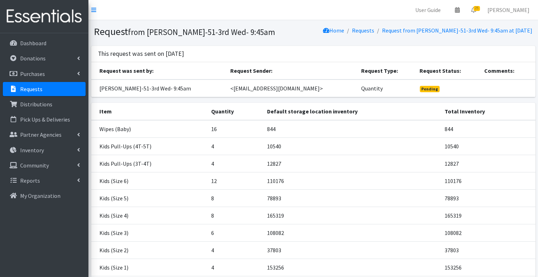
scroll to position [68, 0]
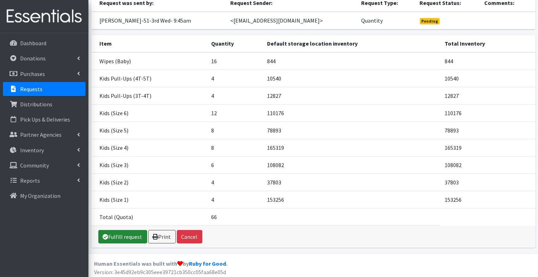
click at [129, 235] on link "Fulfill request" at bounding box center [122, 236] width 49 height 13
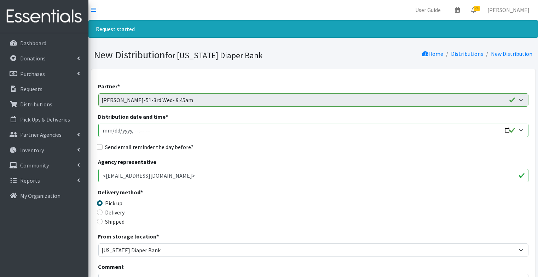
click at [106, 130] on input "Distribution date and time *" at bounding box center [313, 130] width 430 height 13
click at [136, 132] on input "Distribution date and time *" at bounding box center [313, 130] width 430 height 13
type input "[DATE]T09:45"
click at [100, 149] on input "Send email reminder the day before?" at bounding box center [100, 147] width 6 height 6
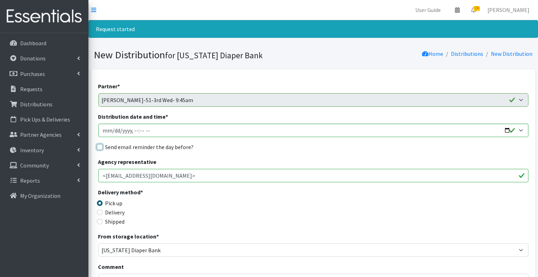
checkbox input "true"
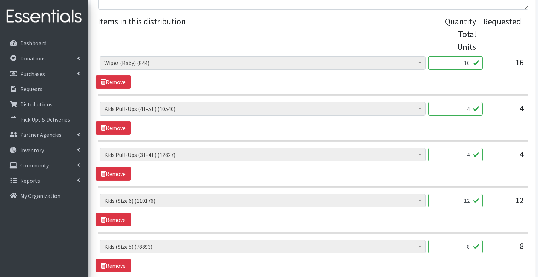
scroll to position [559, 0]
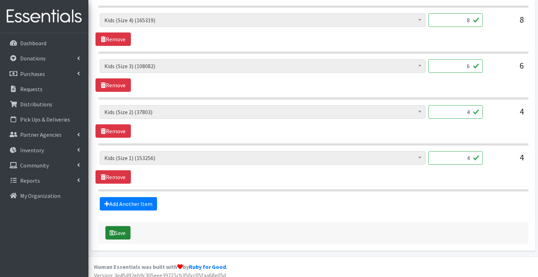
click at [130, 228] on button "Save" at bounding box center [117, 232] width 25 height 13
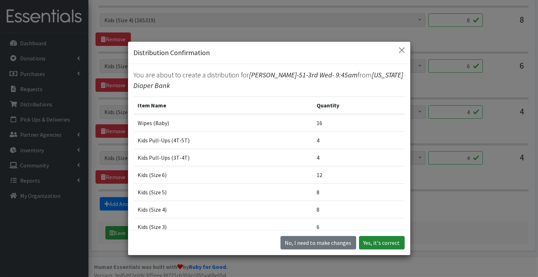
click at [376, 246] on button "Yes, it's correct" at bounding box center [382, 242] width 46 height 13
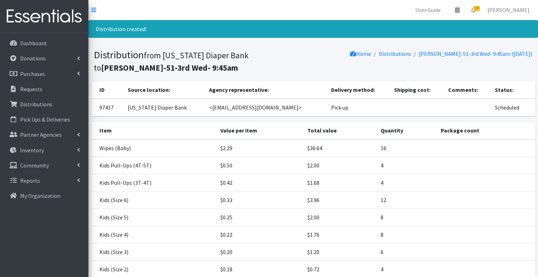
scroll to position [87, 0]
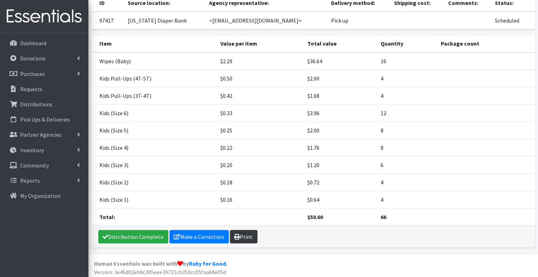
click at [248, 234] on link "Print" at bounding box center [244, 236] width 28 height 13
click at [38, 91] on p "Requests" at bounding box center [31, 89] width 22 height 7
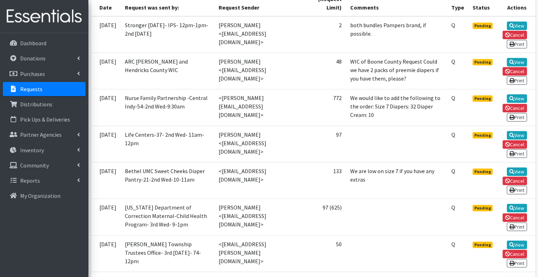
scroll to position [183, 0]
click at [515, 135] on link "View" at bounding box center [517, 135] width 20 height 8
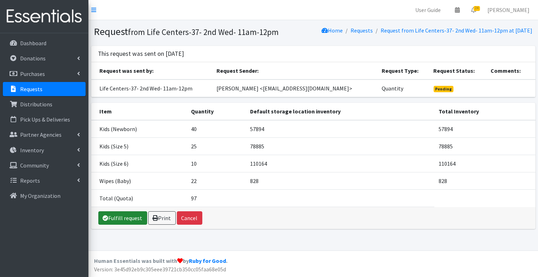
click at [111, 225] on link "Fulfill request" at bounding box center [122, 217] width 49 height 13
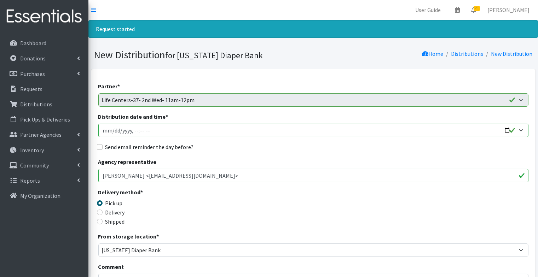
click at [105, 132] on input "Distribution date and time *" at bounding box center [313, 130] width 430 height 13
type input "[DATE]T23:59"
click at [143, 131] on input "Distribution date and time *" at bounding box center [313, 130] width 430 height 13
type input "[DATE]T11:00"
click at [102, 148] on div "Send email reminder the day before?" at bounding box center [313, 147] width 430 height 8
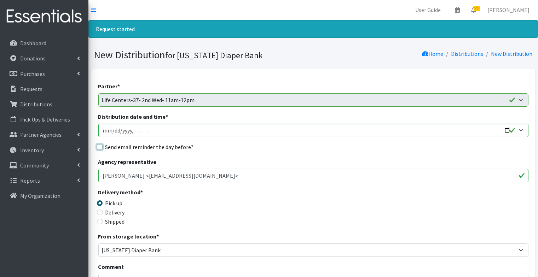
click at [102, 147] on input "Send email reminder the day before?" at bounding box center [100, 147] width 6 height 6
checkbox input "true"
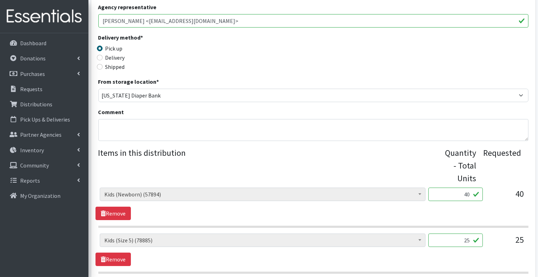
scroll to position [331, 0]
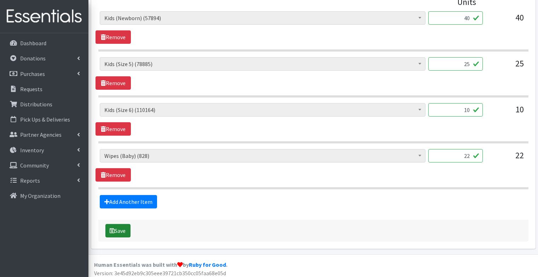
click at [119, 225] on button "Save" at bounding box center [117, 230] width 25 height 13
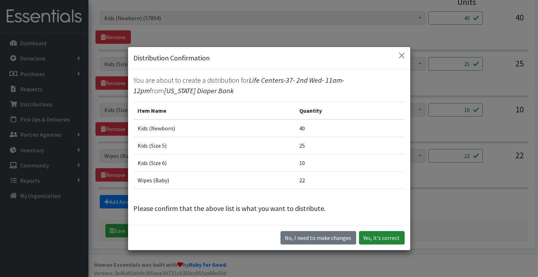
click at [390, 243] on button "Yes, it's correct" at bounding box center [382, 237] width 46 height 13
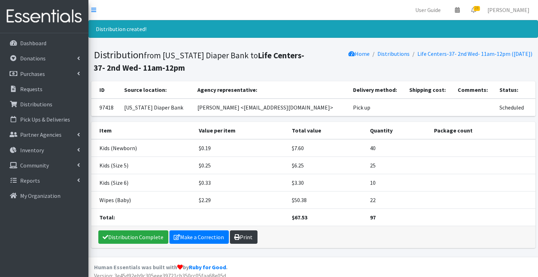
click at [245, 234] on link "Print" at bounding box center [244, 237] width 28 height 13
click at [22, 90] on p "Requests" at bounding box center [31, 89] width 22 height 7
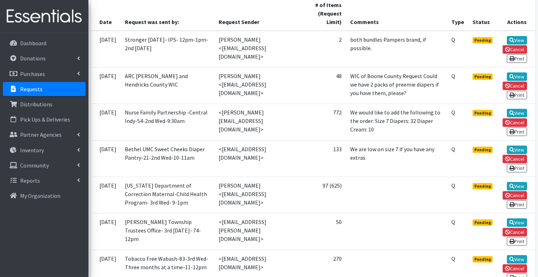
scroll to position [169, 0]
click at [514, 151] on link "View" at bounding box center [517, 149] width 20 height 8
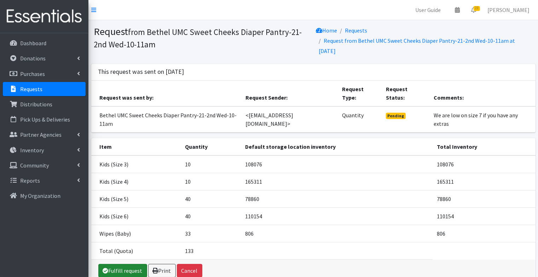
click at [131, 264] on link "Fulfill request" at bounding box center [122, 270] width 49 height 13
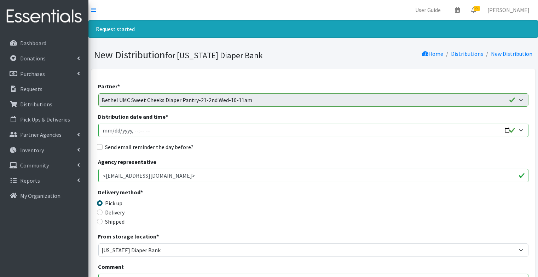
click at [103, 131] on input "Distribution date and time *" at bounding box center [313, 130] width 430 height 13
type input "[DATE]T23:59"
click at [134, 132] on input "Distribution date and time *" at bounding box center [313, 130] width 430 height 13
type input "2025-10-08T10:00"
click at [103, 147] on div "Send email reminder the day before?" at bounding box center [313, 147] width 430 height 8
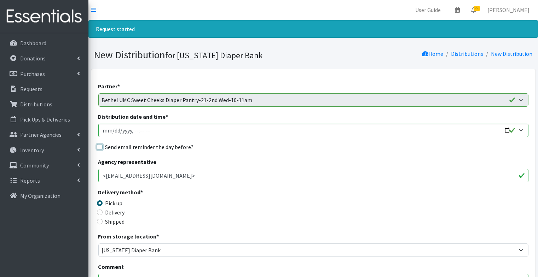
click at [100, 147] on input "Send email reminder the day before?" at bounding box center [100, 147] width 6 height 6
checkbox input "true"
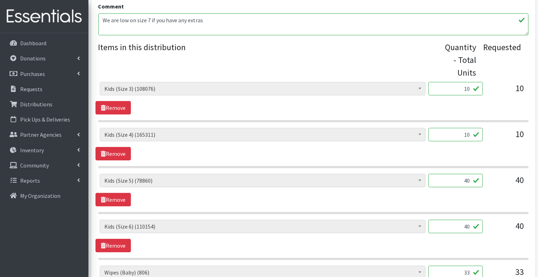
scroll to position [377, 0]
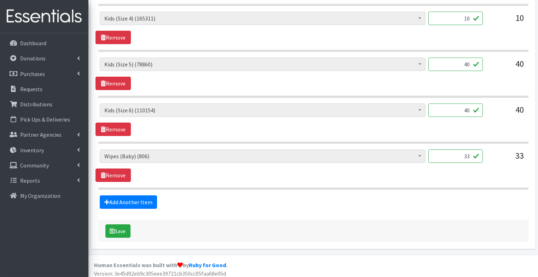
click at [472, 154] on input "33" at bounding box center [455, 156] width 54 height 13
type input "30"
click at [176, 221] on div "Save" at bounding box center [313, 231] width 430 height 22
click at [121, 225] on button "Save" at bounding box center [117, 231] width 25 height 13
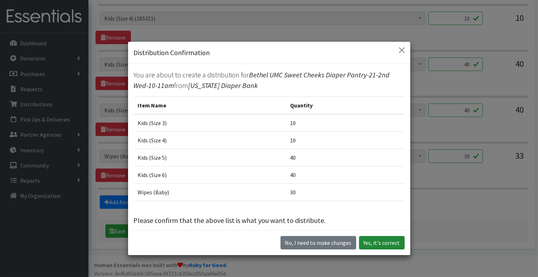
click at [376, 242] on button "Yes, it's correct" at bounding box center [382, 242] width 46 height 13
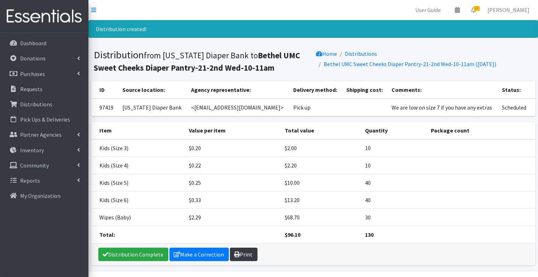
click at [245, 257] on link "Print" at bounding box center [244, 254] width 28 height 13
click at [33, 88] on p "Requests" at bounding box center [31, 89] width 22 height 7
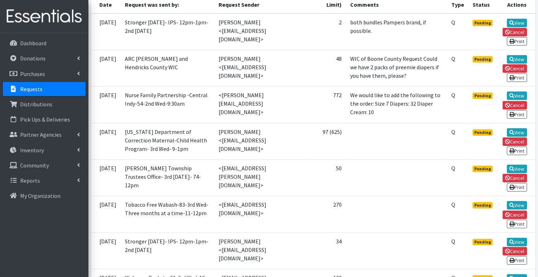
scroll to position [186, 0]
click at [519, 134] on link "View" at bounding box center [517, 132] width 20 height 8
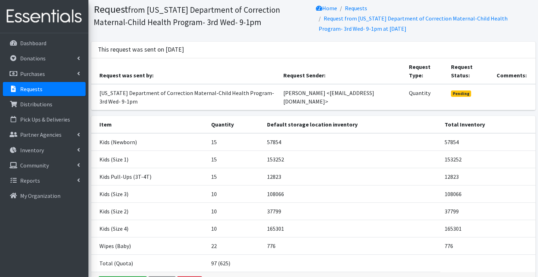
scroll to position [23, 0]
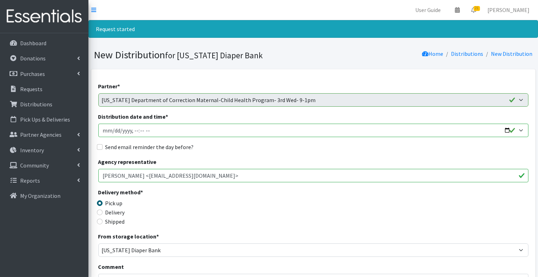
click at [106, 133] on input "Distribution date and time *" at bounding box center [313, 130] width 430 height 13
click at [135, 130] on input "Distribution date and time *" at bounding box center [313, 130] width 430 height 13
click at [136, 131] on input "Distribution date and time *" at bounding box center [313, 130] width 430 height 13
click at [141, 131] on input "Distribution date and time *" at bounding box center [313, 130] width 430 height 13
click at [146, 133] on input "Distribution date and time *" at bounding box center [313, 130] width 430 height 13
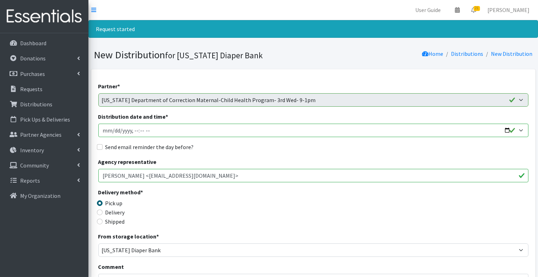
click at [142, 132] on input "Distribution date and time *" at bounding box center [313, 130] width 430 height 13
type input "2025-10-15T09:30"
click at [100, 150] on input "Send email reminder the day before?" at bounding box center [100, 147] width 6 height 6
checkbox input "true"
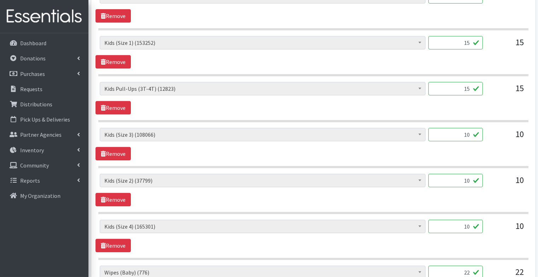
scroll to position [468, 0]
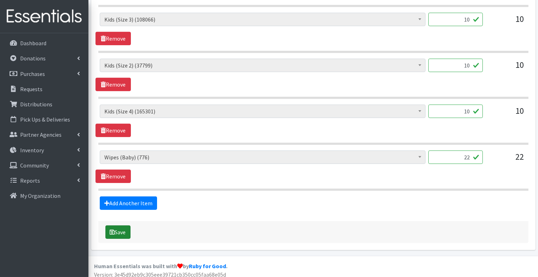
click at [119, 228] on button "Save" at bounding box center [117, 232] width 25 height 13
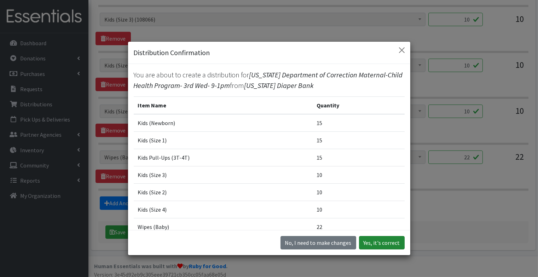
click at [385, 242] on button "Yes, it's correct" at bounding box center [382, 242] width 46 height 13
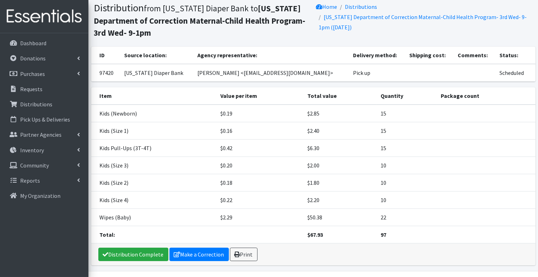
scroll to position [65, 0]
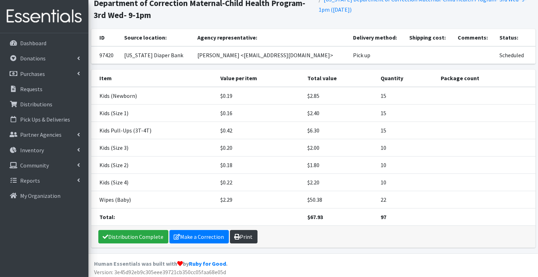
click at [236, 238] on link "Print" at bounding box center [244, 236] width 28 height 13
click at [33, 89] on p "Requests" at bounding box center [31, 89] width 22 height 7
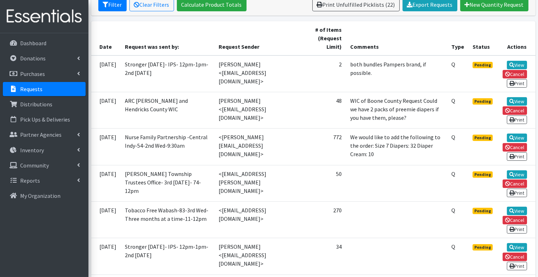
scroll to position [144, 0]
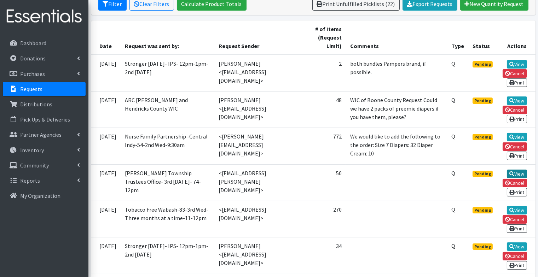
click at [511, 175] on icon at bounding box center [511, 174] width 5 height 5
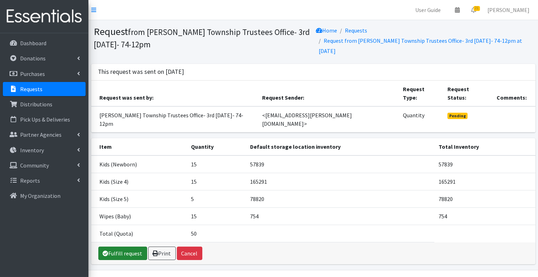
click at [133, 247] on link "Fulfill request" at bounding box center [122, 253] width 49 height 13
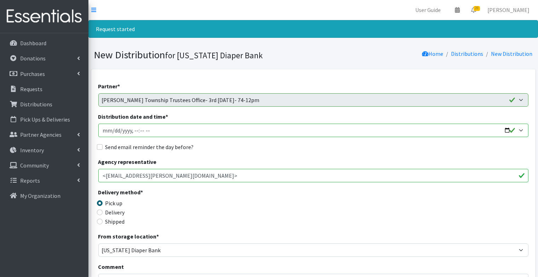
click at [106, 131] on input "Distribution date and time *" at bounding box center [313, 130] width 430 height 13
click at [138, 128] on input "Distribution date and time *" at bounding box center [313, 130] width 430 height 13
click at [134, 130] on input "Distribution date and time *" at bounding box center [313, 130] width 430 height 13
type input "2025-10-15T12:00"
click at [99, 147] on input "Send email reminder the day before?" at bounding box center [100, 147] width 6 height 6
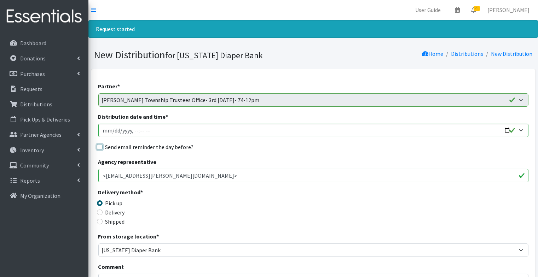
checkbox input "true"
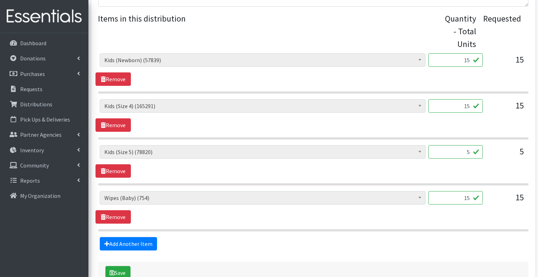
scroll to position [324, 0]
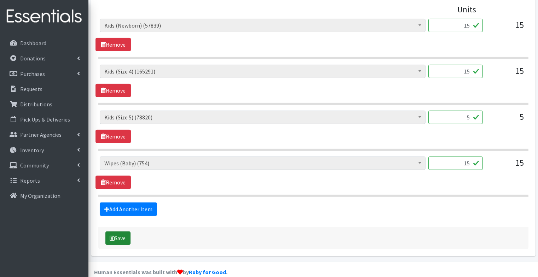
click at [117, 236] on button "Save" at bounding box center [117, 238] width 25 height 13
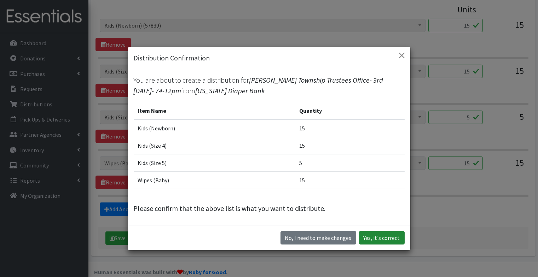
click at [393, 234] on button "Yes, it's correct" at bounding box center [382, 237] width 46 height 13
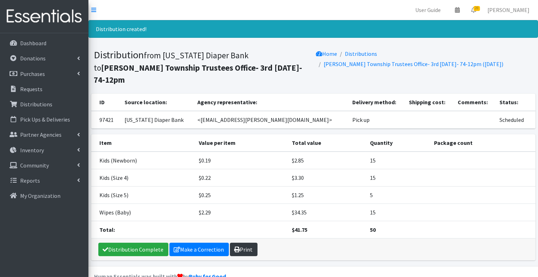
click at [242, 243] on link "Print" at bounding box center [244, 249] width 28 height 13
click at [43, 86] on link "Requests" at bounding box center [44, 89] width 83 height 14
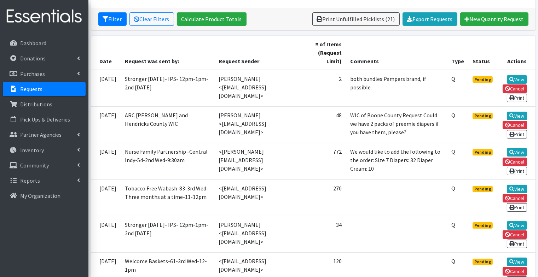
scroll to position [133, 0]
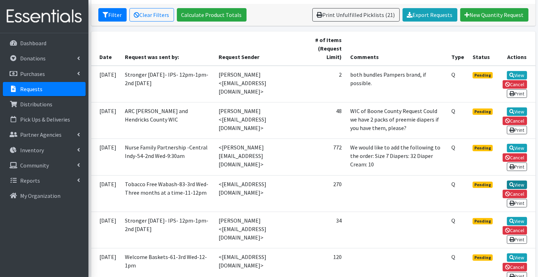
click at [523, 185] on link "View" at bounding box center [517, 185] width 20 height 8
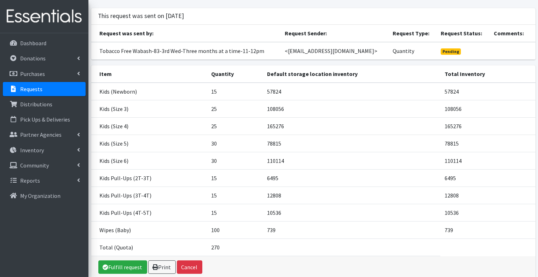
scroll to position [64, 0]
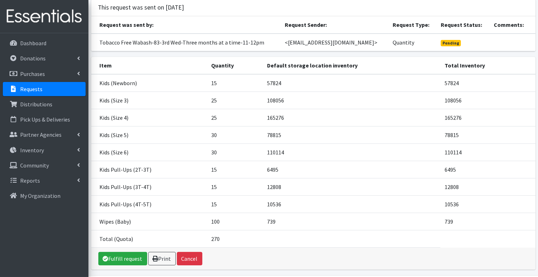
click at [124, 263] on div "Fulfill request Print Cancel" at bounding box center [313, 259] width 444 height 22
click at [124, 257] on link "Fulfill request" at bounding box center [122, 258] width 49 height 13
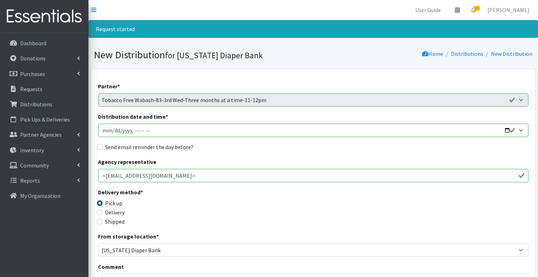
click at [104, 132] on input "Distribution date and time *" at bounding box center [313, 130] width 430 height 13
click at [141, 132] on input "Distribution date and time *" at bounding box center [313, 130] width 430 height 13
type input "2025-10-15T11:00"
click at [100, 145] on input "Send email reminder the day before?" at bounding box center [100, 147] width 6 height 6
checkbox input "true"
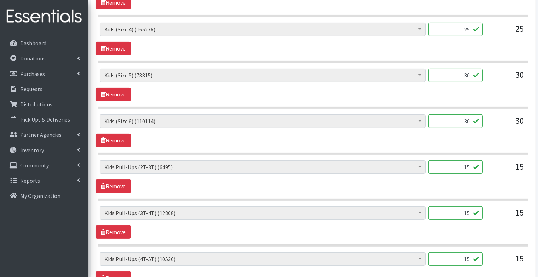
scroll to position [559, 0]
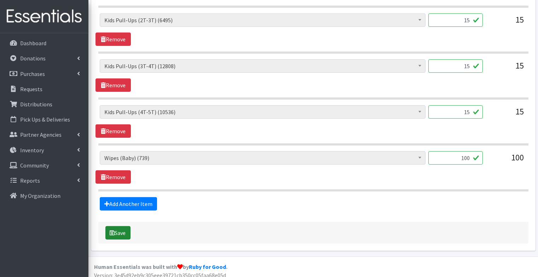
click at [124, 229] on button "Save" at bounding box center [117, 232] width 25 height 13
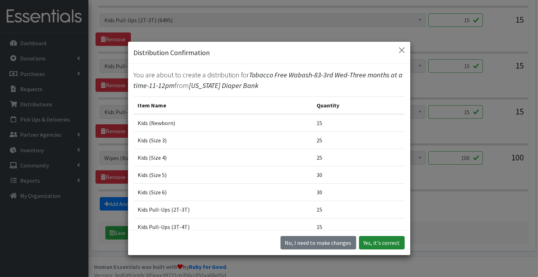
click at [381, 242] on button "Yes, it's correct" at bounding box center [382, 242] width 46 height 13
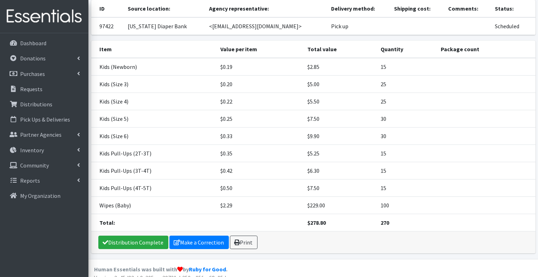
scroll to position [87, 0]
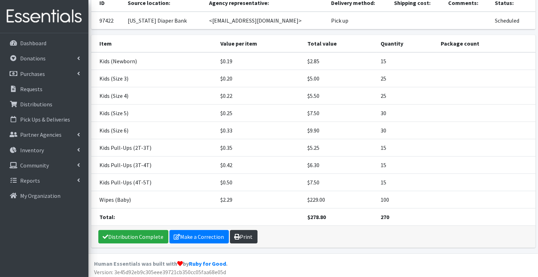
click at [247, 236] on link "Print" at bounding box center [244, 236] width 28 height 13
click at [35, 88] on p "Requests" at bounding box center [31, 89] width 22 height 7
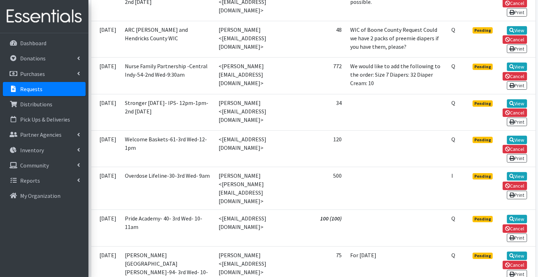
scroll to position [216, 0]
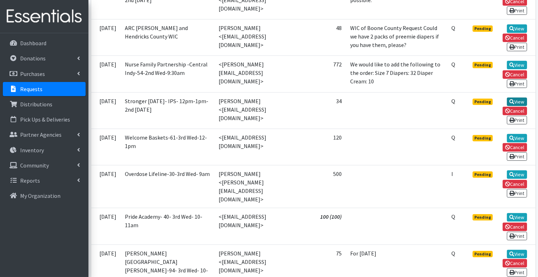
click at [522, 101] on link "View" at bounding box center [517, 102] width 20 height 8
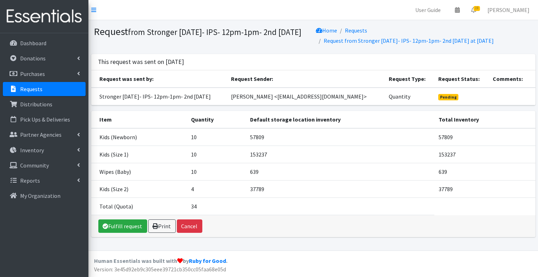
scroll to position [0, 0]
click at [129, 233] on link "Fulfill request" at bounding box center [122, 226] width 49 height 13
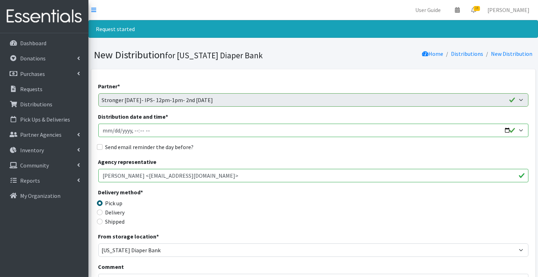
click at [104, 132] on input "Distribution date and time *" at bounding box center [313, 130] width 430 height 13
type input "[DATE]T23:59"
click at [135, 129] on input "Distribution date and time *" at bounding box center [313, 130] width 430 height 13
type input "[DATE]T12:00"
click at [100, 145] on input "Send email reminder the day before?" at bounding box center [100, 147] width 6 height 6
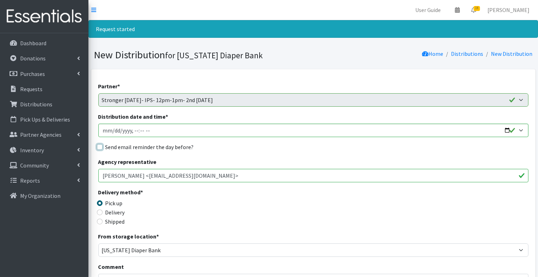
checkbox input "true"
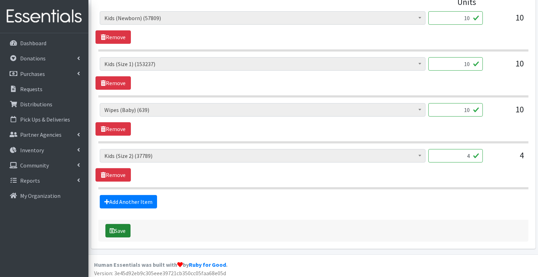
click at [112, 230] on icon "submit" at bounding box center [112, 231] width 5 height 6
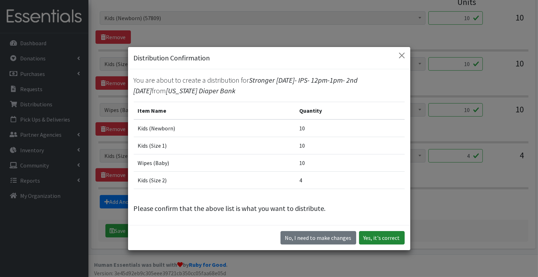
click at [370, 232] on button "Yes, it's correct" at bounding box center [382, 237] width 46 height 13
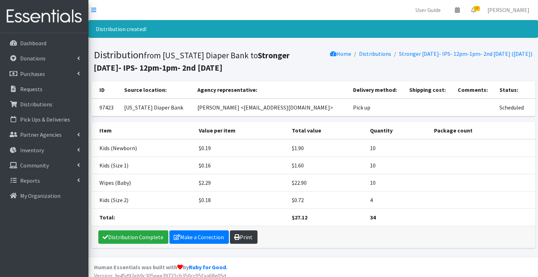
click at [252, 237] on link "Print" at bounding box center [244, 237] width 28 height 13
click at [36, 87] on p "Requests" at bounding box center [31, 89] width 22 height 7
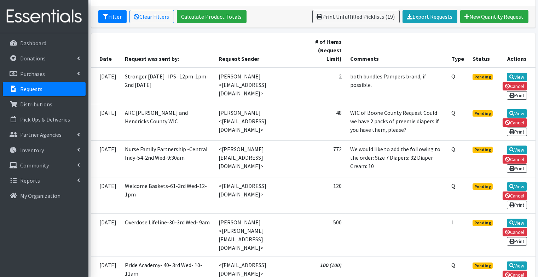
scroll to position [134, 0]
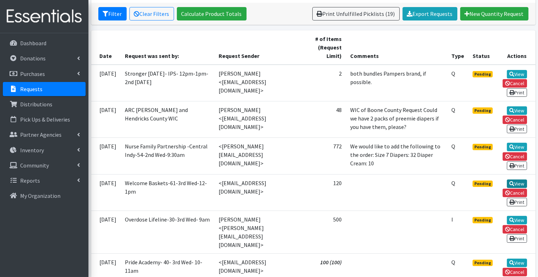
click at [520, 186] on link "View" at bounding box center [517, 184] width 20 height 8
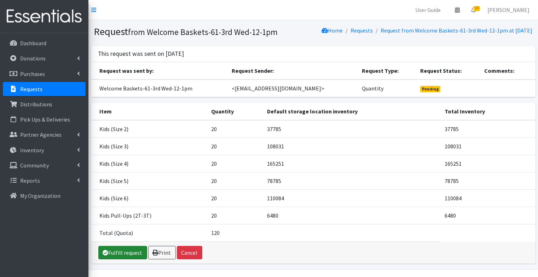
click at [129, 257] on link "Fulfill request" at bounding box center [122, 252] width 49 height 13
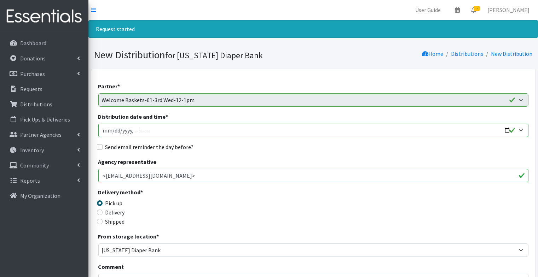
click at [105, 133] on input "Distribution date and time *" at bounding box center [313, 130] width 430 height 13
click at [132, 129] on input "Distribution date and time *" at bounding box center [313, 130] width 430 height 13
type input "2025-10-15T12:00"
click at [152, 128] on input "Distribution date and time *" at bounding box center [313, 130] width 430 height 13
click at [97, 147] on input "Send email reminder the day before?" at bounding box center [100, 147] width 6 height 6
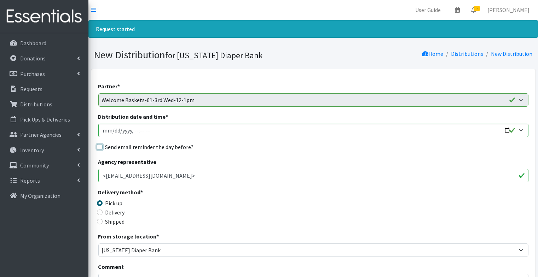
checkbox input "true"
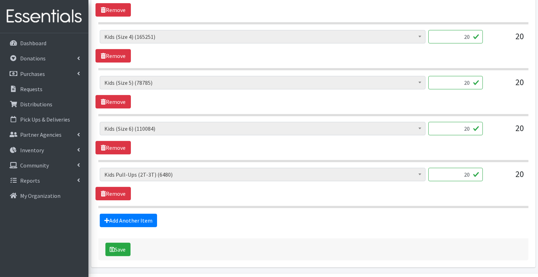
scroll to position [405, 0]
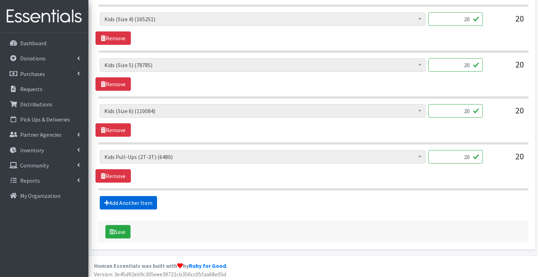
click at [126, 201] on link "Add Another Item" at bounding box center [128, 202] width 57 height 13
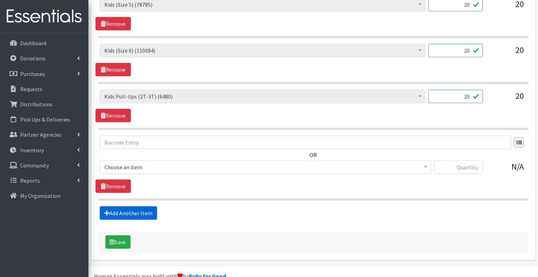
scroll to position [493, 0]
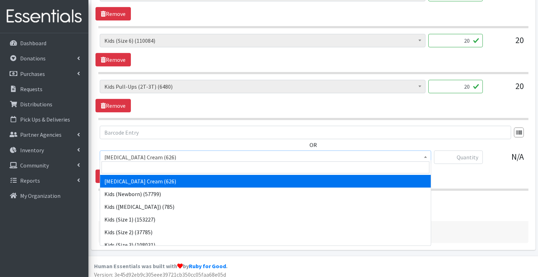
click at [150, 152] on span "Diaper Rash Cream (626)" at bounding box center [265, 157] width 322 height 10
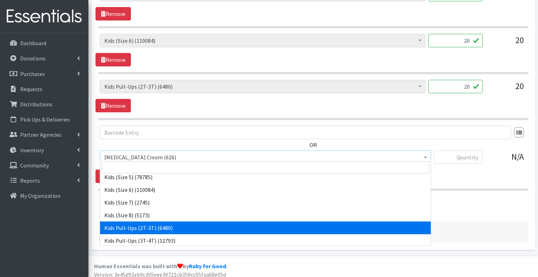
scroll to position [133, 0]
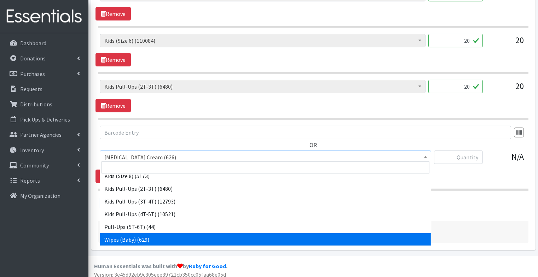
select select "3418"
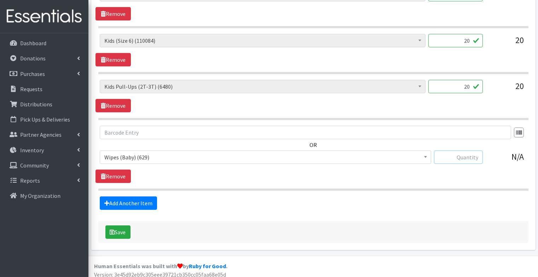
click at [475, 156] on input "text" at bounding box center [458, 157] width 49 height 13
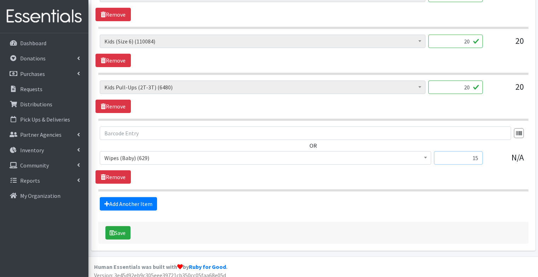
type input "15"
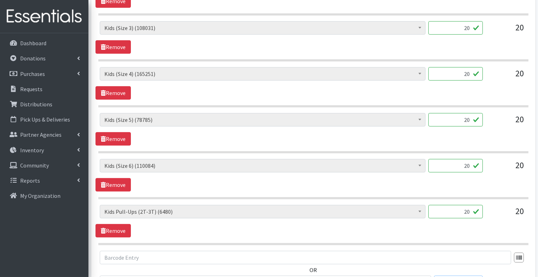
scroll to position [367, 0]
click at [467, 209] on input "20" at bounding box center [455, 211] width 54 height 13
type input "10"
click at [468, 162] on input "20" at bounding box center [455, 165] width 54 height 13
type input "10"
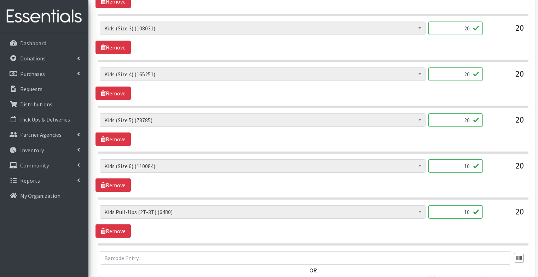
click at [467, 117] on input "20" at bounding box center [455, 120] width 54 height 13
type input "10"
click at [467, 71] on input "20" at bounding box center [455, 74] width 54 height 13
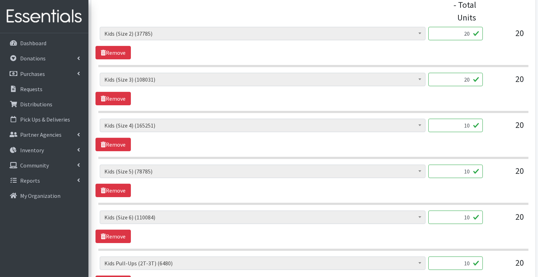
scroll to position [308, 0]
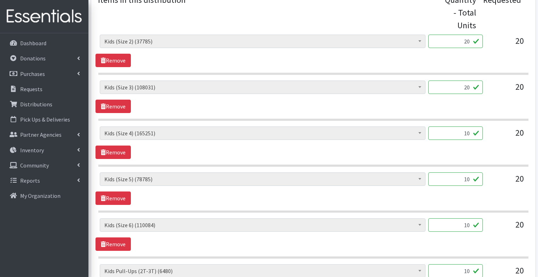
type input "10"
click at [466, 86] on input "20" at bounding box center [455, 87] width 54 height 13
type input "10"
click at [467, 40] on input "20" at bounding box center [455, 41] width 54 height 13
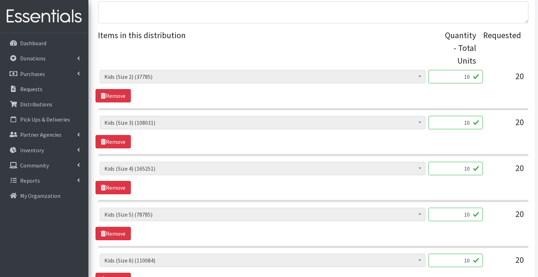
scroll to position [272, 0]
click at [472, 77] on input "10" at bounding box center [455, 76] width 54 height 13
type input "8"
click at [475, 124] on input "10" at bounding box center [455, 122] width 54 height 13
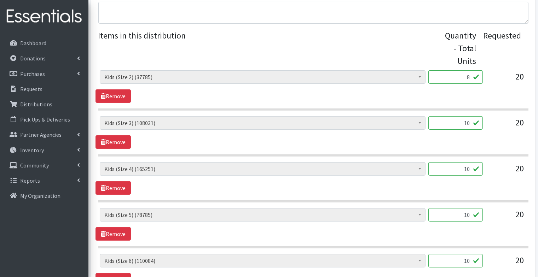
click at [475, 124] on input "10" at bounding box center [455, 122] width 54 height 13
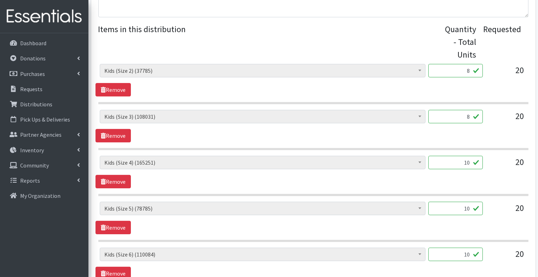
scroll to position [279, 0]
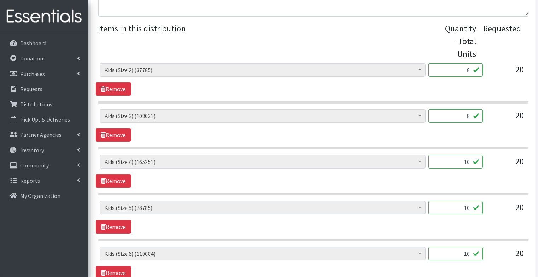
type input "8"
click at [482, 174] on div "Diaper Rash Cream (626) Kids (Newborn) (57799) Kids (Preemie) (785) Kids (Size …" at bounding box center [312, 171] width 435 height 33
click at [469, 161] on input "10" at bounding box center [455, 161] width 54 height 13
type input "8"
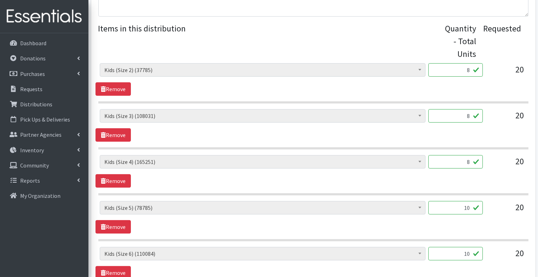
click at [494, 184] on div "Diaper Rash Cream (626) Kids (Newborn) (57799) Kids (Preemie) (785) Kids (Size …" at bounding box center [312, 171] width 435 height 33
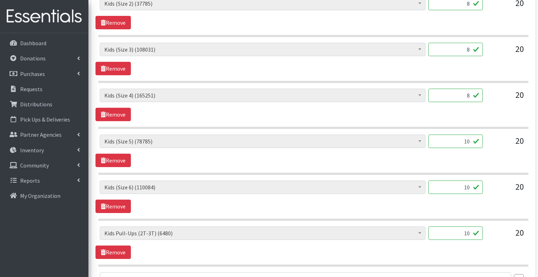
scroll to position [346, 0]
click at [469, 134] on input "10" at bounding box center [455, 140] width 54 height 13
type input "8"
click at [472, 187] on input "10" at bounding box center [455, 186] width 54 height 13
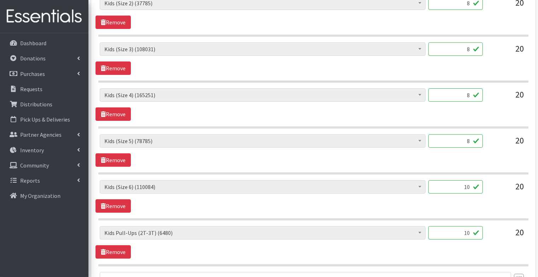
click at [472, 187] on input "10" at bounding box center [455, 186] width 54 height 13
click at [491, 195] on div "20" at bounding box center [505, 189] width 35 height 19
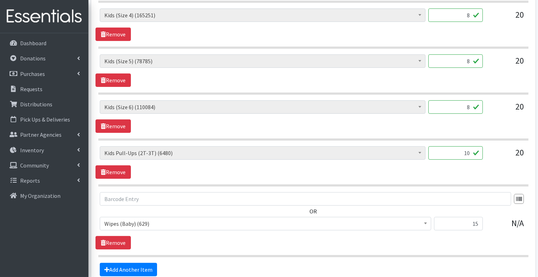
scroll to position [427, 0]
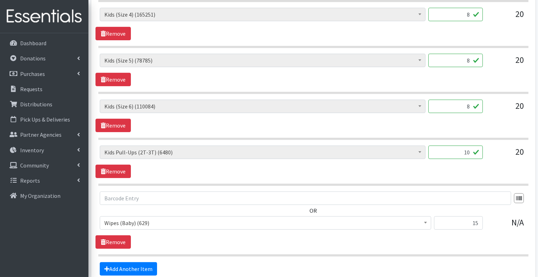
click at [465, 151] on input "10" at bounding box center [455, 152] width 54 height 13
click at [477, 172] on div "Diaper Rash Cream (626) Kids (Newborn) (57799) Kids (Preemie) (785) Kids (Size …" at bounding box center [312, 162] width 435 height 33
click at [470, 106] on input "8" at bounding box center [455, 106] width 54 height 13
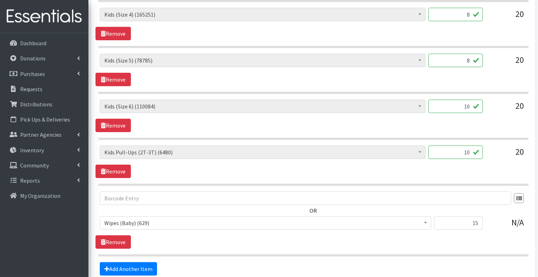
type input "10"
click at [471, 149] on input "10" at bounding box center [455, 152] width 54 height 13
type input "8"
click at [492, 170] on div "Diaper Rash Cream (626) Kids (Newborn) (57799) Kids (Preemie) (785) Kids (Size …" at bounding box center [312, 162] width 435 height 33
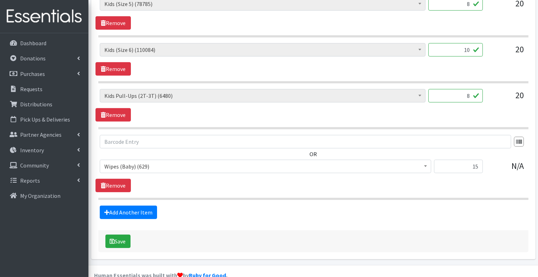
scroll to position [484, 0]
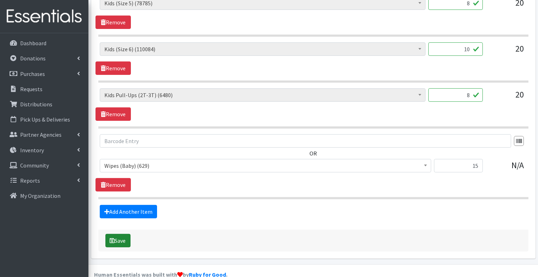
click at [124, 240] on button "Save" at bounding box center [117, 240] width 25 height 13
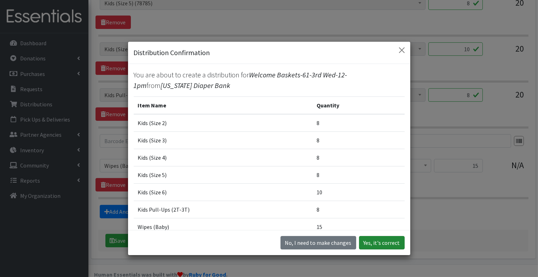
click at [388, 244] on button "Yes, it's correct" at bounding box center [382, 242] width 46 height 13
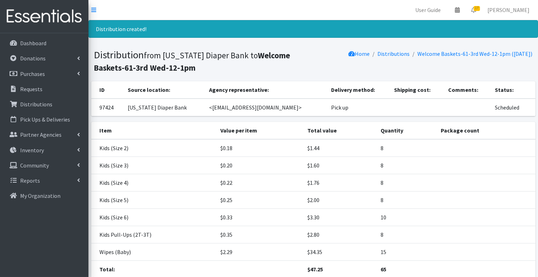
scroll to position [52, 0]
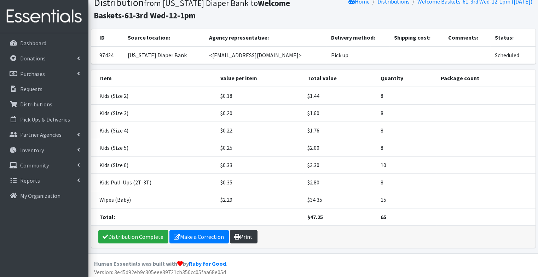
click at [242, 231] on link "Print" at bounding box center [244, 236] width 28 height 13
click at [28, 88] on p "Requests" at bounding box center [31, 89] width 22 height 7
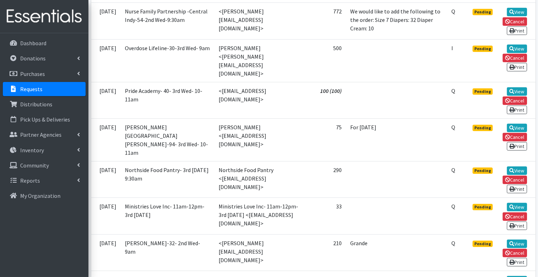
scroll to position [264, 0]
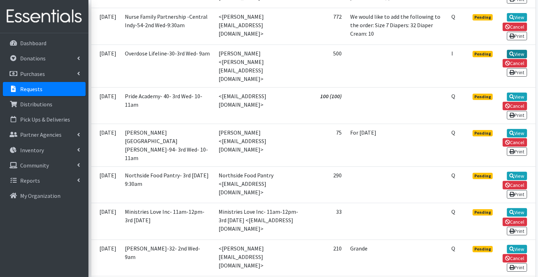
click at [522, 54] on link "View" at bounding box center [517, 54] width 20 height 8
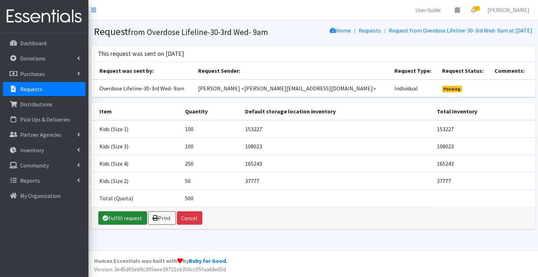
click at [130, 222] on link "Fulfill request" at bounding box center [122, 217] width 49 height 13
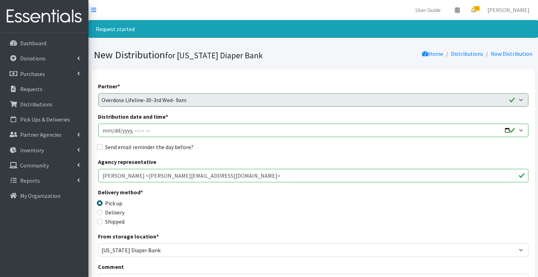
click at [104, 133] on input "Distribution date and time *" at bounding box center [313, 130] width 430 height 13
click at [135, 130] on input "Distribution date and time *" at bounding box center [313, 130] width 430 height 13
type input "2025-10-15T09:30"
click at [100, 146] on input "Send email reminder the day before?" at bounding box center [100, 147] width 6 height 6
checkbox input "true"
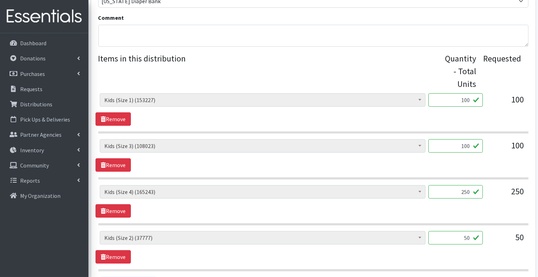
scroll to position [251, 0]
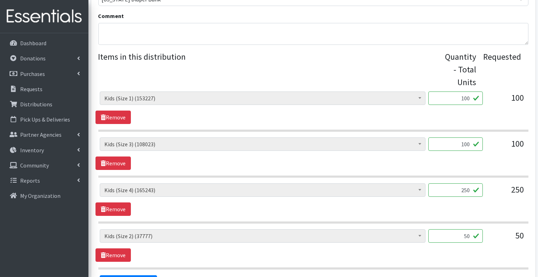
click at [466, 99] on input "100" at bounding box center [455, 98] width 54 height 13
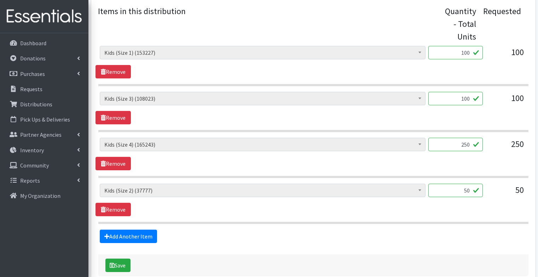
scroll to position [295, 0]
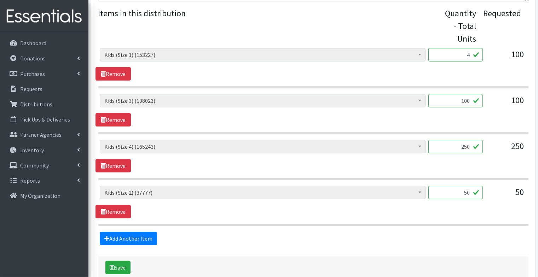
type input "4"
click at [501, 122] on div "Diaper Rash Cream (626) Kids (Newborn) (57799) Kids (Preemie) (785) Kids (Size …" at bounding box center [312, 110] width 435 height 33
click at [458, 98] on input "100" at bounding box center [455, 100] width 54 height 13
type input "4"
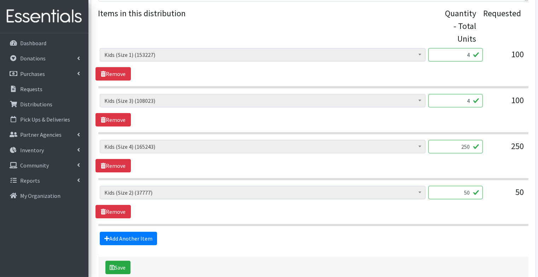
click at [497, 132] on hr at bounding box center [313, 133] width 430 height 2
click at [465, 141] on input "250" at bounding box center [455, 146] width 54 height 13
type input "10"
click at [485, 178] on hr at bounding box center [313, 179] width 430 height 2
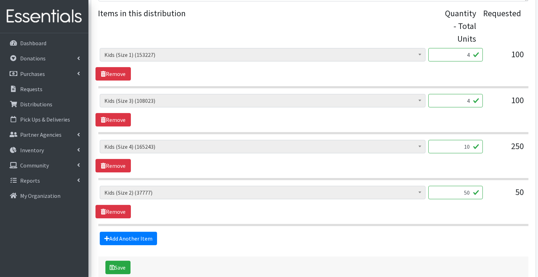
click at [460, 187] on input "50" at bounding box center [455, 192] width 54 height 13
type input "2"
click at [480, 224] on hr at bounding box center [313, 225] width 430 height 2
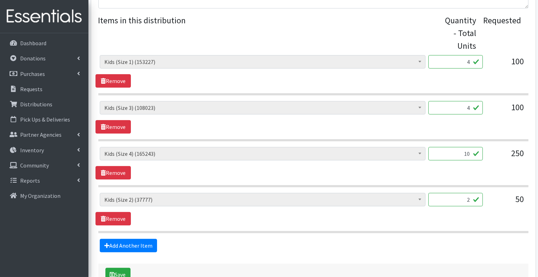
click at [464, 64] on input "4" at bounding box center [455, 61] width 54 height 13
type input "15"
click at [473, 107] on input "4" at bounding box center [455, 107] width 54 height 13
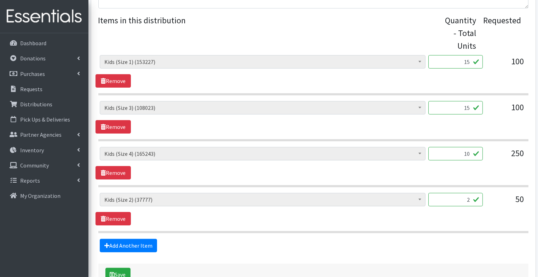
type input "15"
click at [489, 130] on div "Diaper Rash Cream (626) Kids (Newborn) (57799) Kids (Preemie) (785) Kids (Size …" at bounding box center [312, 117] width 435 height 33
click at [471, 199] on input "2" at bounding box center [455, 199] width 54 height 13
type input "10"
click at [361, 239] on div "Add Another Item" at bounding box center [312, 245] width 435 height 13
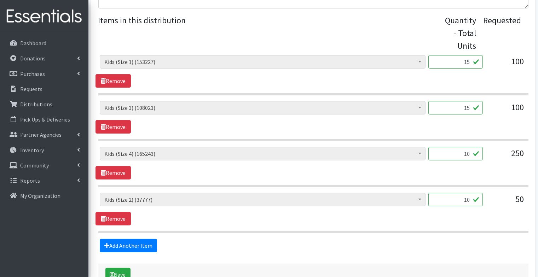
scroll to position [331, 0]
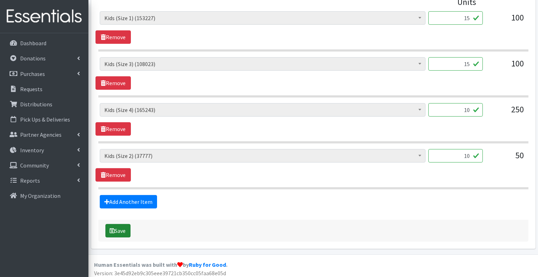
click at [120, 231] on button "Save" at bounding box center [117, 230] width 25 height 13
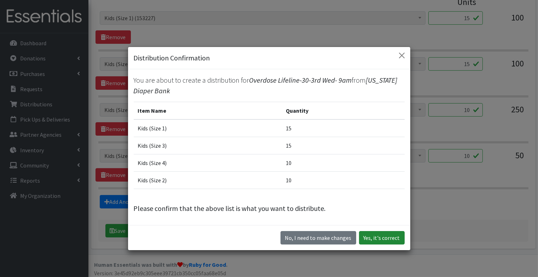
click at [387, 237] on button "Yes, it's correct" at bounding box center [382, 237] width 46 height 13
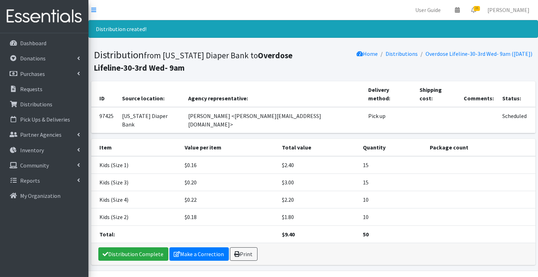
scroll to position [6, 0]
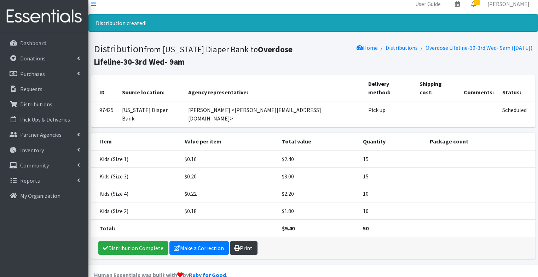
click at [243, 242] on link "Print" at bounding box center [244, 248] width 28 height 13
click at [32, 88] on p "Requests" at bounding box center [31, 89] width 22 height 7
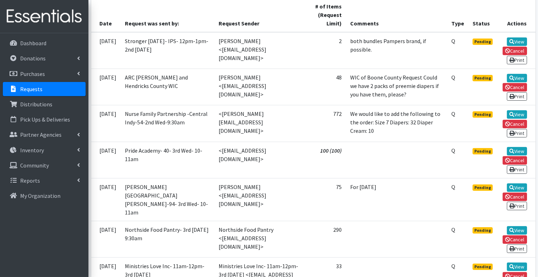
scroll to position [167, 0]
click at [513, 153] on icon at bounding box center [511, 151] width 5 height 5
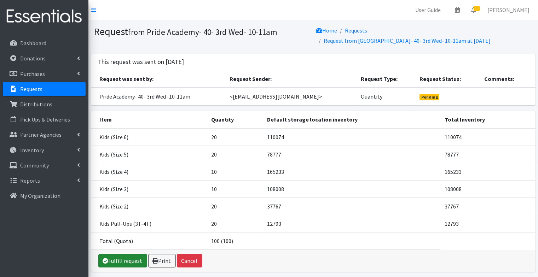
click at [135, 260] on link "Fulfill request" at bounding box center [122, 260] width 49 height 13
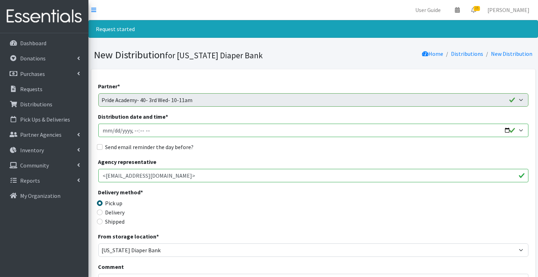
click at [102, 129] on input "Distribution date and time *" at bounding box center [313, 130] width 430 height 13
click at [135, 130] on input "Distribution date and time *" at bounding box center [313, 130] width 430 height 13
type input "[DATE]T10:00"
click at [98, 145] on input "Send email reminder the day before?" at bounding box center [100, 147] width 6 height 6
checkbox input "true"
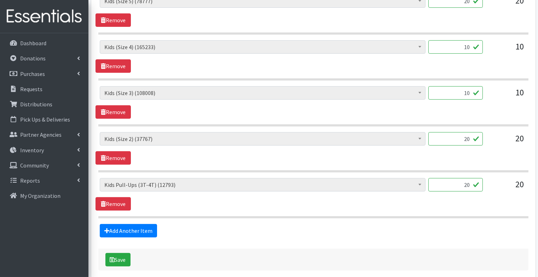
scroll to position [423, 0]
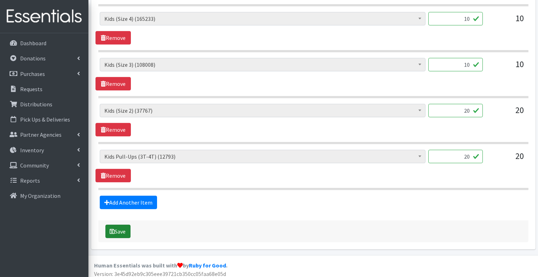
click at [123, 228] on button "Save" at bounding box center [117, 231] width 25 height 13
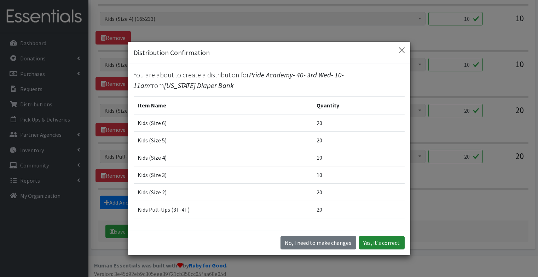
click at [387, 246] on button "Yes, it's correct" at bounding box center [382, 242] width 46 height 13
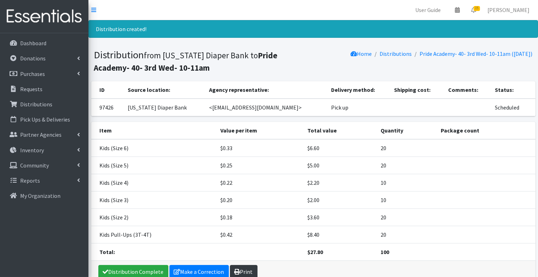
click at [241, 271] on link "Print" at bounding box center [244, 271] width 28 height 13
click at [29, 87] on p "Requests" at bounding box center [31, 89] width 22 height 7
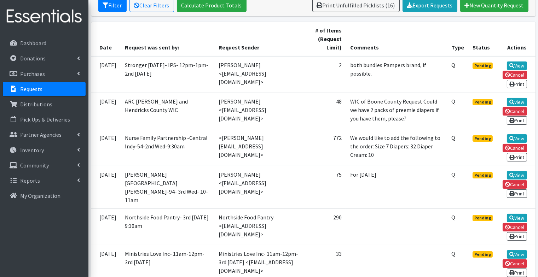
scroll to position [144, 0]
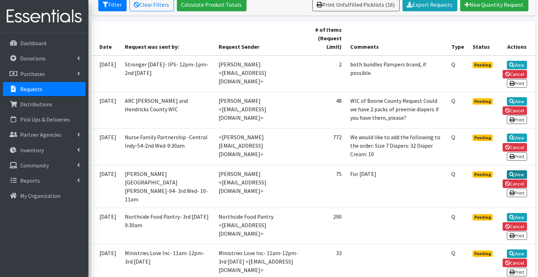
click at [516, 178] on link "View" at bounding box center [517, 174] width 20 height 8
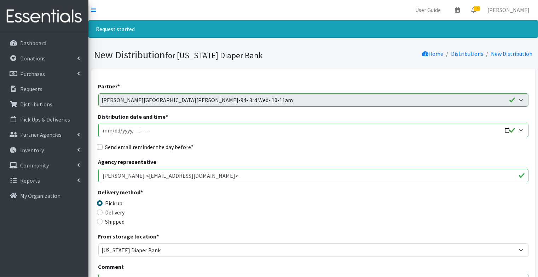
click at [105, 132] on input "Distribution date and time *" at bounding box center [313, 130] width 430 height 13
click at [136, 131] on input "Distribution date and time *" at bounding box center [313, 130] width 430 height 13
type input "2025-10-14T10:00"
click at [101, 146] on input "Send email reminder the day before?" at bounding box center [100, 147] width 6 height 6
checkbox input "true"
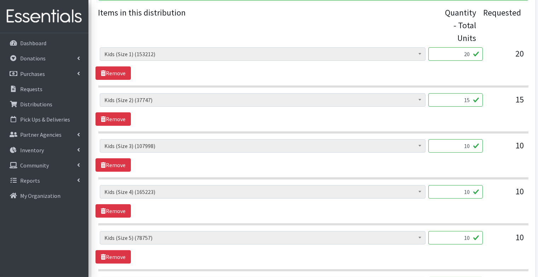
scroll to position [423, 0]
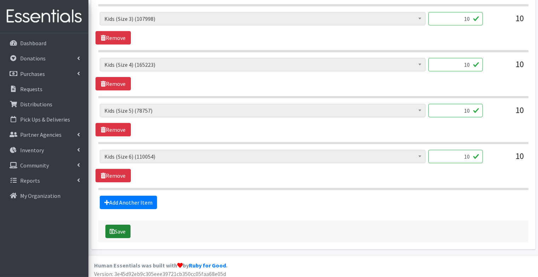
click at [123, 228] on button "Save" at bounding box center [117, 231] width 25 height 13
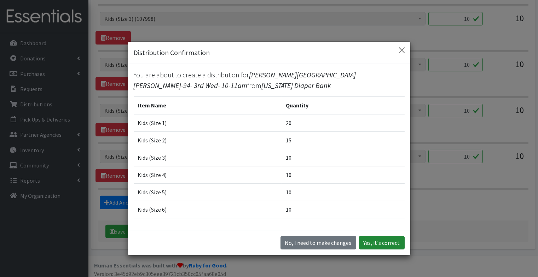
click at [389, 240] on button "Yes, it's correct" at bounding box center [382, 242] width 46 height 13
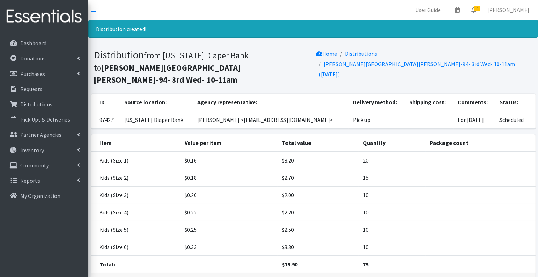
scroll to position [35, 0]
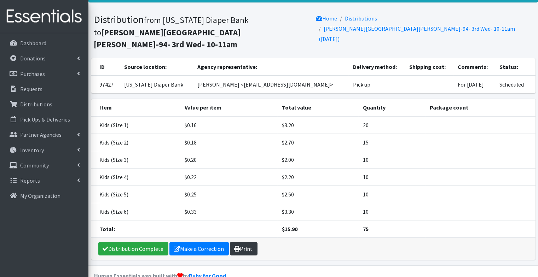
click at [247, 242] on link "Print" at bounding box center [244, 248] width 28 height 13
click at [39, 90] on p "Requests" at bounding box center [31, 89] width 22 height 7
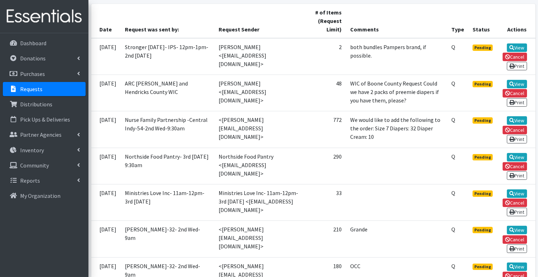
scroll to position [163, 0]
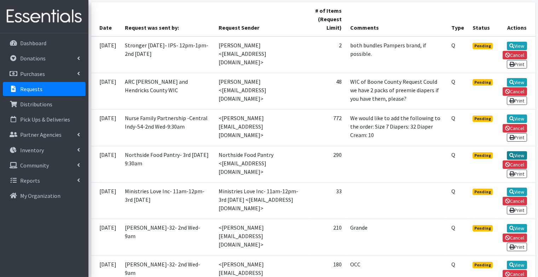
click at [522, 155] on link "View" at bounding box center [517, 155] width 20 height 8
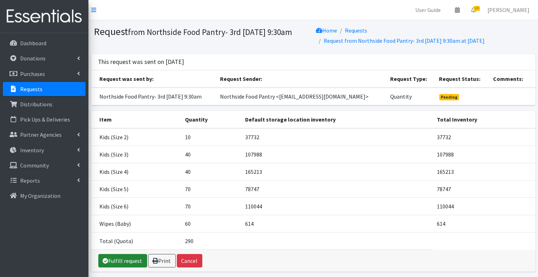
click at [106, 254] on link "Fulfill request" at bounding box center [122, 260] width 49 height 13
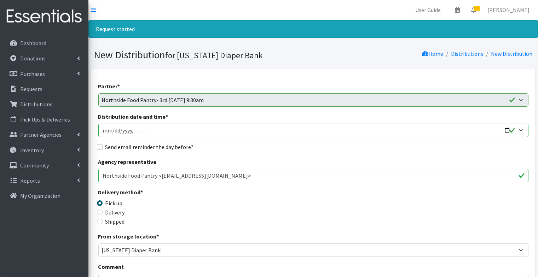
click at [105, 127] on input "Distribution date and time *" at bounding box center [313, 130] width 430 height 13
click at [136, 129] on input "Distribution date and time *" at bounding box center [313, 130] width 430 height 13
type input "[DATE]T09:30"
click at [99, 147] on input "Send email reminder the day before?" at bounding box center [100, 147] width 6 height 6
checkbox input "true"
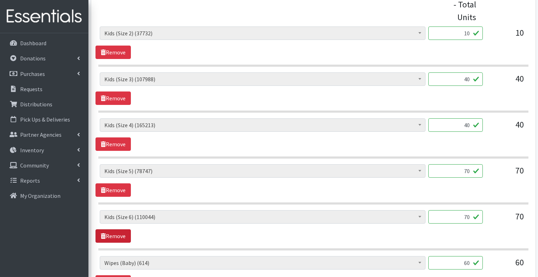
scroll to position [423, 0]
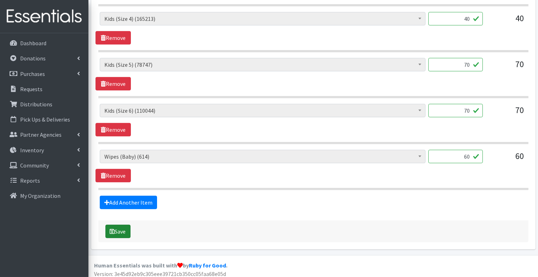
click at [125, 227] on button "Save" at bounding box center [117, 231] width 25 height 13
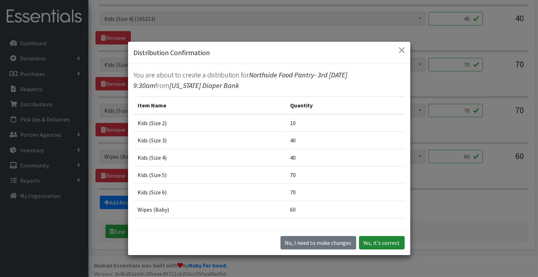
click at [385, 237] on button "Yes, it's correct" at bounding box center [382, 242] width 46 height 13
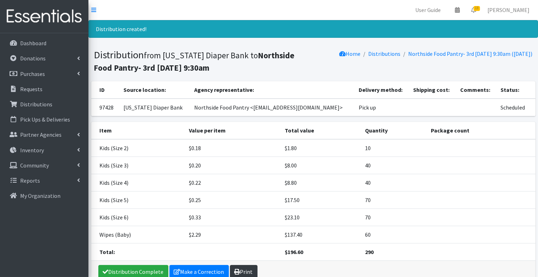
click at [243, 270] on link "Print" at bounding box center [244, 271] width 28 height 13
click at [35, 87] on p "Requests" at bounding box center [31, 89] width 22 height 7
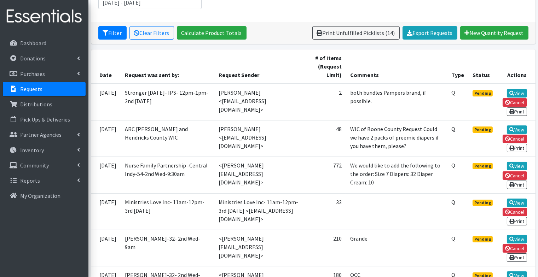
scroll to position [117, 0]
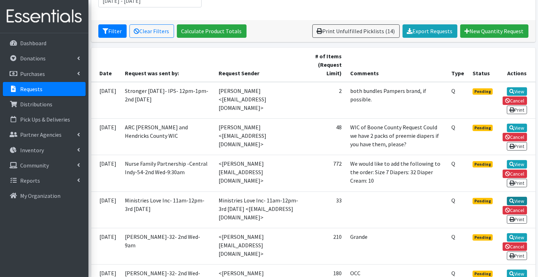
click at [516, 203] on link "View" at bounding box center [517, 201] width 20 height 8
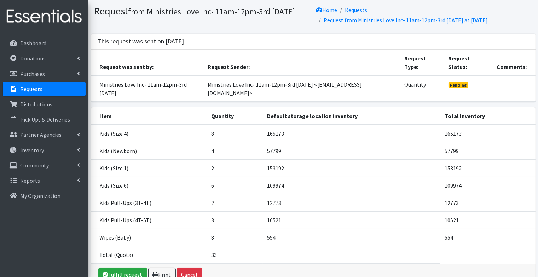
scroll to position [36, 0]
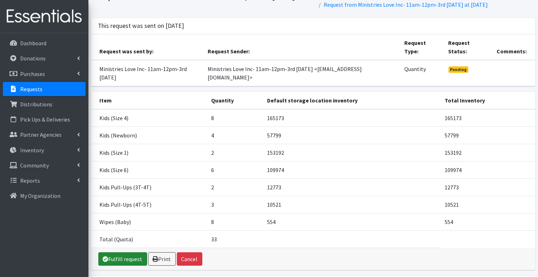
click at [112, 256] on link "Fulfill request" at bounding box center [122, 258] width 49 height 13
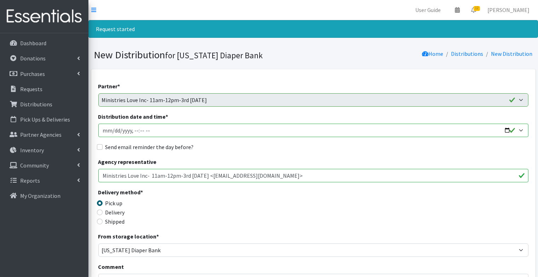
click at [105, 129] on input "Distribution date and time *" at bounding box center [313, 130] width 430 height 13
click at [143, 129] on input "Distribution date and time *" at bounding box center [313, 130] width 430 height 13
click at [152, 129] on input "Distribution date and time *" at bounding box center [313, 130] width 430 height 13
type input "[DATE]T11:00"
click at [98, 149] on input "Send email reminder the day before?" at bounding box center [100, 147] width 6 height 6
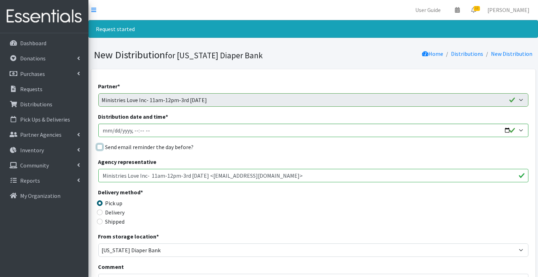
checkbox input "true"
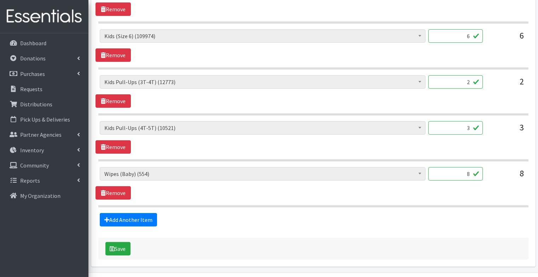
scroll to position [452, 0]
click at [114, 252] on div "Save" at bounding box center [313, 249] width 430 height 22
click at [116, 247] on button "Save" at bounding box center [117, 248] width 25 height 13
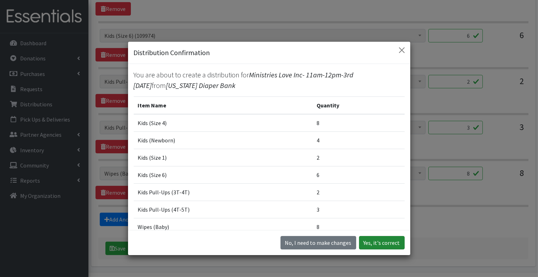
click at [376, 243] on button "Yes, it's correct" at bounding box center [382, 242] width 46 height 13
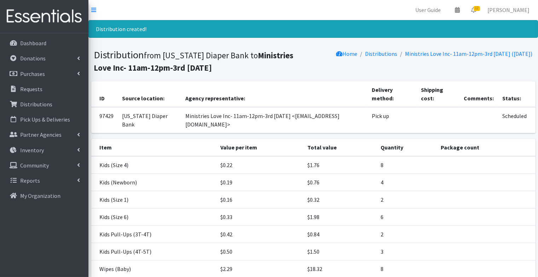
scroll to position [52, 0]
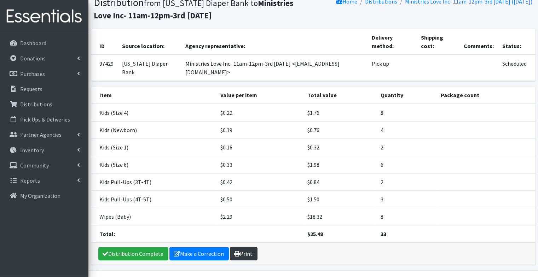
click at [244, 247] on link "Print" at bounding box center [244, 253] width 28 height 13
click at [30, 102] on p "Distributions" at bounding box center [36, 104] width 32 height 7
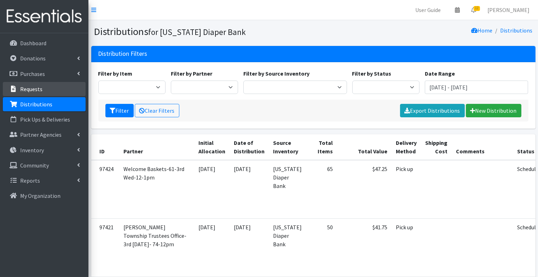
click at [30, 92] on p "Requests" at bounding box center [31, 89] width 22 height 7
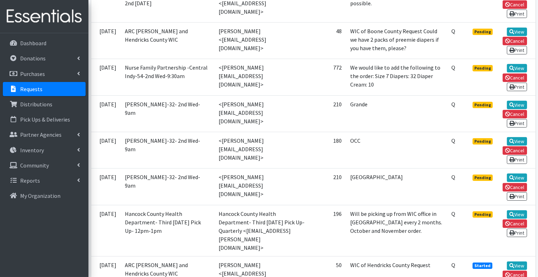
scroll to position [216, 0]
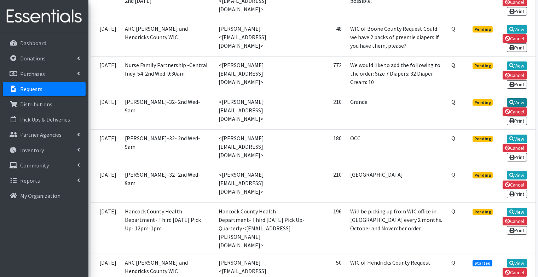
click at [512, 105] on icon at bounding box center [511, 102] width 5 height 5
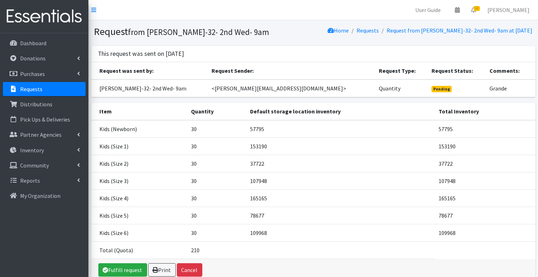
scroll to position [34, 0]
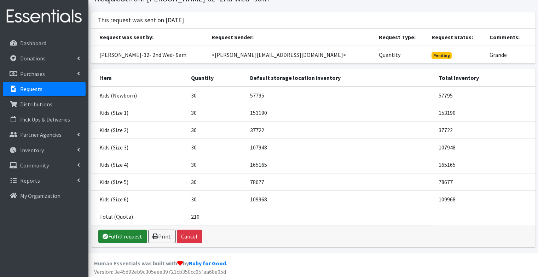
click at [115, 232] on link "Fulfill request" at bounding box center [122, 236] width 49 height 13
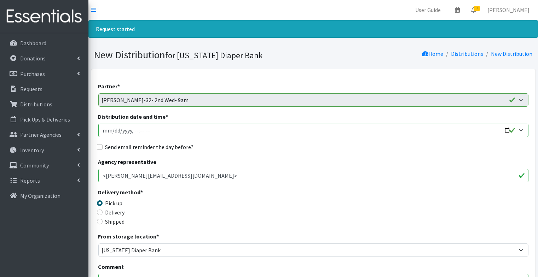
click at [105, 130] on input "Distribution date and time *" at bounding box center [313, 130] width 430 height 13
click at [135, 132] on input "Distribution date and time *" at bounding box center [313, 130] width 430 height 13
type input "2025-10-15T09:30"
click at [100, 146] on input "Send email reminder the day before?" at bounding box center [100, 147] width 6 height 6
checkbox input "true"
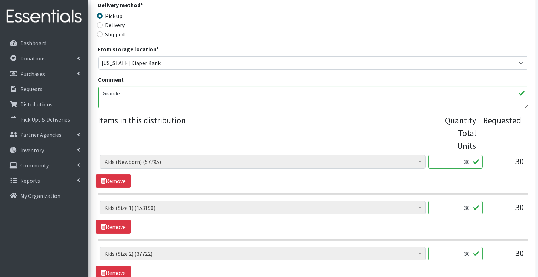
scroll to position [468, 0]
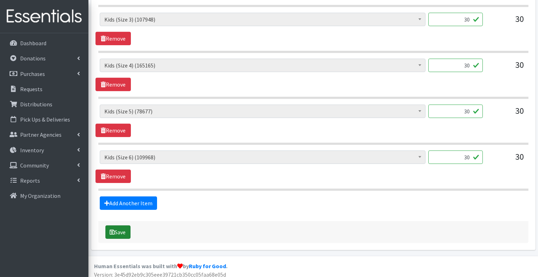
click at [124, 226] on button "Save" at bounding box center [117, 232] width 25 height 13
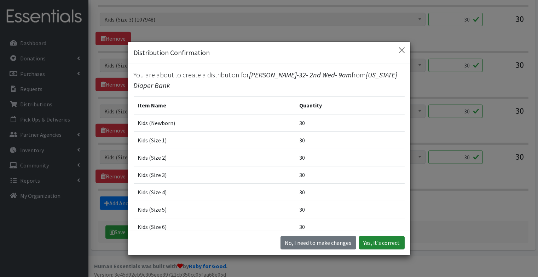
click at [392, 243] on button "Yes, it's correct" at bounding box center [382, 242] width 46 height 13
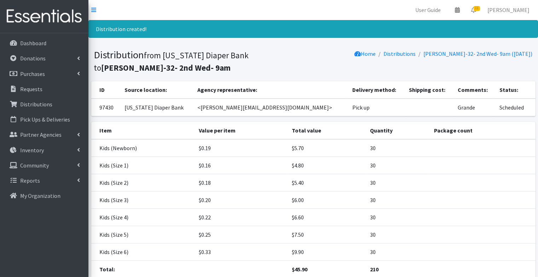
scroll to position [52, 0]
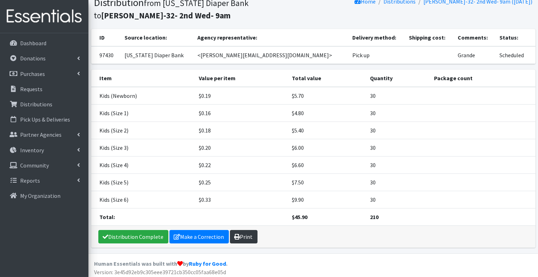
click at [245, 234] on link "Print" at bounding box center [244, 236] width 28 height 13
click at [33, 91] on p "Requests" at bounding box center [31, 89] width 22 height 7
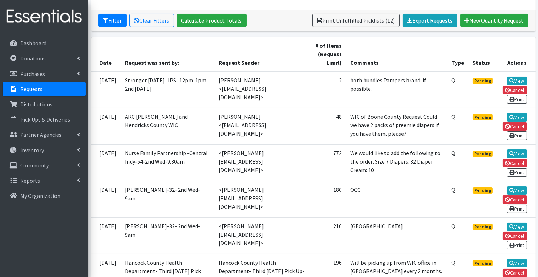
scroll to position [130, 0]
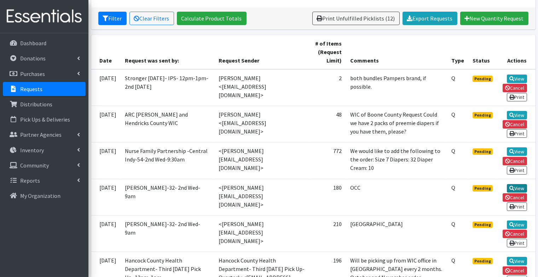
click at [516, 191] on link "View" at bounding box center [517, 188] width 20 height 8
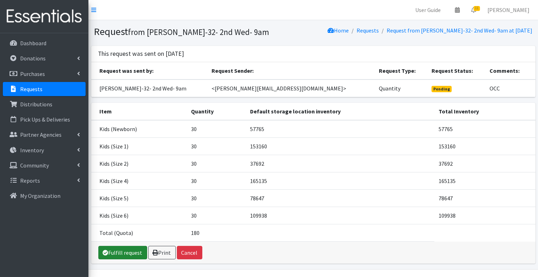
click at [118, 250] on link "Fulfill request" at bounding box center [122, 252] width 49 height 13
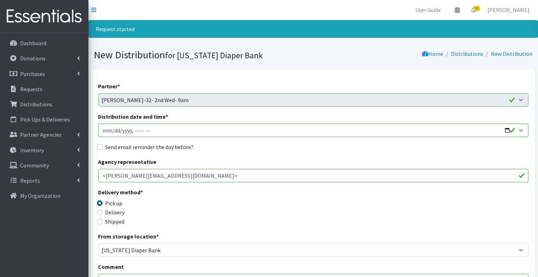
click at [106, 132] on input "Distribution date and time *" at bounding box center [313, 130] width 430 height 13
click at [135, 133] on input "Distribution date and time *" at bounding box center [313, 130] width 430 height 13
type input "[DATE]T09:30"
click at [100, 147] on input "Send email reminder the day before?" at bounding box center [100, 147] width 6 height 6
checkbox input "true"
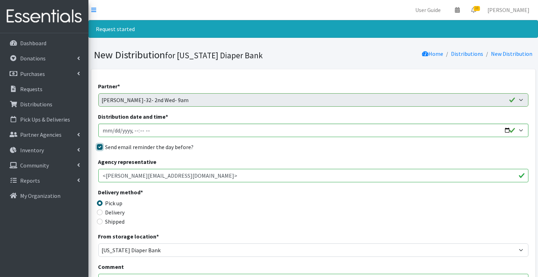
scroll to position [423, 0]
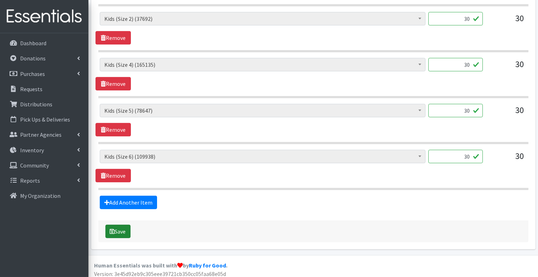
click at [121, 228] on button "Save" at bounding box center [117, 231] width 25 height 13
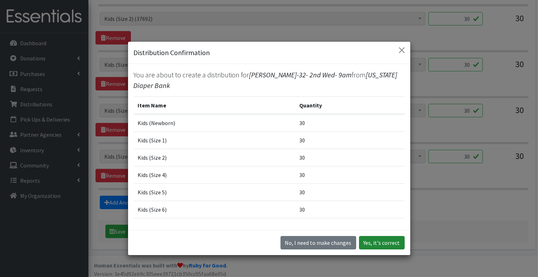
click at [381, 241] on button "Yes, it's correct" at bounding box center [382, 242] width 46 height 13
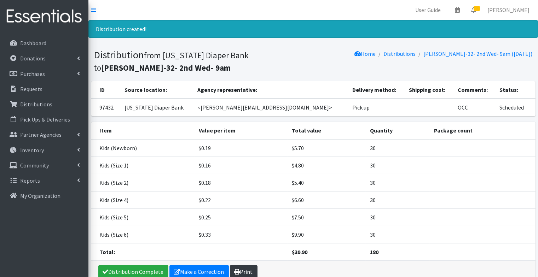
click at [245, 270] on link "Print" at bounding box center [244, 271] width 28 height 13
click at [34, 89] on p "Requests" at bounding box center [31, 89] width 22 height 7
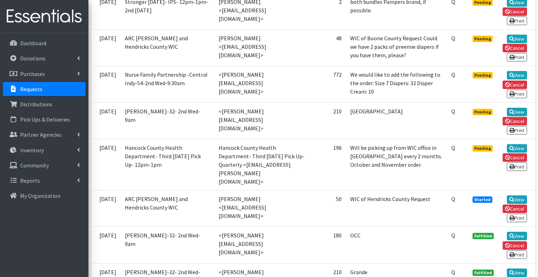
scroll to position [191, 0]
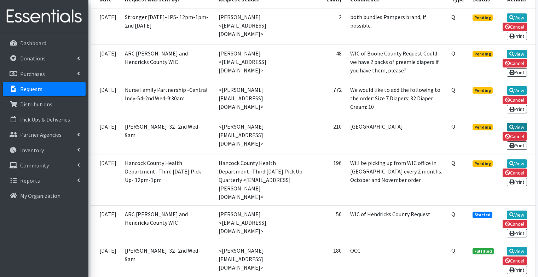
click at [516, 130] on link "View" at bounding box center [517, 127] width 20 height 8
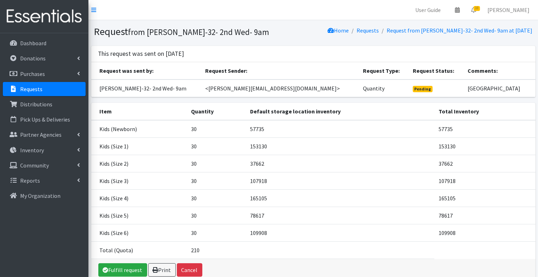
scroll to position [34, 0]
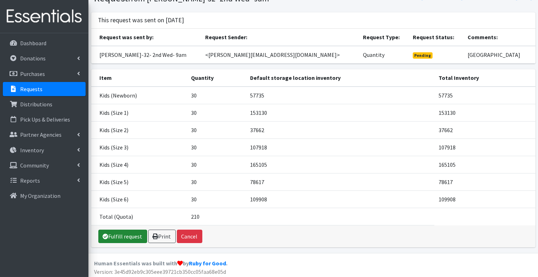
click at [120, 236] on link "Fulfill request" at bounding box center [122, 236] width 49 height 13
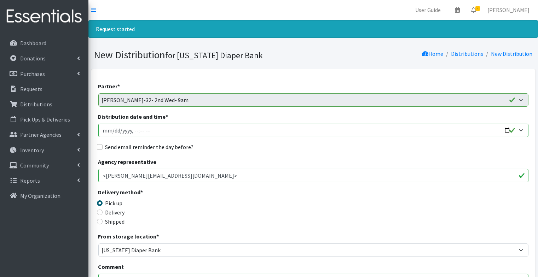
click at [106, 133] on input "Distribution date and time *" at bounding box center [313, 130] width 430 height 13
click at [135, 129] on input "Distribution date and time *" at bounding box center [313, 130] width 430 height 13
type input "2025-10-15T09:30"
click at [98, 146] on input "Send email reminder the day before?" at bounding box center [100, 147] width 6 height 6
checkbox input "true"
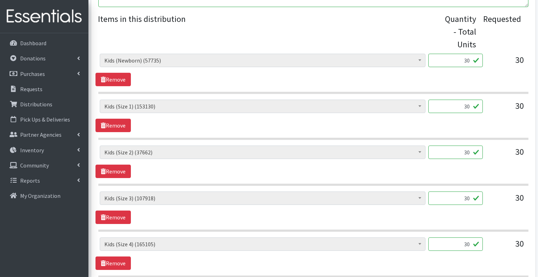
scroll to position [468, 0]
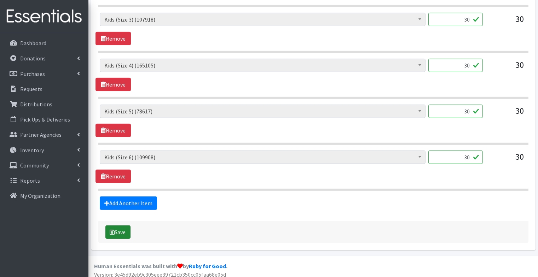
click at [122, 228] on button "Save" at bounding box center [117, 232] width 25 height 13
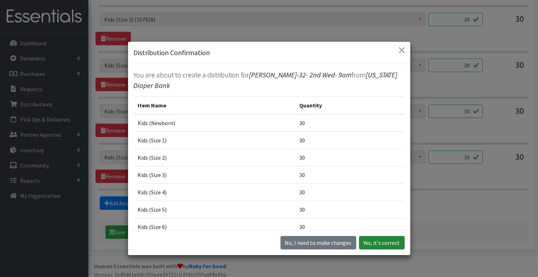
click at [384, 243] on button "Yes, it's correct" at bounding box center [382, 242] width 46 height 13
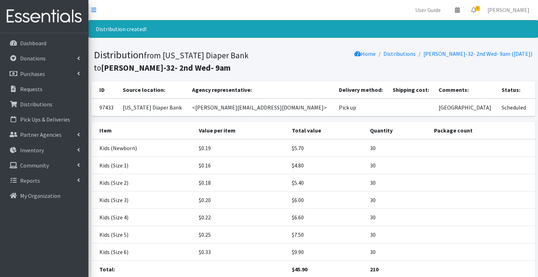
scroll to position [52, 0]
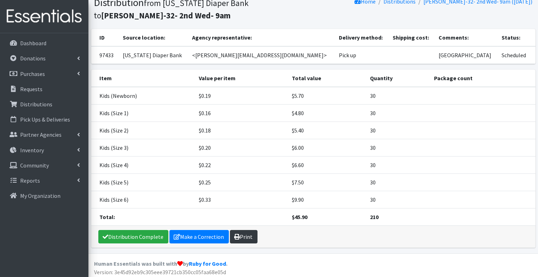
click at [240, 234] on link "Print" at bounding box center [244, 236] width 28 height 13
click at [29, 91] on p "Requests" at bounding box center [31, 89] width 22 height 7
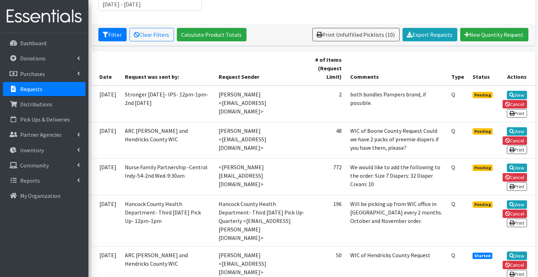
scroll to position [160, 0]
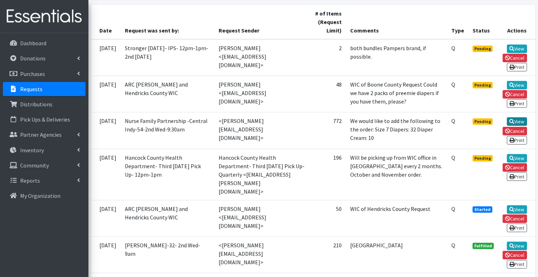
click at [518, 118] on link "View" at bounding box center [517, 121] width 20 height 8
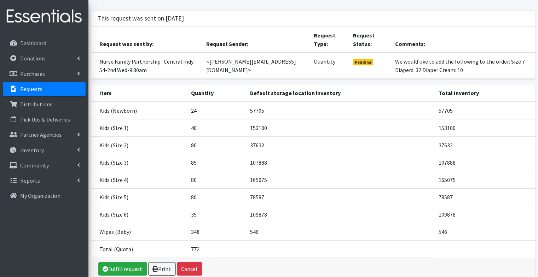
scroll to position [86, 0]
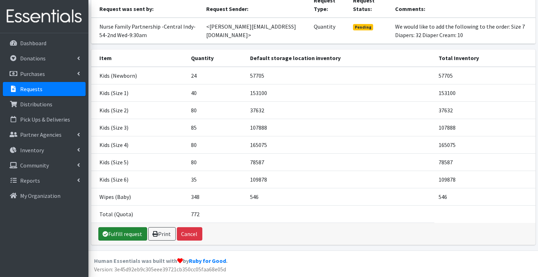
click at [127, 236] on link "Fulfill request" at bounding box center [122, 233] width 49 height 13
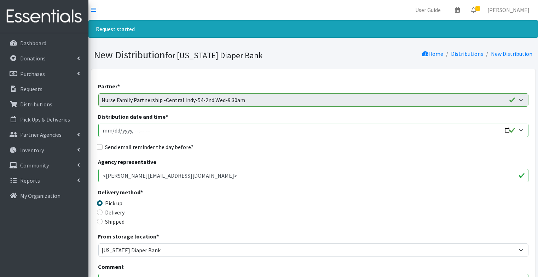
click at [104, 130] on input "Distribution date and time *" at bounding box center [313, 130] width 430 height 13
type input "[DATE]T23:59"
click at [135, 131] on input "Distribution date and time *" at bounding box center [313, 130] width 430 height 13
type input "[DATE]T09:30"
click at [101, 145] on input "Send email reminder the day before?" at bounding box center [100, 147] width 6 height 6
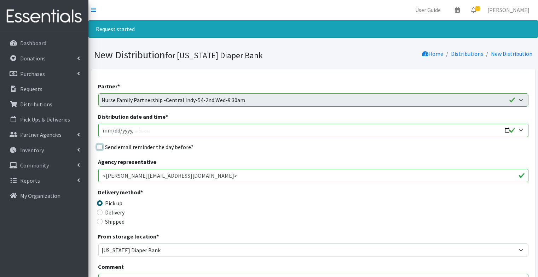
checkbox input "true"
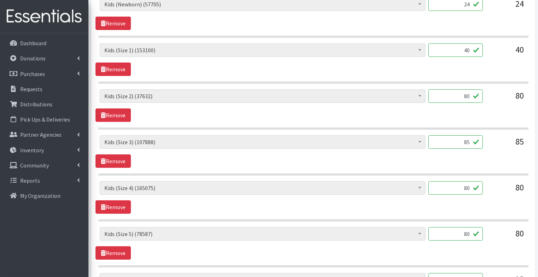
scroll to position [513, 0]
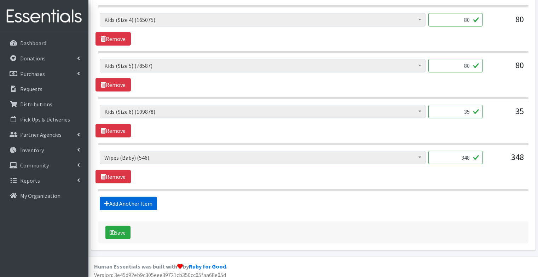
click at [123, 201] on link "Add Another Item" at bounding box center [128, 203] width 57 height 13
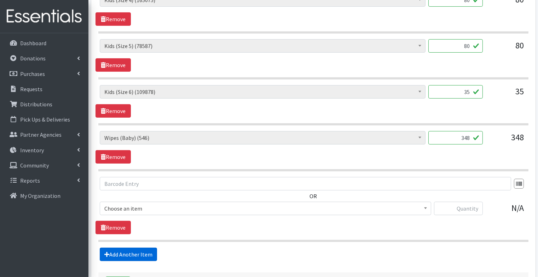
scroll to position [584, 0]
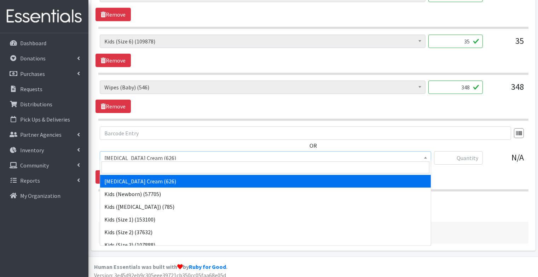
click at [141, 156] on span "Diaper Rash Cream (626)" at bounding box center [265, 158] width 322 height 10
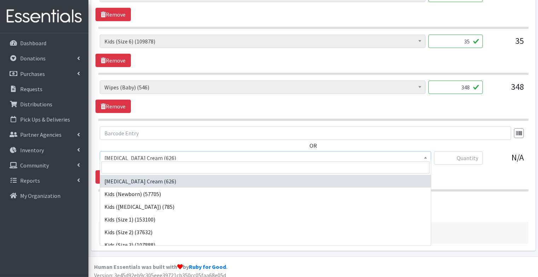
scroll to position [66, 0]
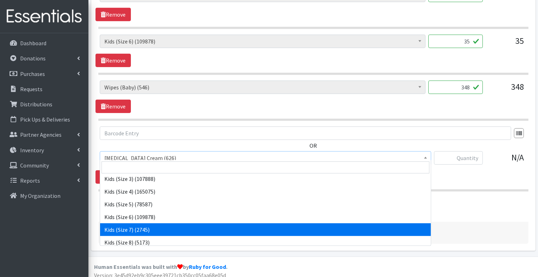
select select "7177"
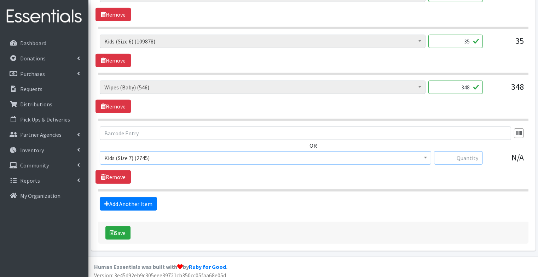
click at [474, 151] on input "text" at bounding box center [458, 157] width 49 height 13
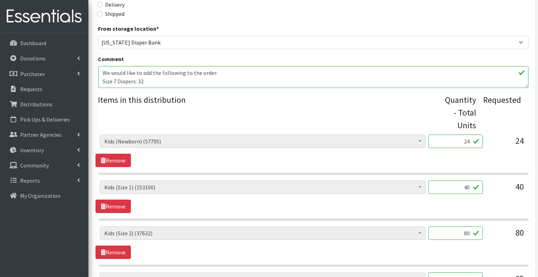
scroll to position [202, 0]
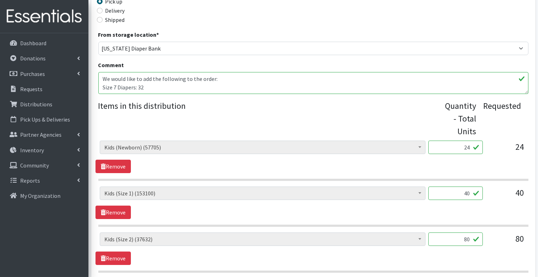
type input "32"
click at [173, 87] on textarea "We would like to add the following to the order: Size 7 Diapers: 32 Diaper Crea…" at bounding box center [313, 83] width 430 height 22
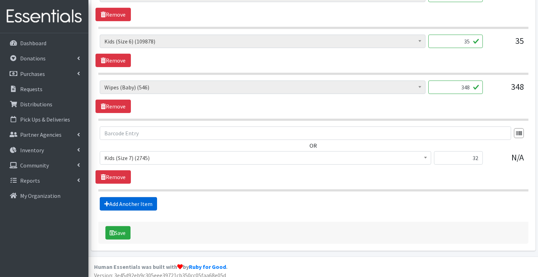
click at [135, 197] on link "Add Another Item" at bounding box center [128, 203] width 57 height 13
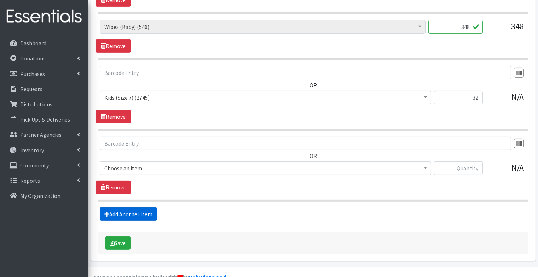
scroll to position [654, 0]
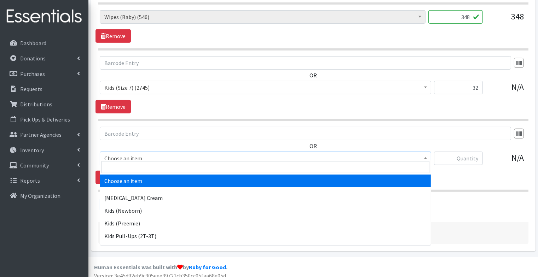
click at [142, 153] on span "Choose an item" at bounding box center [265, 158] width 322 height 10
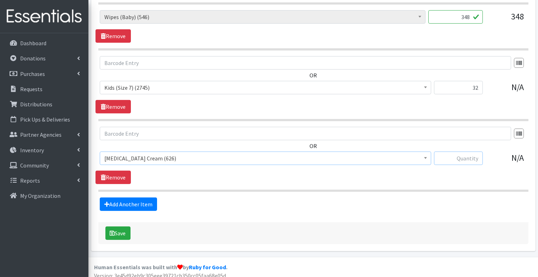
click at [466, 154] on input "text" at bounding box center [458, 158] width 49 height 13
type input "10"
click at [318, 167] on div "OR Diaper Rash Cream (626) Kids (Newborn) (57705) Kids (Preemie) (785) Kids (Si…" at bounding box center [312, 155] width 435 height 57
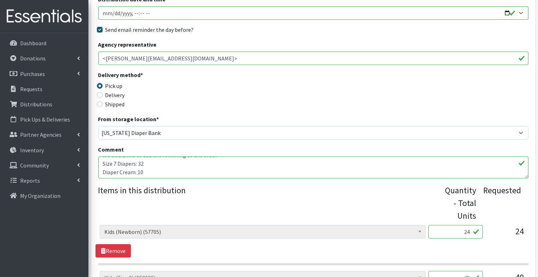
scroll to position [125, 0]
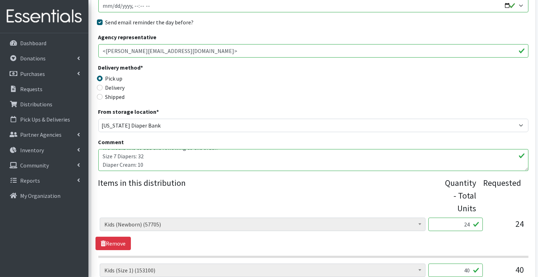
click at [146, 165] on textarea "We would like to add the following to the order: Size 7 Diapers: 32 Diaper Crea…" at bounding box center [313, 160] width 430 height 22
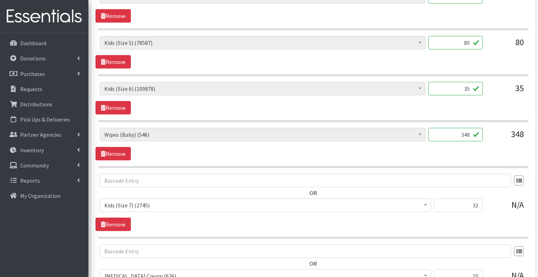
scroll to position [654, 0]
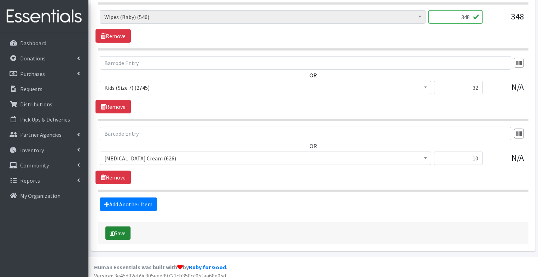
click at [122, 229] on button "Save" at bounding box center [117, 233] width 25 height 13
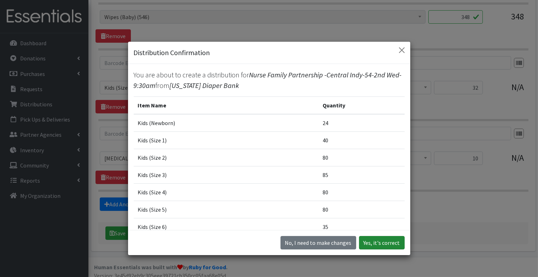
click at [383, 240] on button "Yes, it's correct" at bounding box center [382, 242] width 46 height 13
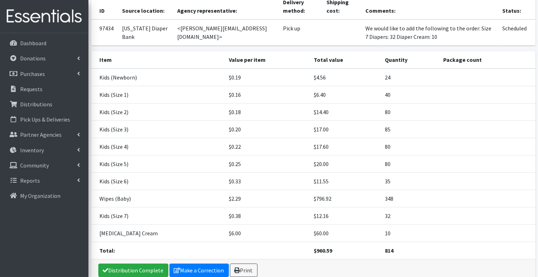
scroll to position [121, 0]
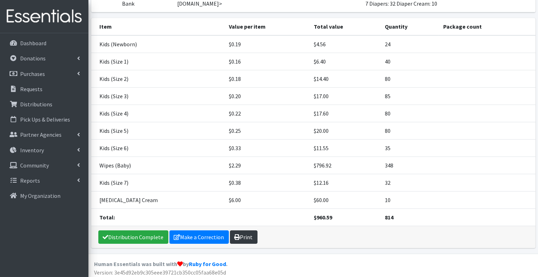
click at [241, 231] on link "Print" at bounding box center [244, 237] width 28 height 13
click at [29, 90] on p "Requests" at bounding box center [31, 89] width 22 height 7
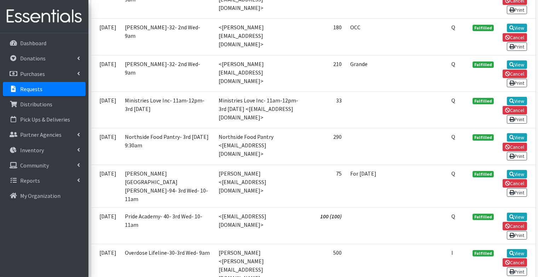
scroll to position [415, 0]
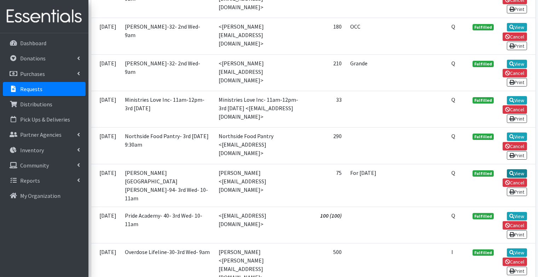
click at [519, 169] on link "View" at bounding box center [517, 173] width 20 height 8
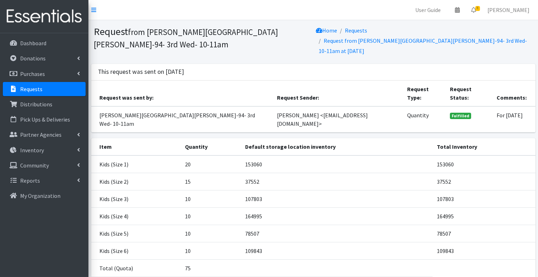
scroll to position [29, 0]
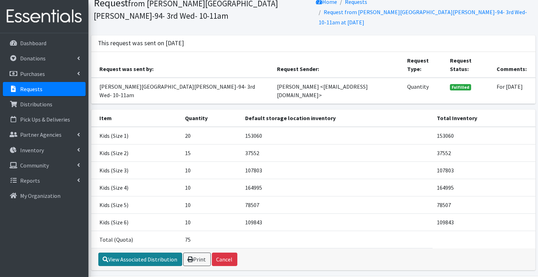
click at [106, 257] on icon at bounding box center [106, 260] width 6 height 6
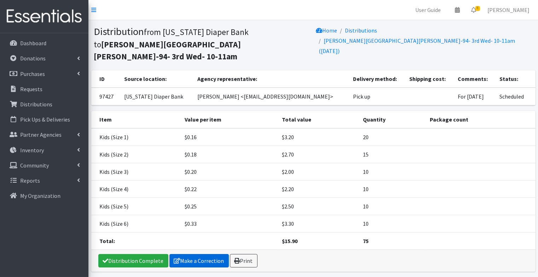
click at [207, 254] on link "Make a Correction" at bounding box center [198, 260] width 59 height 13
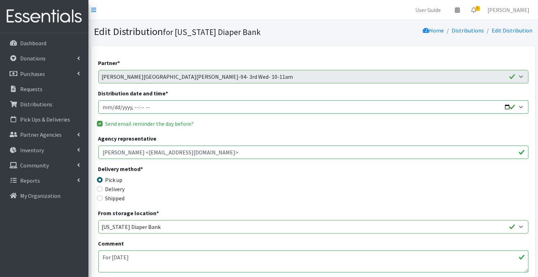
click at [114, 105] on input "Distribution date and time *" at bounding box center [313, 106] width 430 height 13
type input "2025-10-15T10:00"
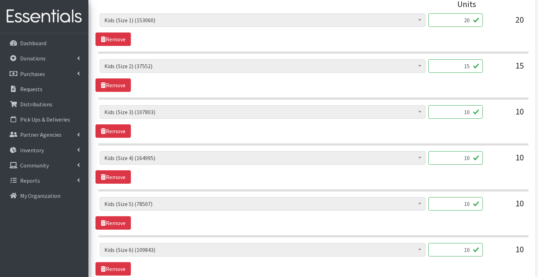
scroll to position [400, 0]
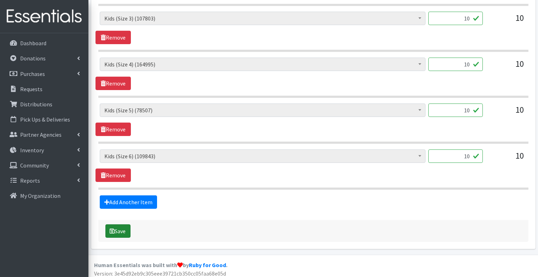
click at [117, 230] on button "Save" at bounding box center [117, 231] width 25 height 13
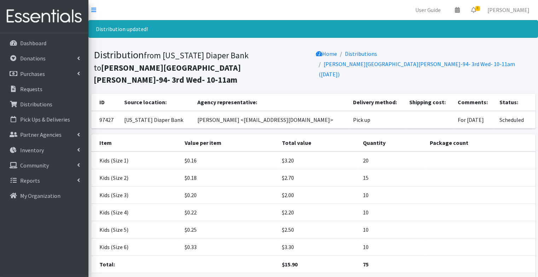
scroll to position [35, 0]
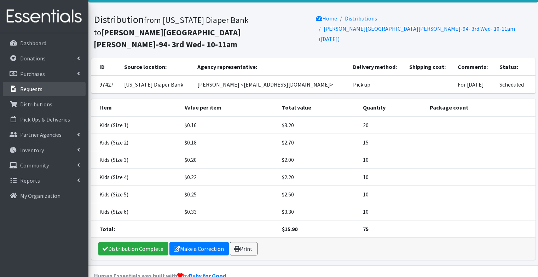
click at [38, 89] on p "Requests" at bounding box center [31, 89] width 22 height 7
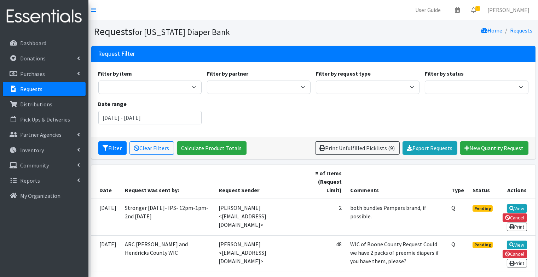
scroll to position [80, 0]
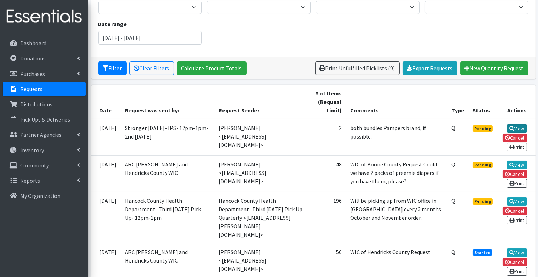
click at [511, 126] on icon at bounding box center [511, 128] width 5 height 5
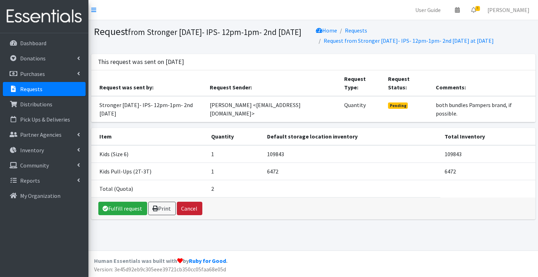
click at [188, 202] on button "Cancel" at bounding box center [189, 208] width 25 height 13
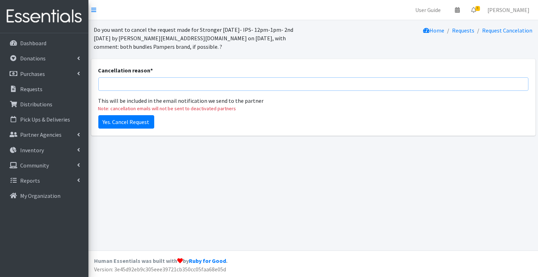
click at [117, 82] on input "Cancellation reason *" at bounding box center [313, 83] width 430 height 13
type input "added to initial request"
click at [135, 121] on input "Yes. Cancel Request" at bounding box center [126, 121] width 56 height 13
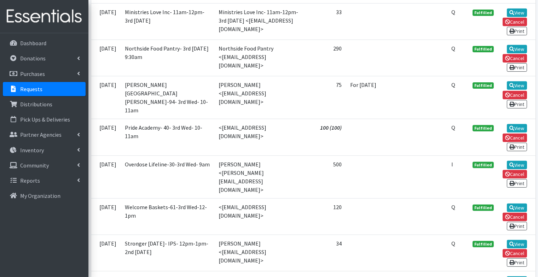
scroll to position [494, 0]
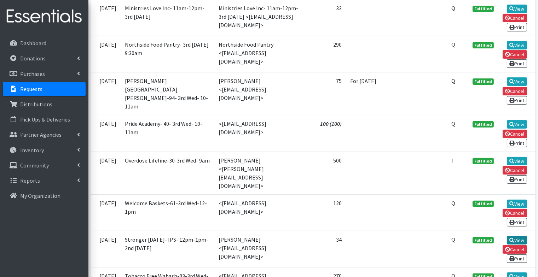
click at [512, 238] on icon at bounding box center [511, 240] width 5 height 5
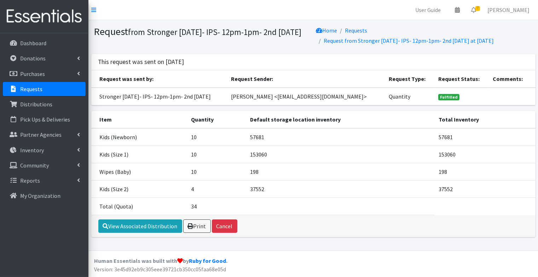
scroll to position [0, 0]
click at [151, 233] on link "View Associated Distribution" at bounding box center [140, 226] width 84 height 13
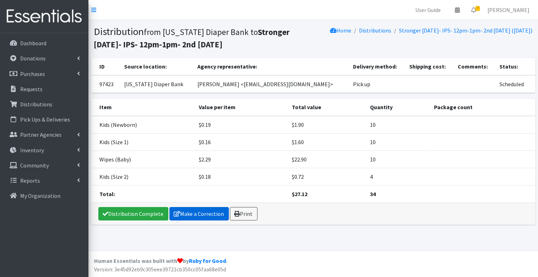
click at [197, 215] on link "Make a Correction" at bounding box center [198, 213] width 59 height 13
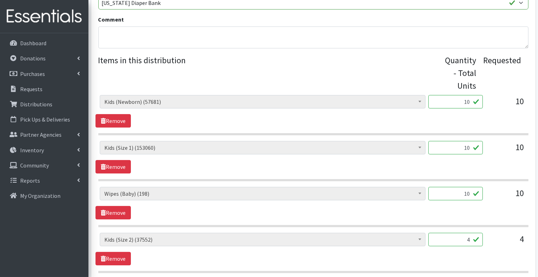
scroll to position [308, 0]
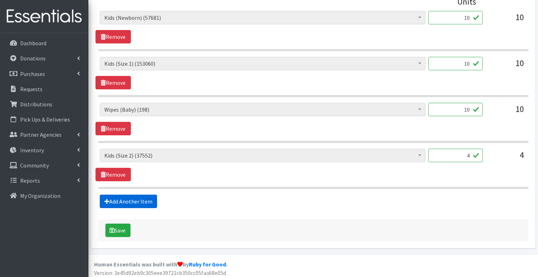
click at [134, 199] on link "Add Another Item" at bounding box center [128, 201] width 57 height 13
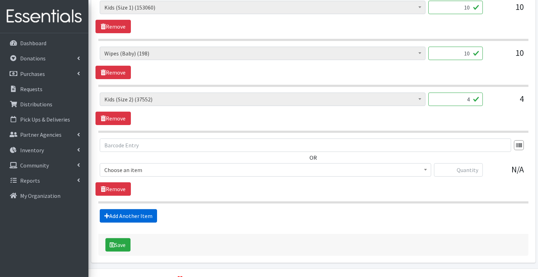
scroll to position [379, 0]
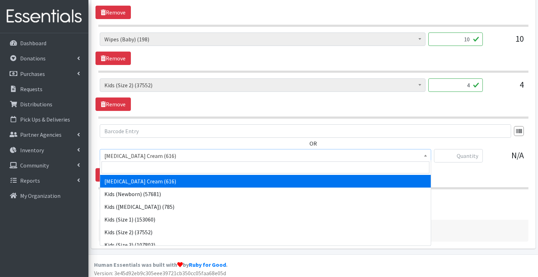
click at [169, 152] on span "[MEDICAL_DATA] Cream (616)" at bounding box center [265, 156] width 322 height 10
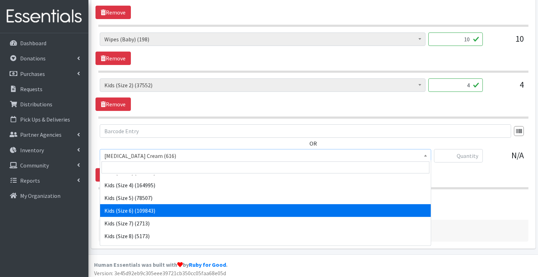
scroll to position [75, 0]
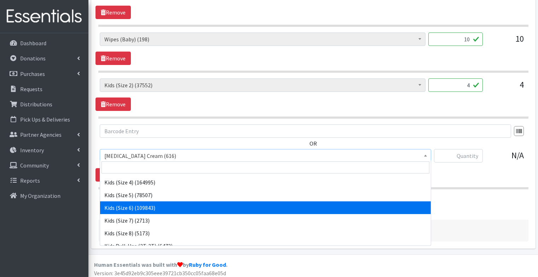
select select "3419"
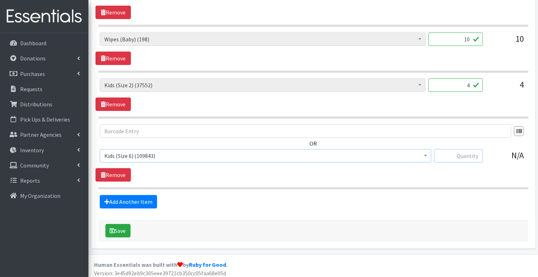
click at [473, 154] on input "text" at bounding box center [458, 155] width 49 height 13
type input "1"
click at [140, 197] on link "Add Another Item" at bounding box center [128, 201] width 57 height 13
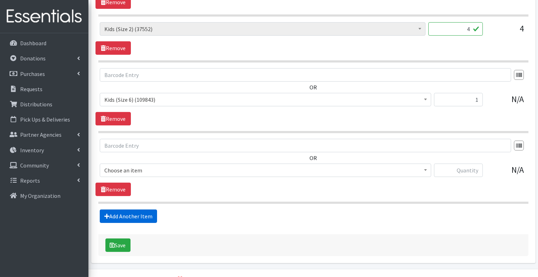
scroll to position [449, 0]
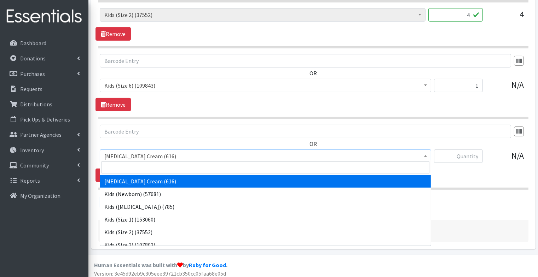
click at [167, 155] on span "Diaper Rash Cream (616)" at bounding box center [265, 156] width 322 height 10
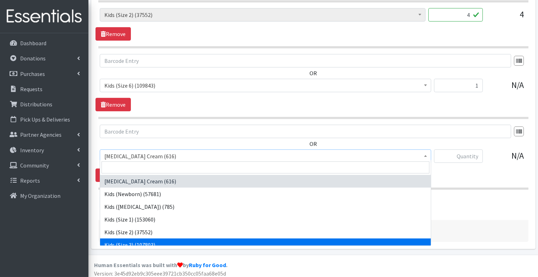
scroll to position [133, 0]
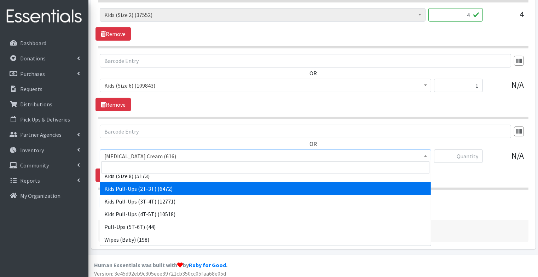
select select "3415"
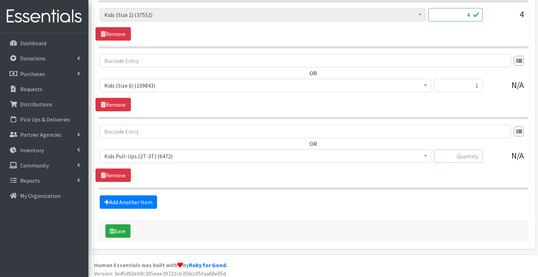
click at [459, 154] on input "text" at bounding box center [458, 156] width 49 height 13
type input "1"
click at [115, 225] on button "Save" at bounding box center [117, 231] width 25 height 13
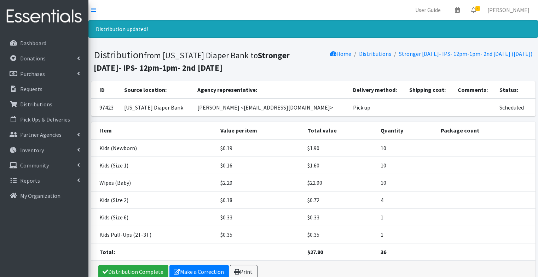
scroll to position [35, 0]
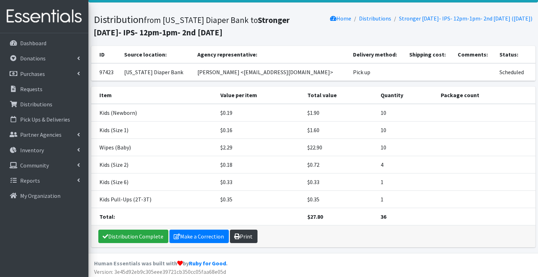
click at [240, 233] on link "Print" at bounding box center [244, 236] width 28 height 13
click at [41, 87] on p "Requests" at bounding box center [31, 89] width 22 height 7
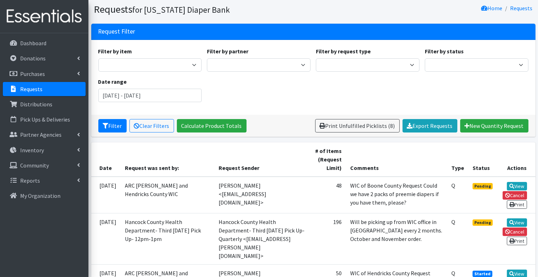
scroll to position [29, 0]
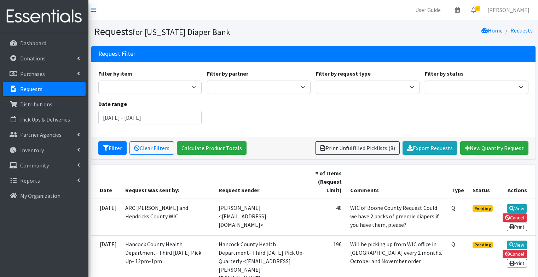
scroll to position [30, 0]
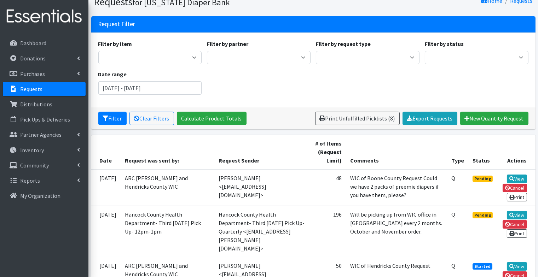
click at [378, 79] on div "Filter by item Bed Pads (Cloth) Bed Pads (Disposable) Bibs (Adult & Child) Clot…" at bounding box center [312, 70] width 435 height 61
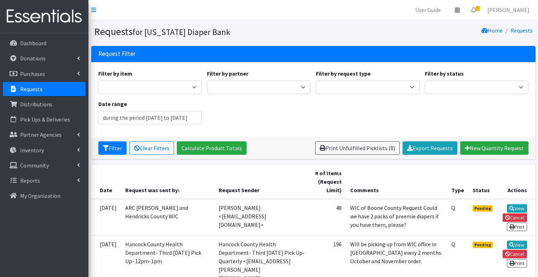
type input "[DATE] - [DATE]"
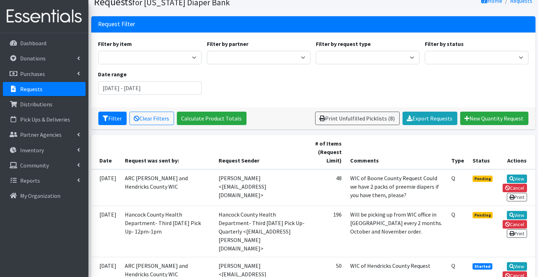
scroll to position [30, 0]
